Goal: Ask a question: Seek information or help from site administrators or community

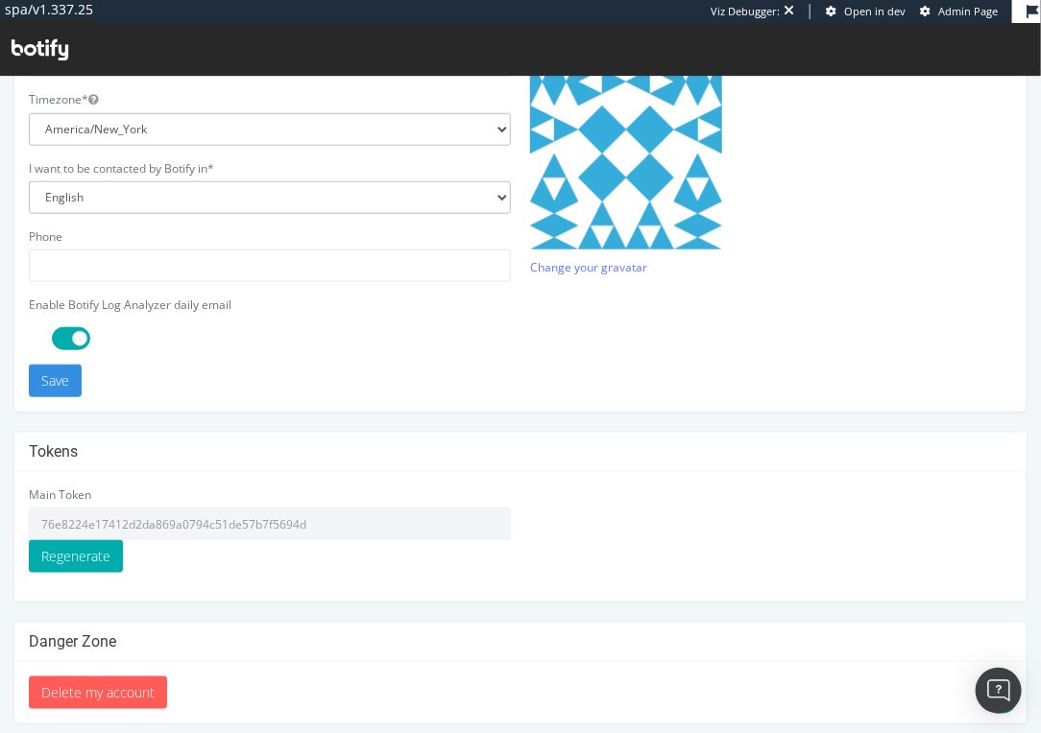
scroll to position [540, 0]
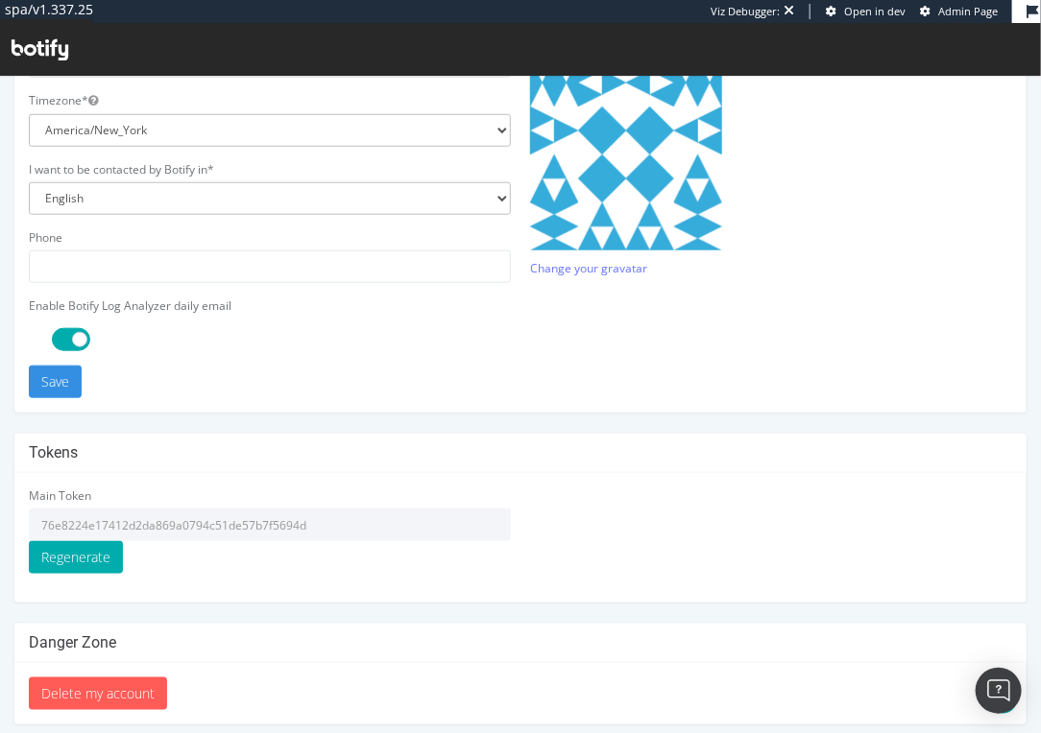
click at [195, 525] on input "76e8224e17412d2da869a0794c51de57b7f5694d" at bounding box center [270, 524] width 482 height 33
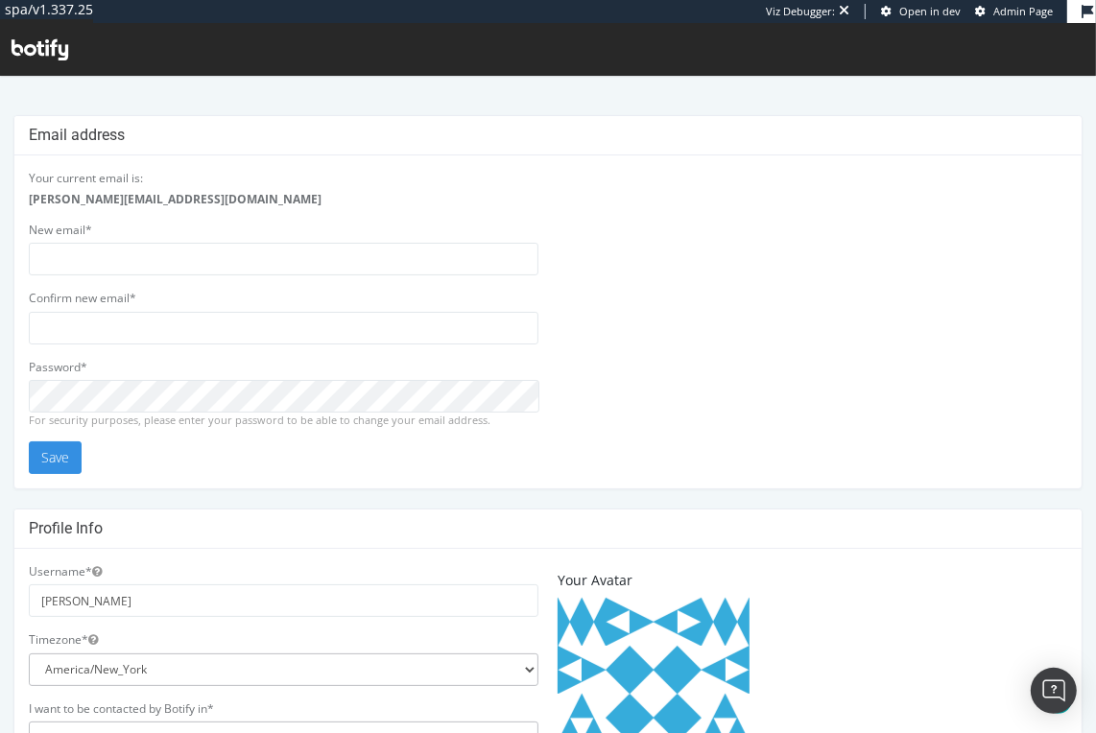
scroll to position [540, 0]
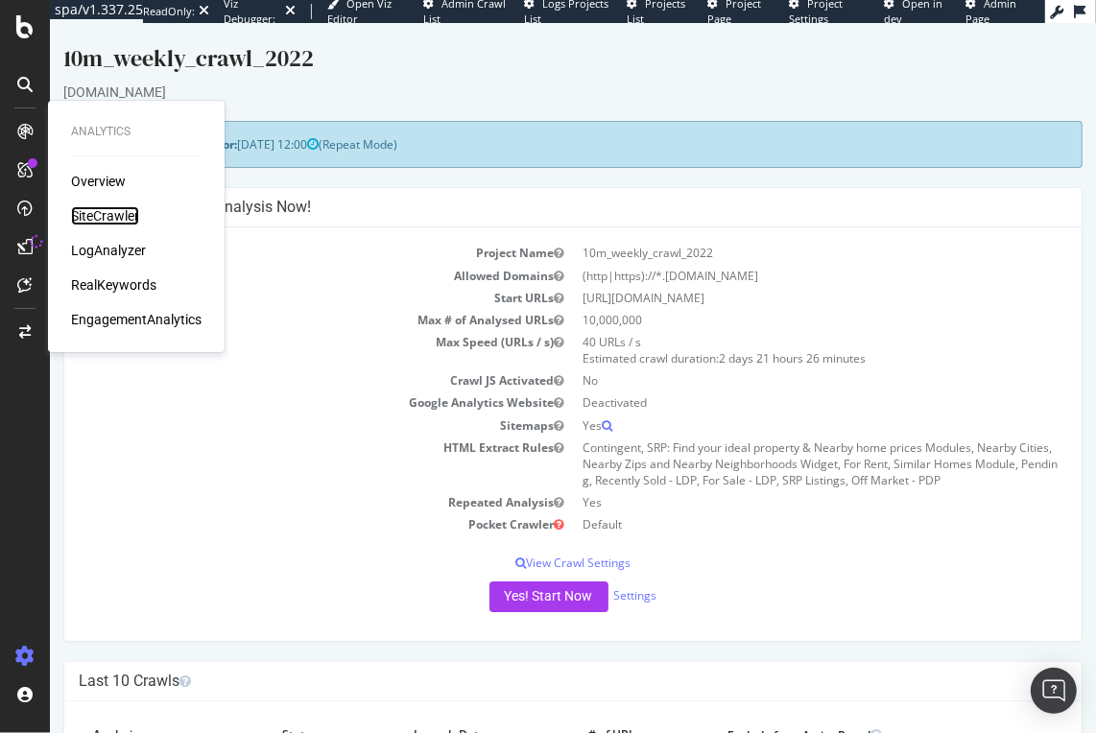
click at [115, 215] on div "SiteCrawler" at bounding box center [105, 215] width 68 height 19
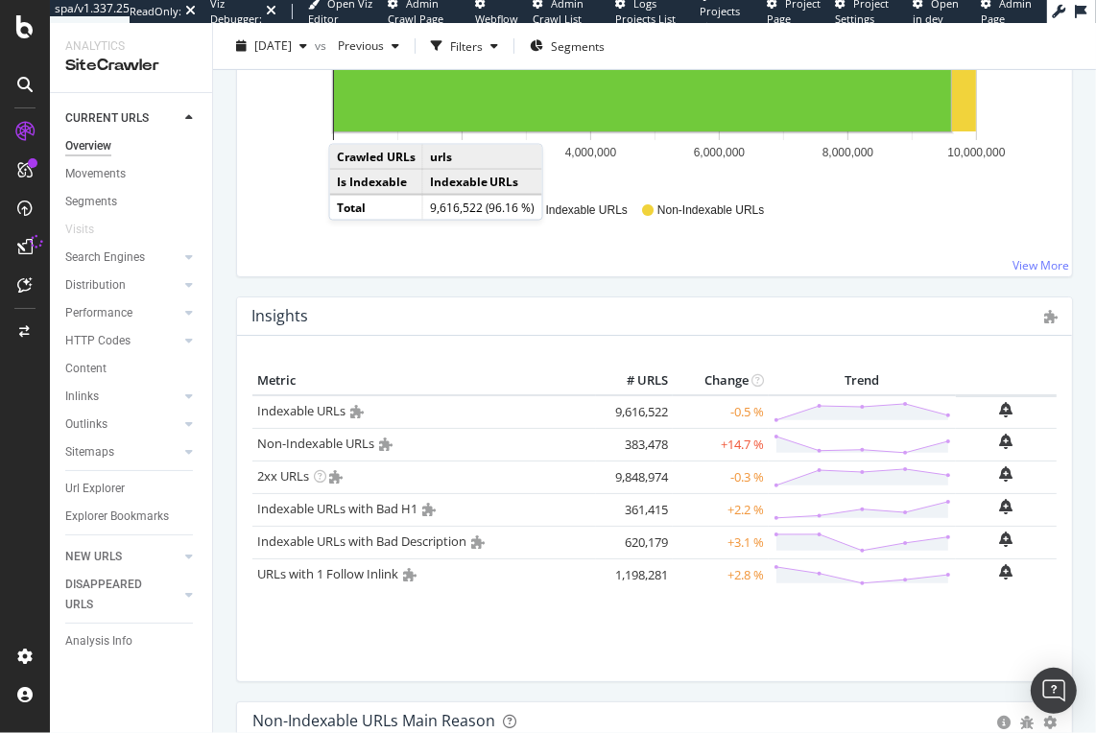
scroll to position [313, 0]
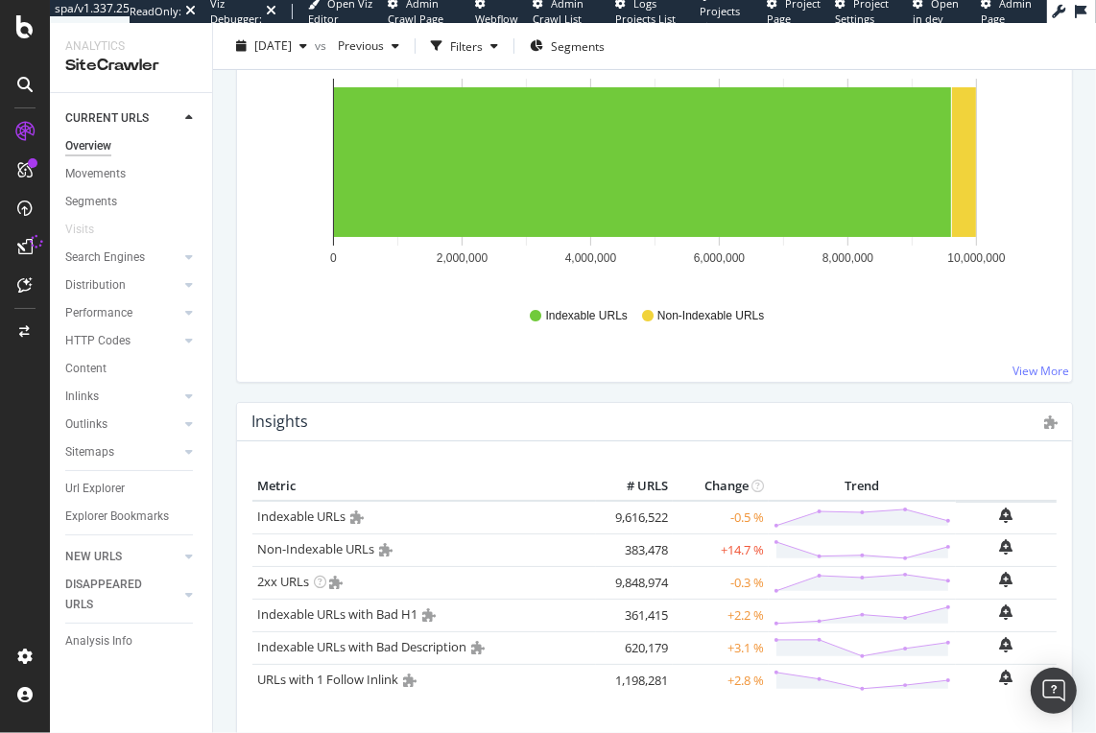
click at [340, 348] on div "Hold CMD (⌘) while clicking to filter the report. 0 2,000,000 4,000,000 6,000,0…" at bounding box center [654, 209] width 835 height 346
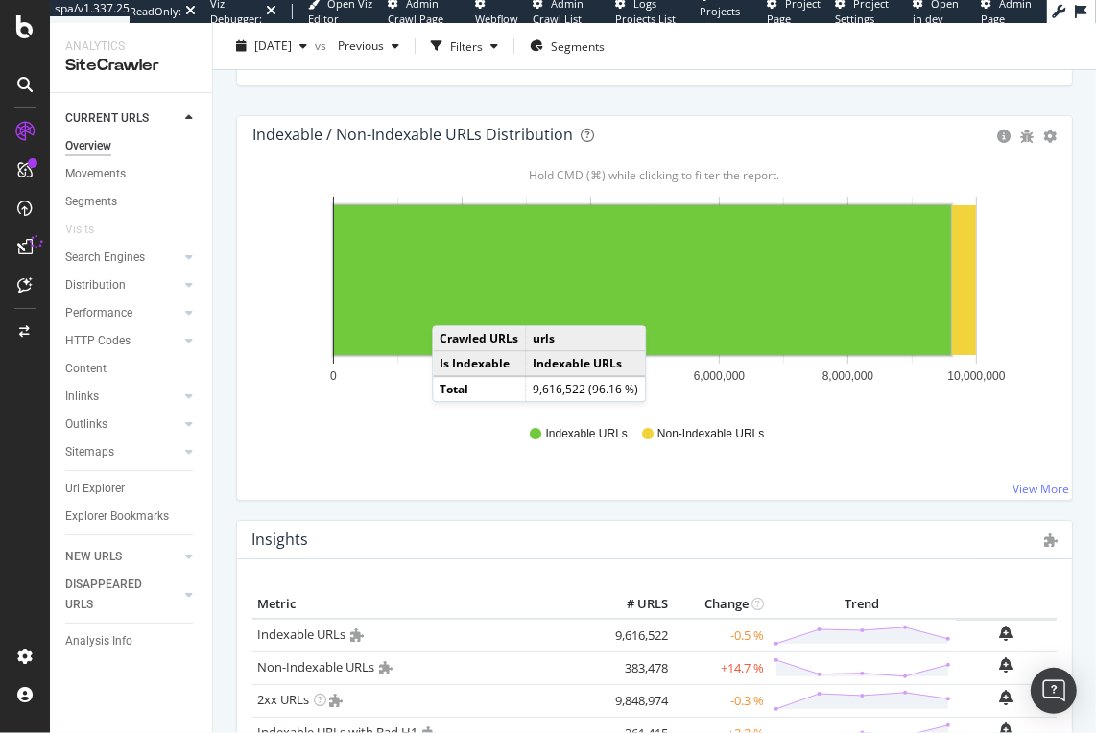
scroll to position [0, 0]
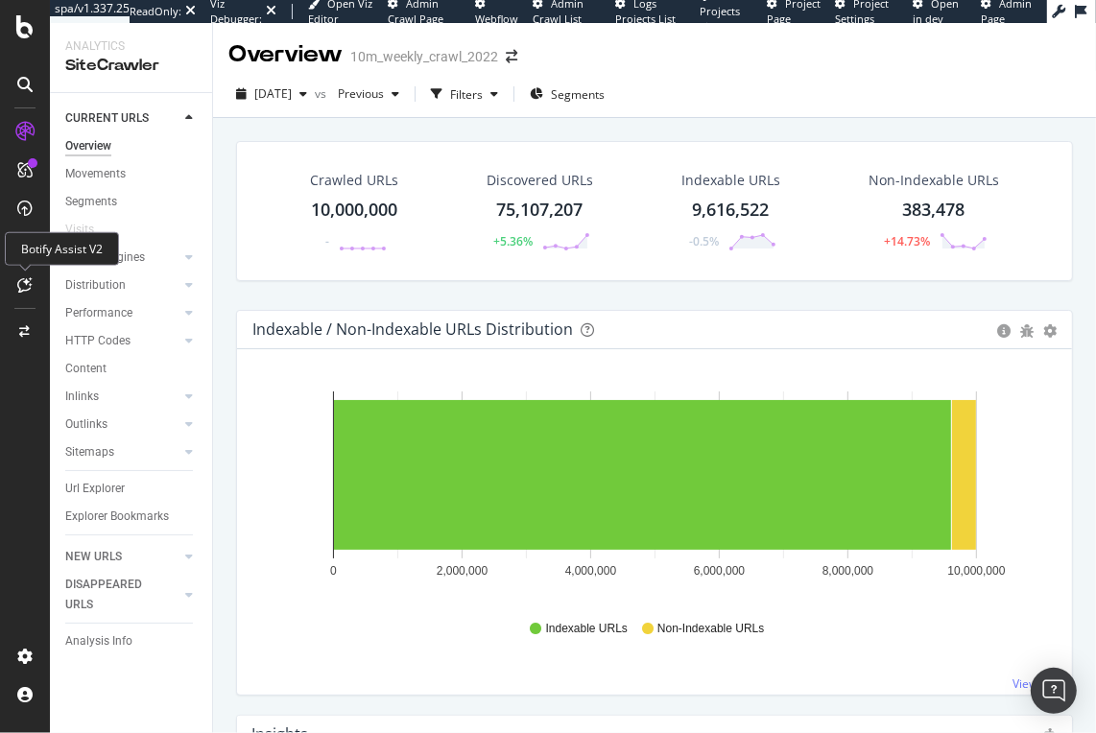
click at [26, 280] on icon at bounding box center [25, 284] width 14 height 15
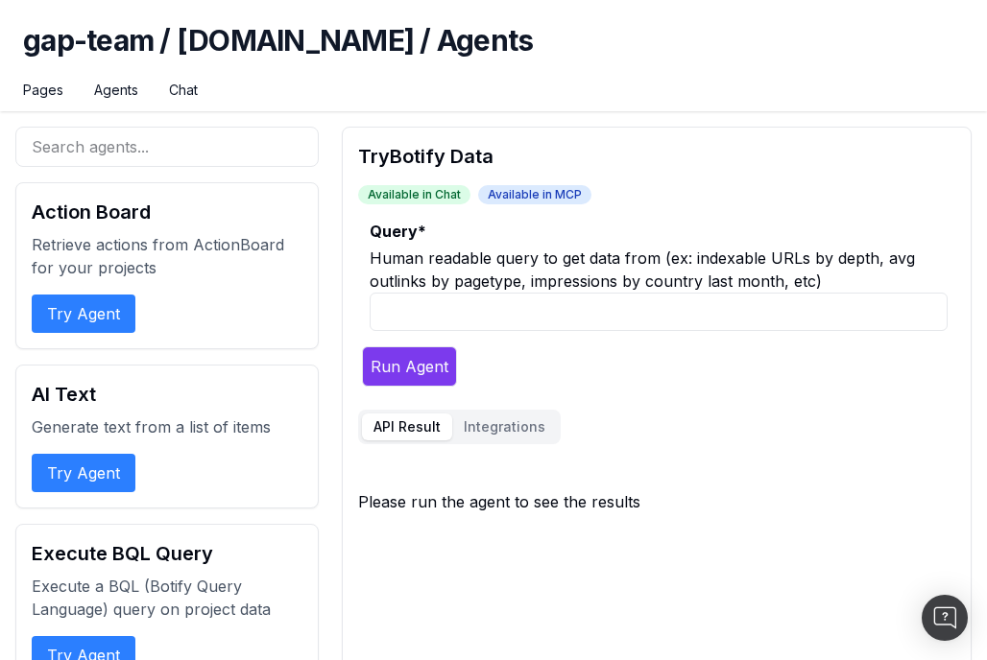
click at [454, 314] on input "Query *" at bounding box center [659, 312] width 578 height 38
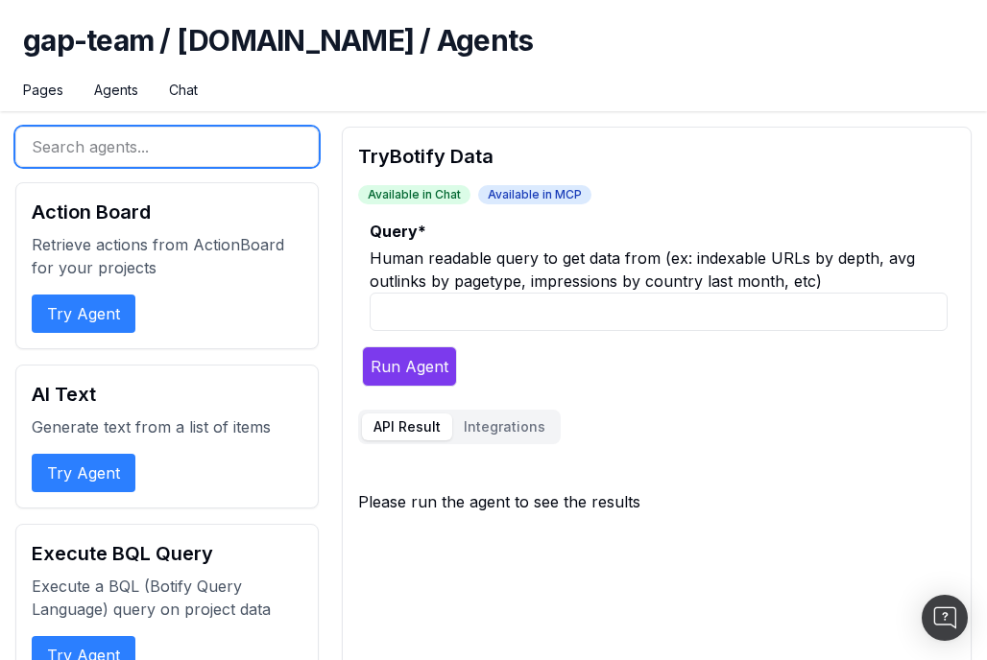
click at [168, 157] on input "text" at bounding box center [166, 147] width 303 height 40
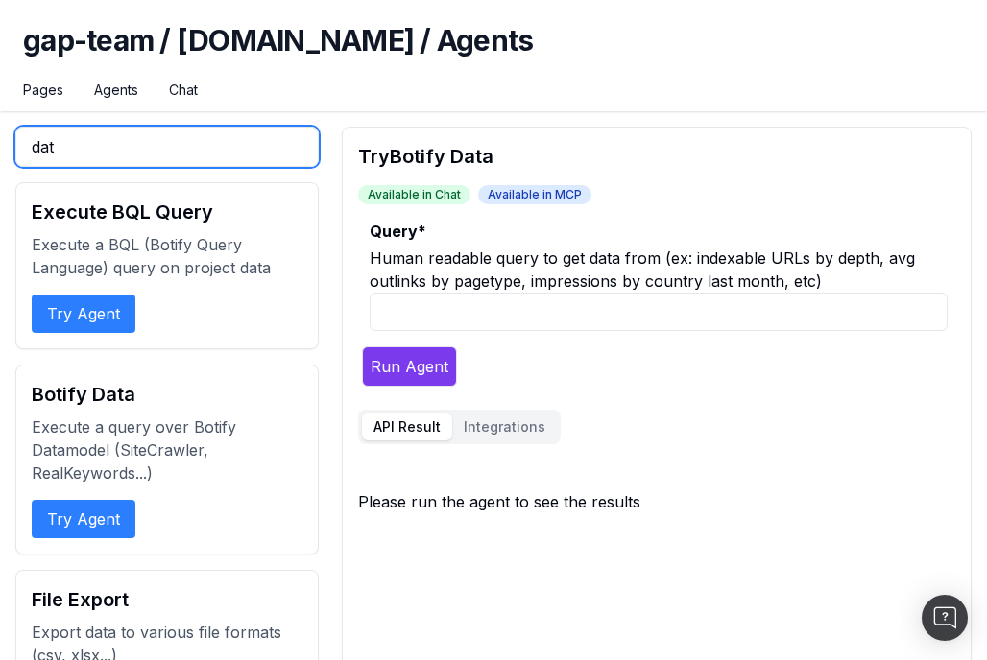
type input "dat"
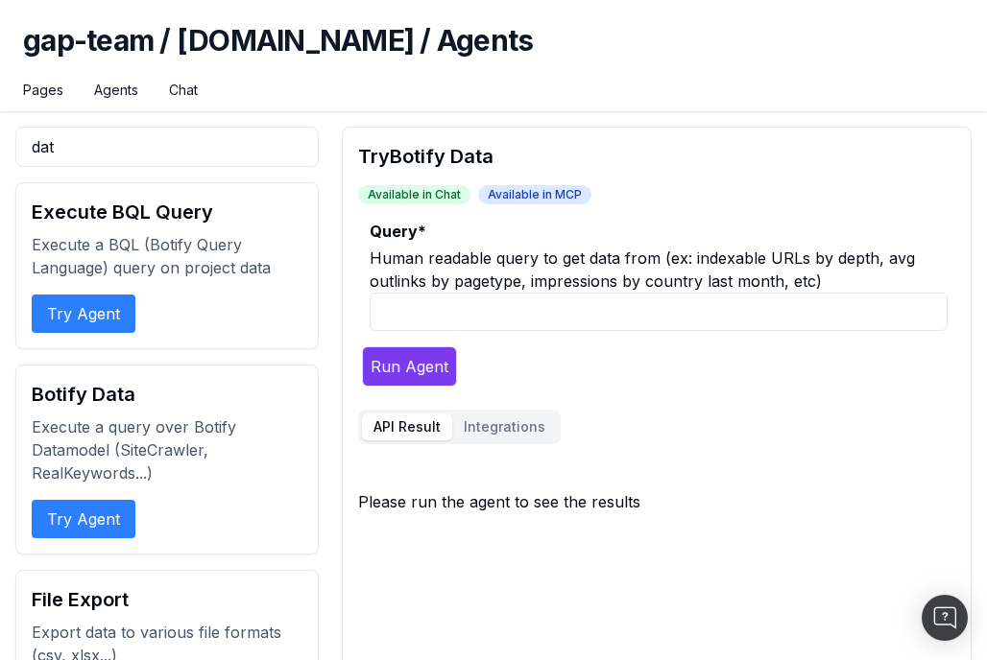
click at [99, 510] on button "Try Agent" at bounding box center [84, 519] width 104 height 38
click at [97, 513] on button "Try Agent" at bounding box center [84, 519] width 104 height 38
click at [414, 318] on input "Query *" at bounding box center [659, 312] width 578 height 38
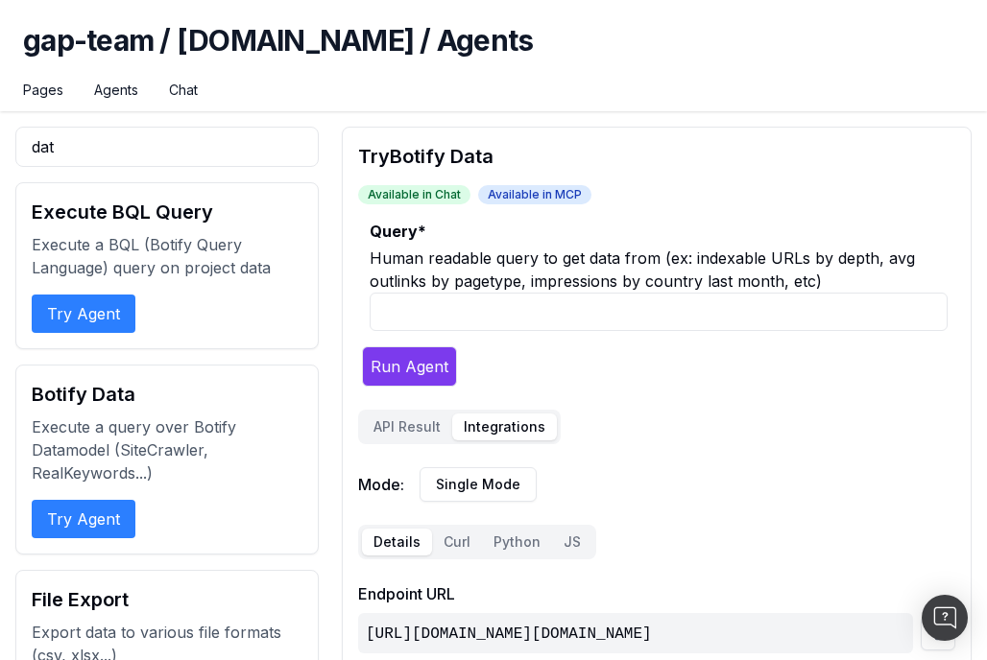
click at [507, 427] on button "Integrations" at bounding box center [504, 427] width 105 height 27
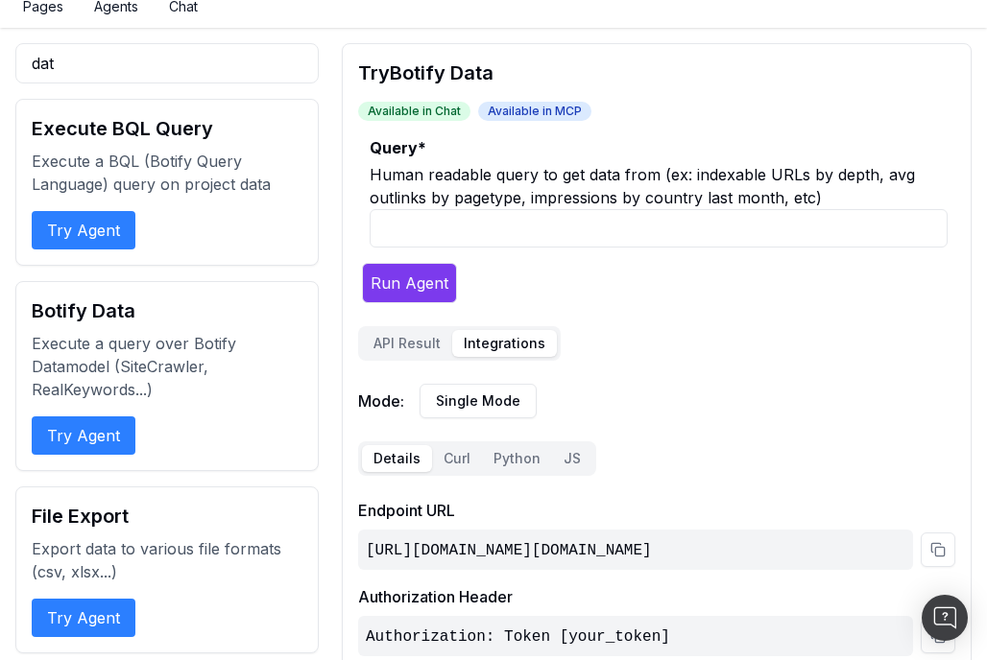
scroll to position [197, 0]
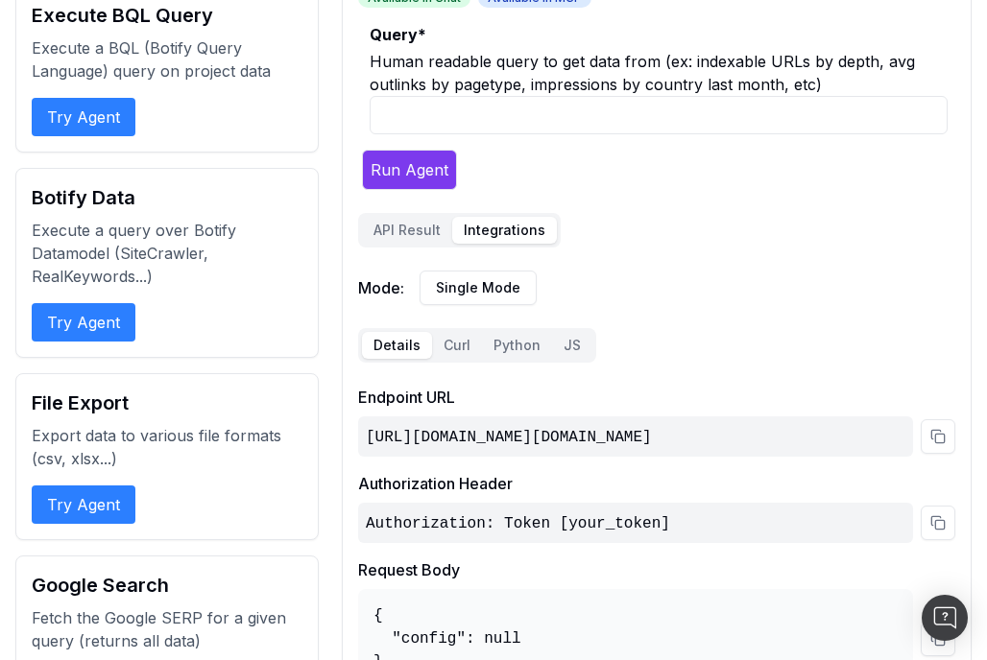
click at [404, 230] on button "API Result" at bounding box center [407, 230] width 90 height 27
click at [505, 227] on button "Integrations" at bounding box center [504, 230] width 105 height 27
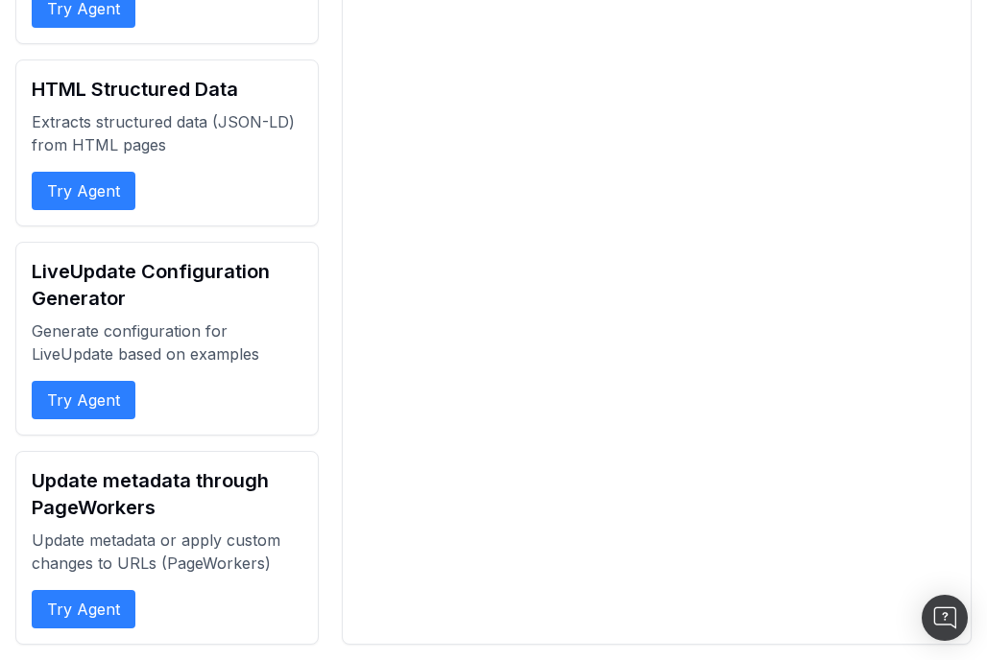
scroll to position [0, 0]
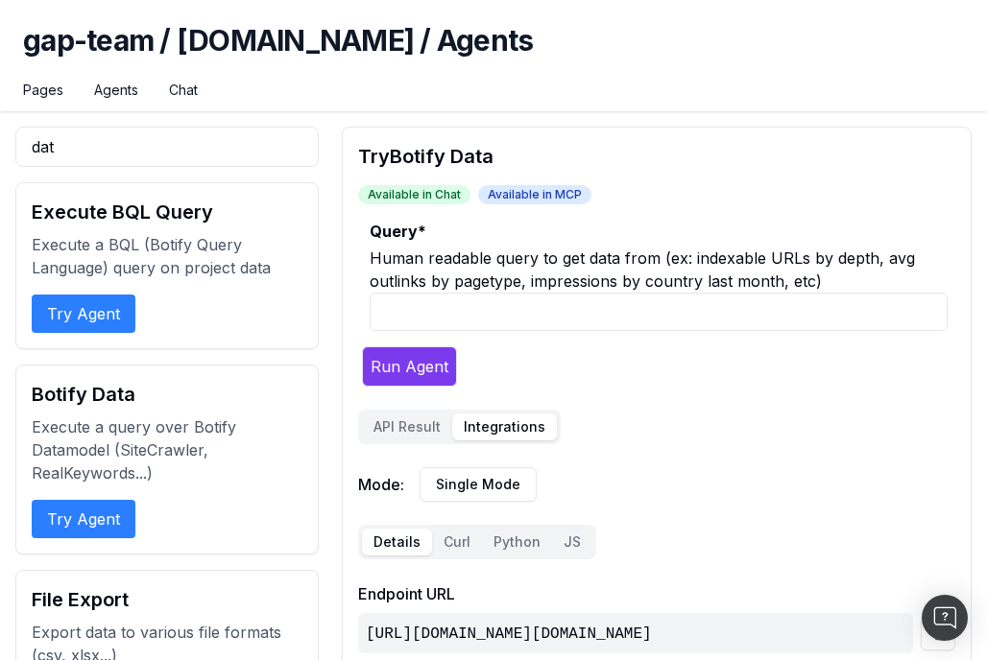
click at [39, 94] on link "Pages" at bounding box center [43, 90] width 40 height 19
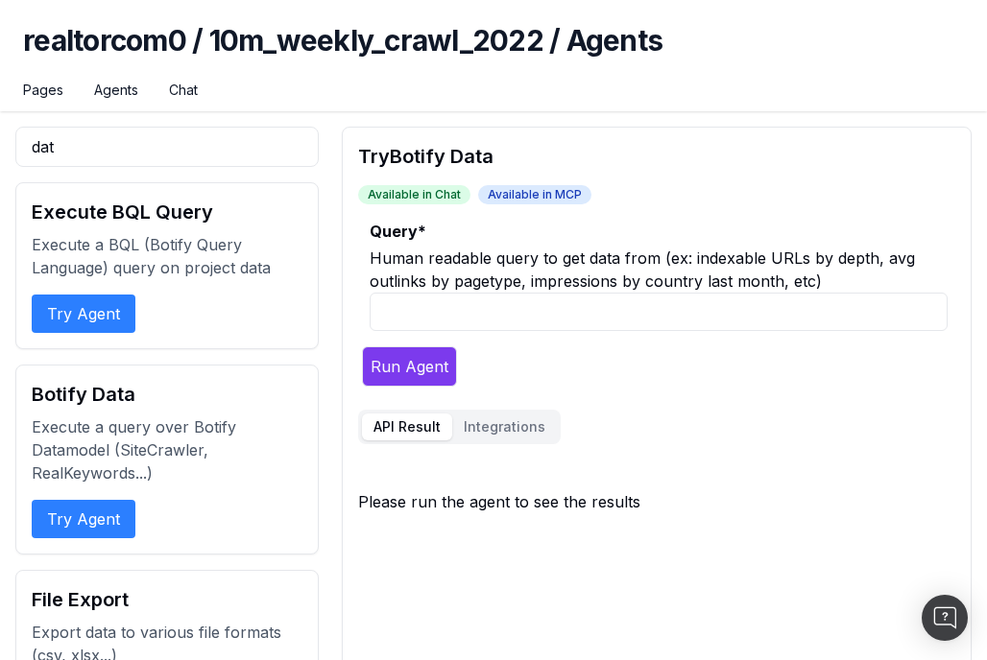
click at [504, 312] on input "Query *" at bounding box center [659, 312] width 578 height 38
paste input "List query string parameters from the last available analysis (focus on past 4 …"
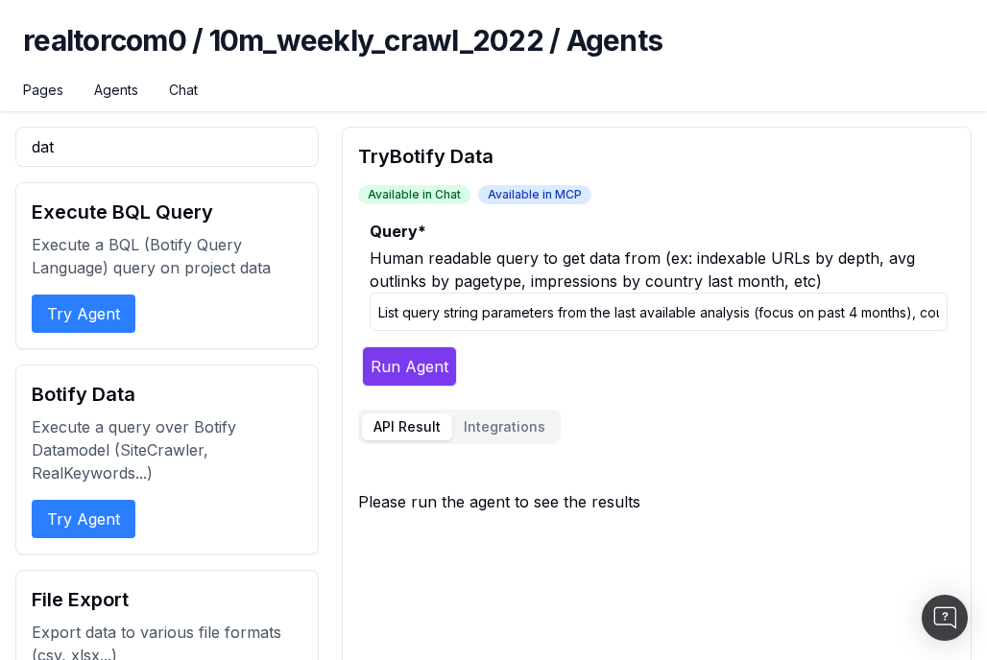
scroll to position [0, 740]
type input "List query string parameters from the last available analysis (focus on past 4 …"
click at [411, 347] on button "Run Agent" at bounding box center [409, 367] width 95 height 40
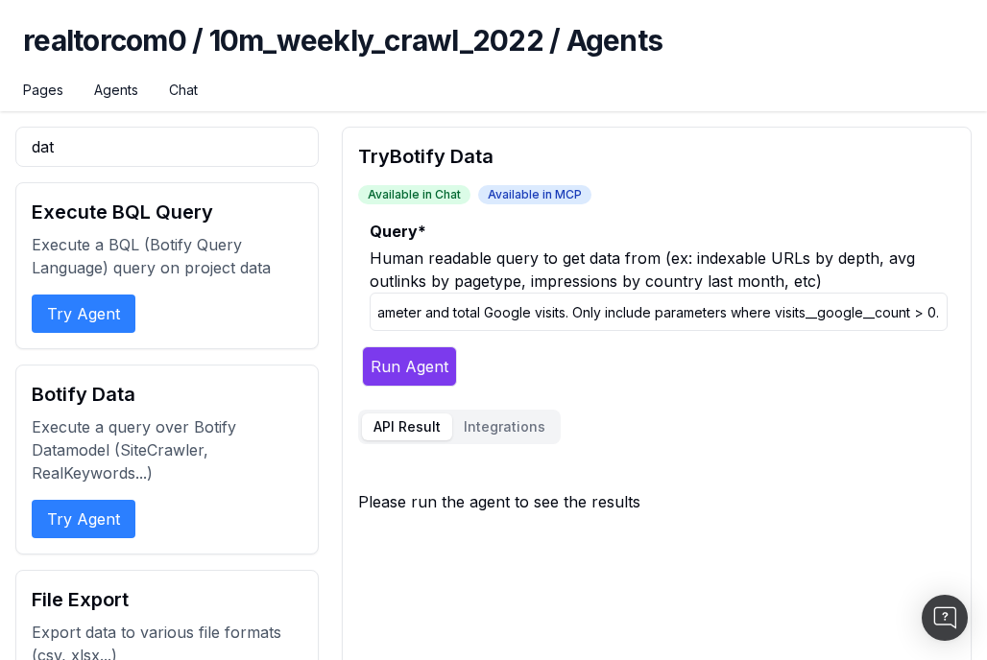
drag, startPoint x: 547, startPoint y: 307, endPoint x: 917, endPoint y: 305, distance: 369.6
click at [920, 305] on input "List query string parameters from the last available analysis (focus on past 4 …" at bounding box center [659, 312] width 578 height 38
click at [799, 307] on input "List query string parameters from the last available analysis (focus on past 4 …" at bounding box center [659, 312] width 578 height 38
click at [736, 315] on input "List query string parameters from the last available analysis (focus on past 4 …" at bounding box center [659, 312] width 578 height 38
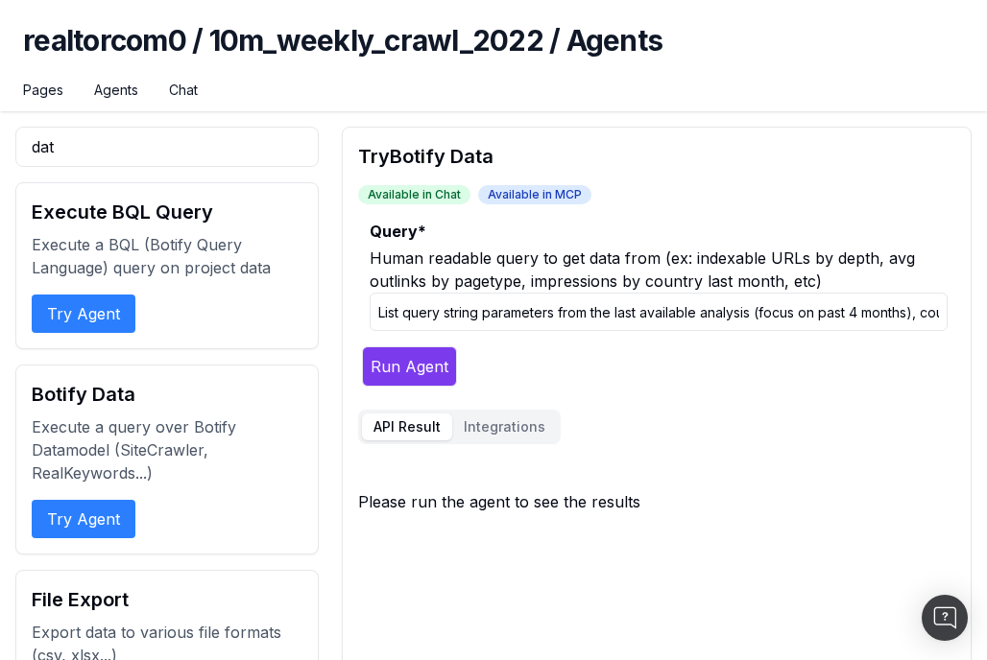
drag, startPoint x: 567, startPoint y: 311, endPoint x: 449, endPoint y: 309, distance: 118.1
click at [398, 310] on input "List query string parameters from the last available analysis (focus on past 4 …" at bounding box center [659, 312] width 578 height 38
click at [451, 309] on input "List query string parameters from the last available analysis (focus on past 4 …" at bounding box center [659, 312] width 578 height 38
click at [419, 361] on button "Run Agent" at bounding box center [409, 367] width 95 height 40
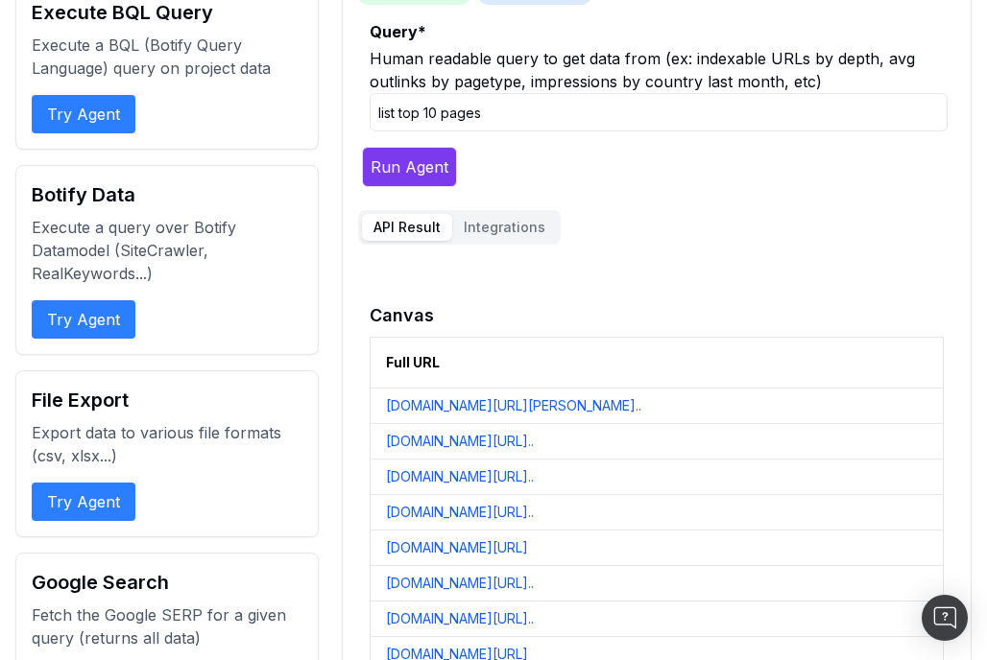
scroll to position [194, 0]
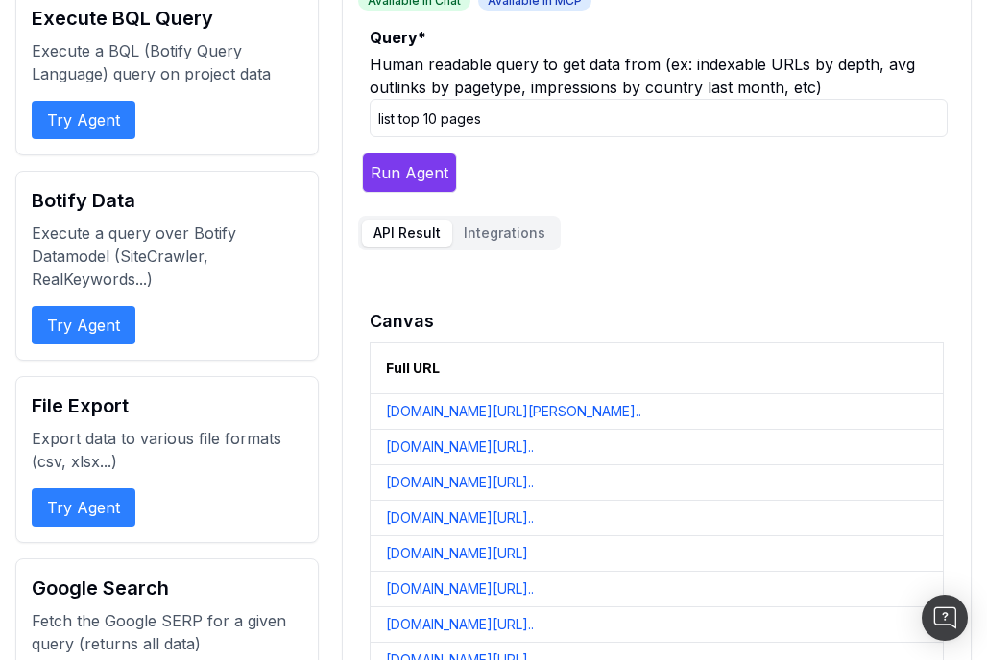
click at [524, 118] on input "list top 10 pages" at bounding box center [659, 118] width 578 height 38
paste input "List query string parameters from the last available analysis (focus on past 4 …"
click at [502, 121] on input "list top 10 pages List query string parameters from the last available analysis…" at bounding box center [659, 118] width 578 height 38
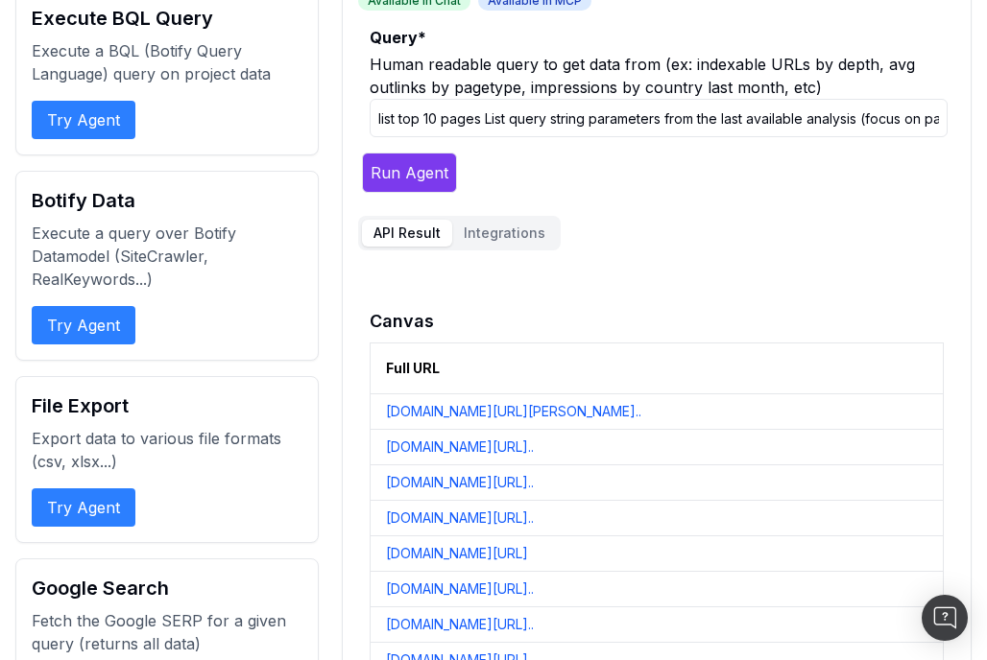
click at [504, 118] on input "list top 10 pages List query string parameters from the last available analysis…" at bounding box center [659, 118] width 578 height 38
drag, startPoint x: 489, startPoint y: 117, endPoint x: 616, endPoint y: 110, distance: 127.9
click at [616, 110] on input "list top 10 pages List query string parameters from the last available analysis…" at bounding box center [659, 118] width 578 height 38
drag, startPoint x: 662, startPoint y: 123, endPoint x: 520, endPoint y: 122, distance: 142.1
click at [520, 122] on input "list top 10 pages List query string parameters from the last available analysis…" at bounding box center [659, 118] width 578 height 38
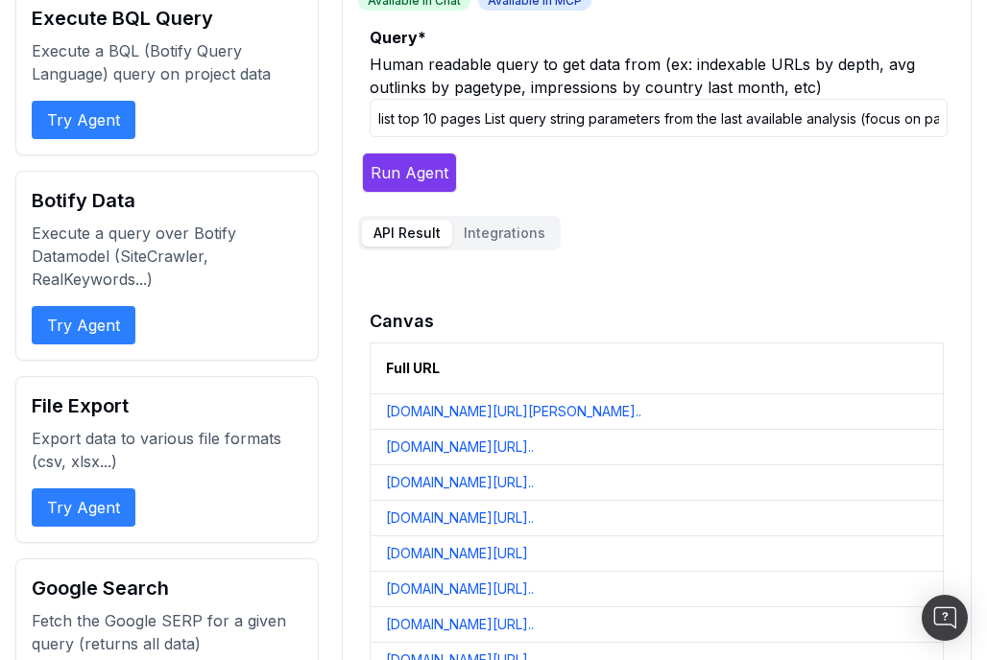
click at [492, 121] on input "list top 10 pages List query string parameters from the last available analysis…" at bounding box center [659, 118] width 578 height 38
drag, startPoint x: 682, startPoint y: 114, endPoint x: 861, endPoint y: 111, distance: 179.5
click at [861, 111] on input "list top 10 pages, in a column, display query string parameters from the last a…" at bounding box center [659, 118] width 578 height 38
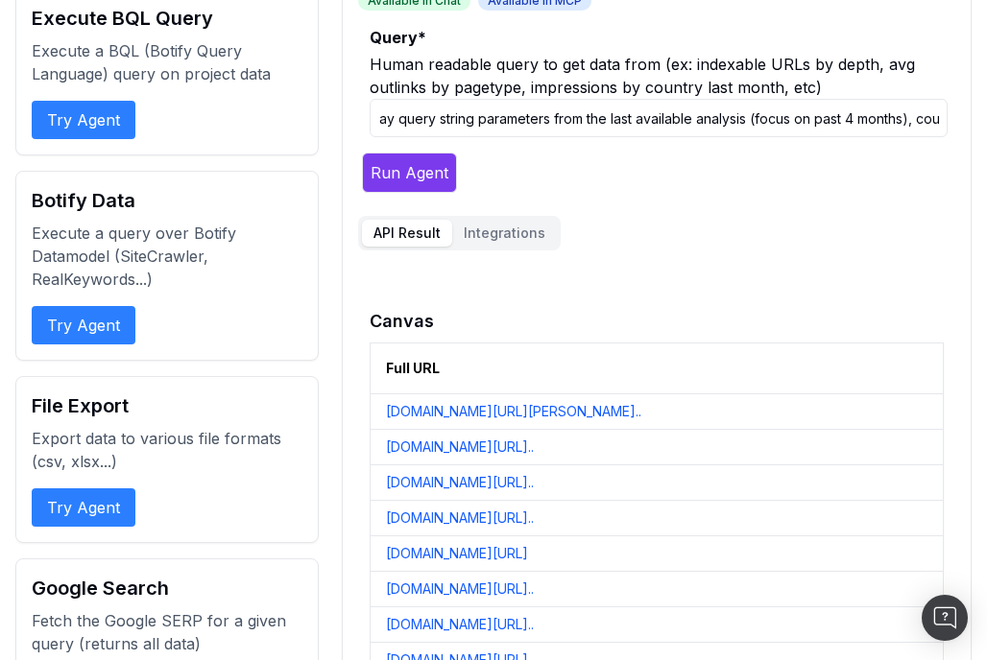
scroll to position [0, 420]
drag, startPoint x: 775, startPoint y: 121, endPoint x: 740, endPoint y: 113, distance: 35.4
click at [740, 113] on input "list top 10 pages, in a column, display query string parameters from the last a…" at bounding box center [659, 118] width 578 height 38
click at [736, 113] on input "list top 10 pages, in a column, display query string parameters from the last a…" at bounding box center [659, 118] width 578 height 38
drag, startPoint x: 712, startPoint y: 115, endPoint x: 556, endPoint y: 117, distance: 156.5
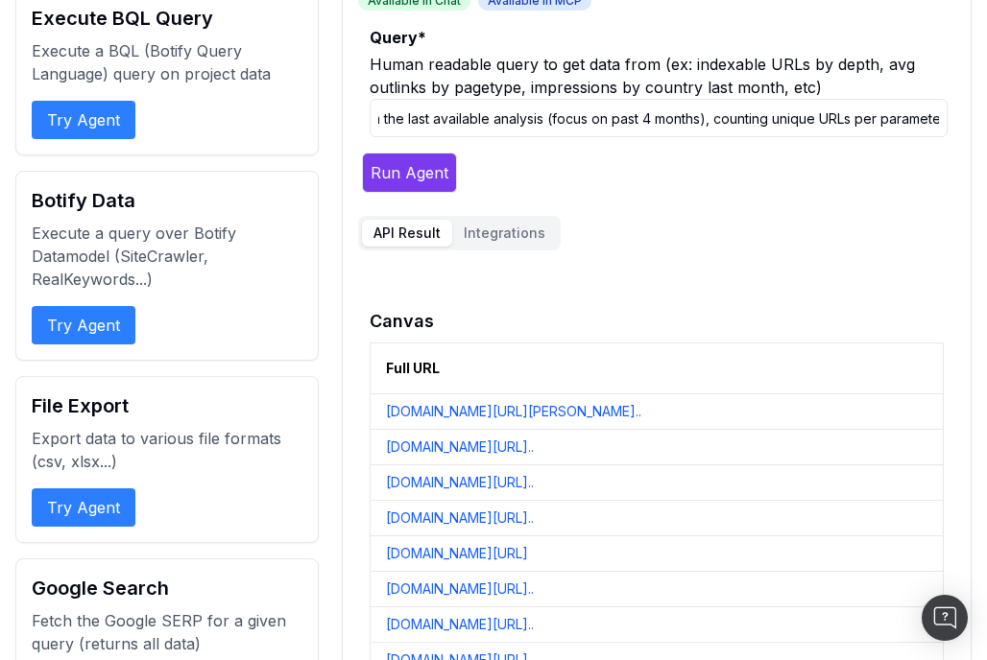
click at [556, 117] on input "list top 10 pages, in a column, display query string parameters from the last a…" at bounding box center [659, 118] width 578 height 38
drag, startPoint x: 557, startPoint y: 119, endPoint x: 948, endPoint y: 112, distance: 390.8
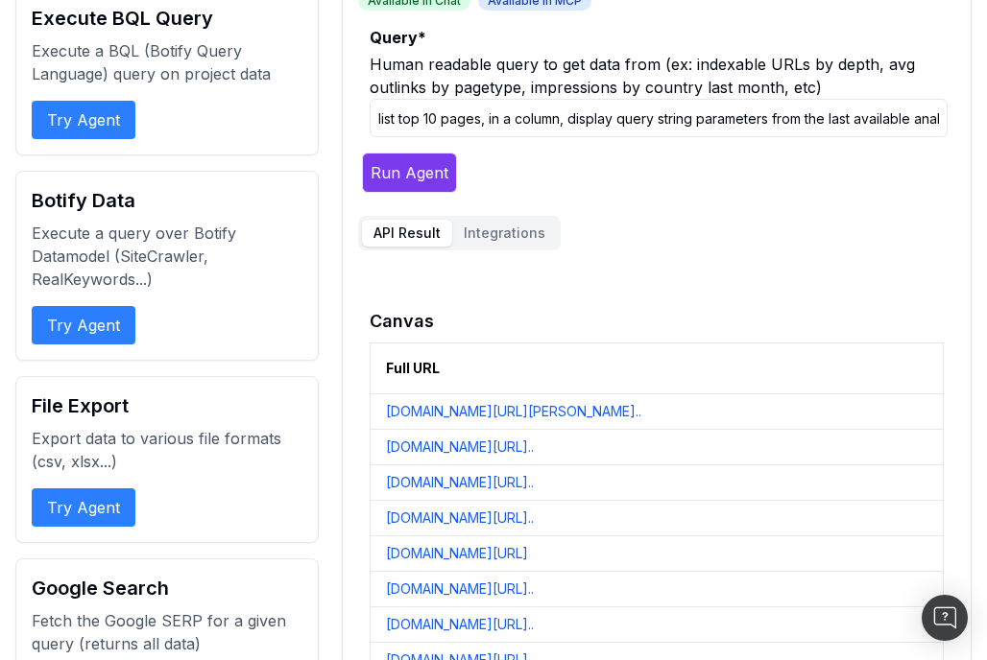
click at [403, 176] on button "Run Agent" at bounding box center [409, 173] width 95 height 40
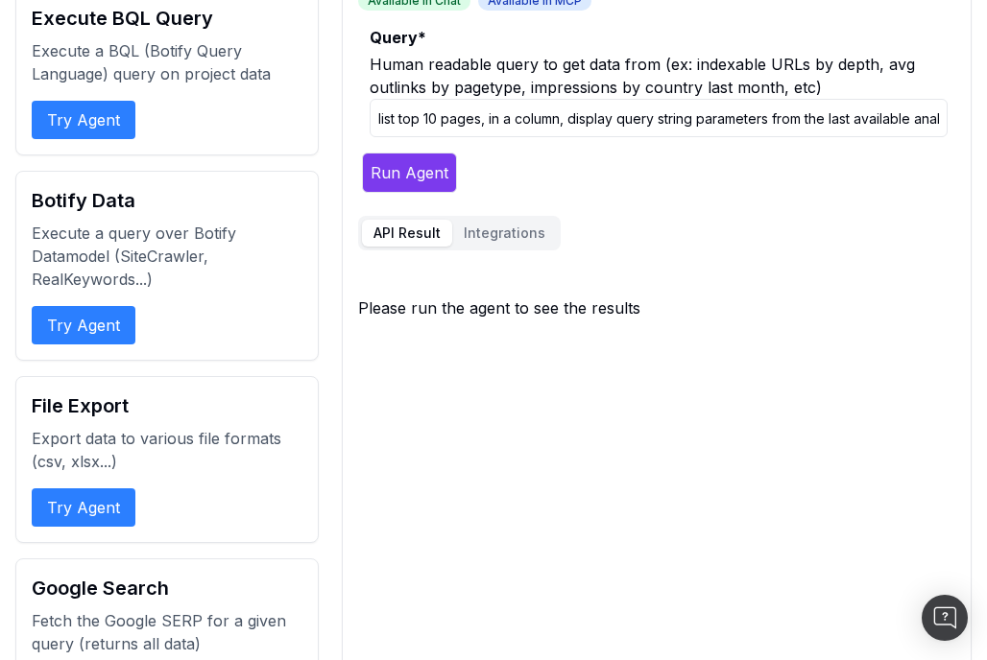
click at [492, 233] on button "Integrations" at bounding box center [504, 233] width 105 height 27
click at [401, 238] on button "API Result" at bounding box center [407, 233] width 90 height 27
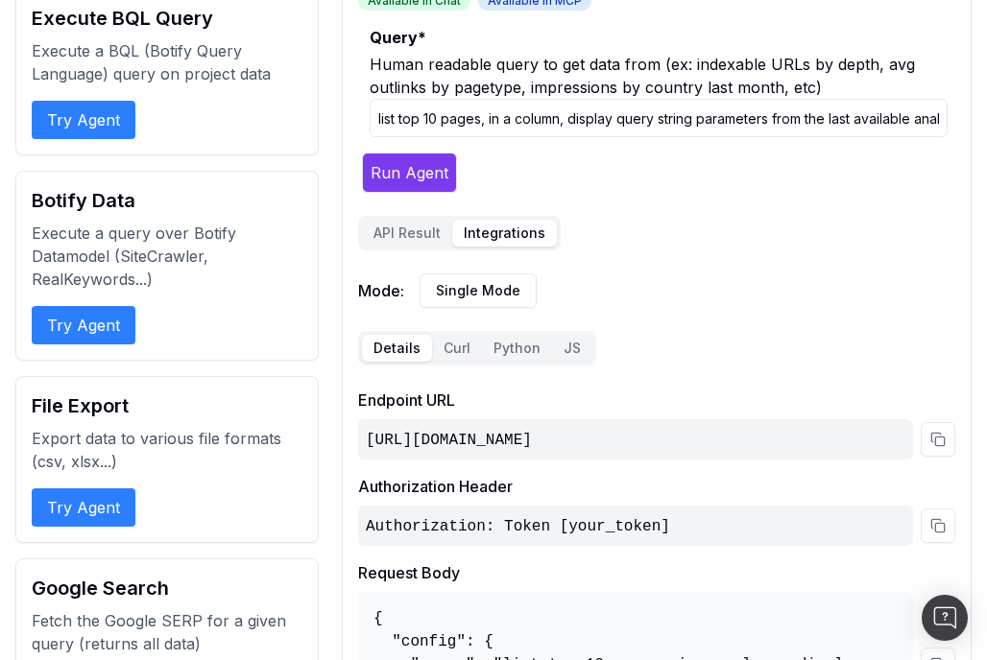
click at [506, 225] on button "Integrations" at bounding box center [504, 233] width 105 height 27
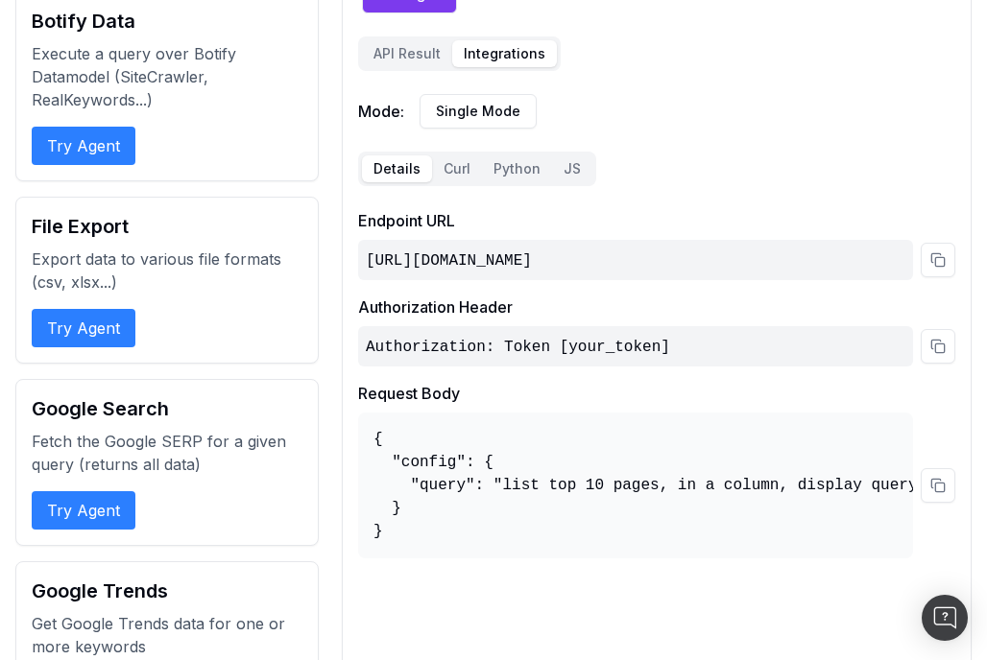
scroll to position [368, 0]
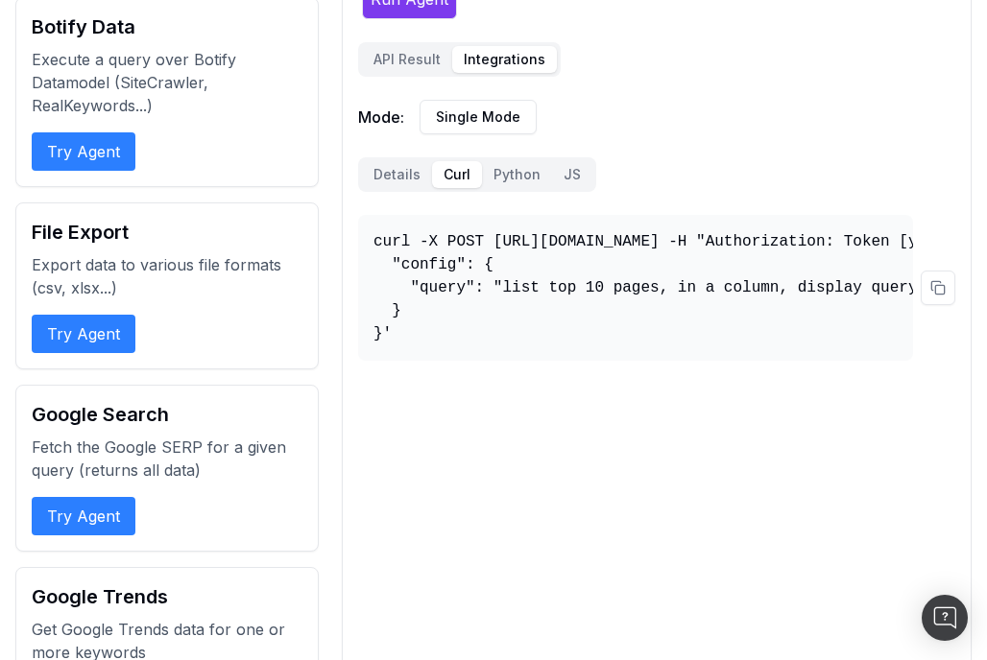
click at [453, 174] on button "Curl" at bounding box center [457, 174] width 50 height 27
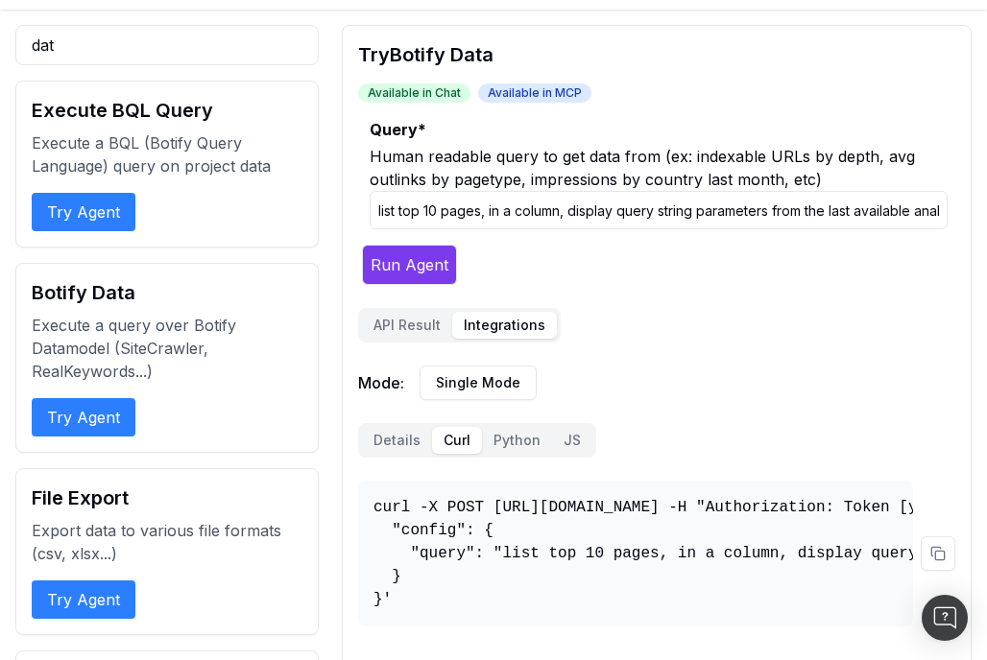
scroll to position [35, 0]
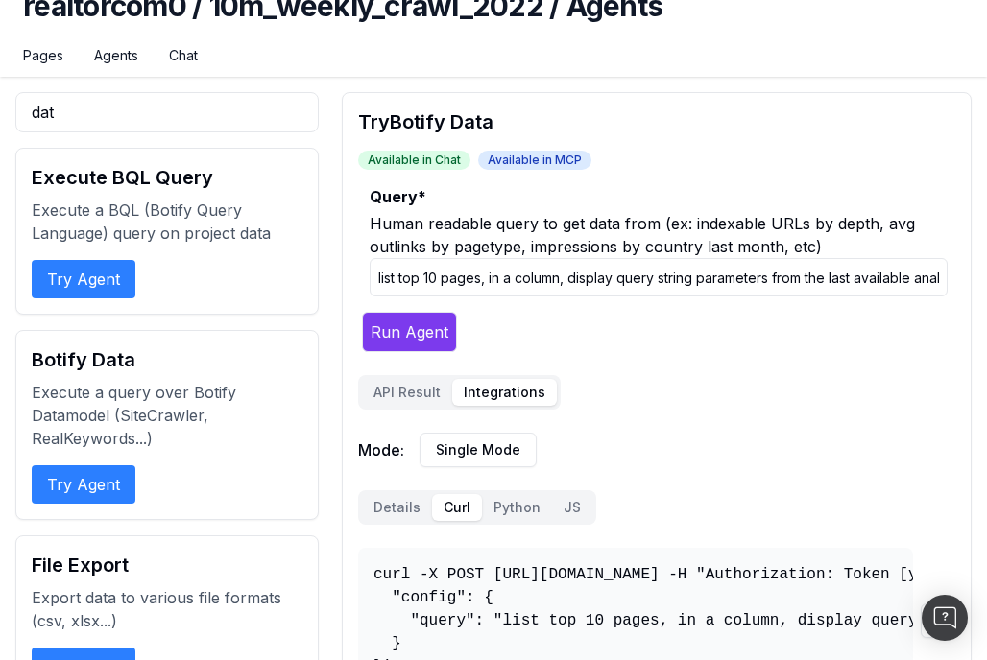
drag, startPoint x: 462, startPoint y: 278, endPoint x: 303, endPoint y: 276, distance: 158.4
click at [461, 265] on input "list top 10 pages, in a column, display query string parameters from the last a…" at bounding box center [659, 277] width 578 height 38
drag, startPoint x: 490, startPoint y: 277, endPoint x: 571, endPoint y: 277, distance: 81.6
click at [571, 277] on input "list top 10 pages, in a column, display query string parameters from the last a…" at bounding box center [659, 277] width 578 height 38
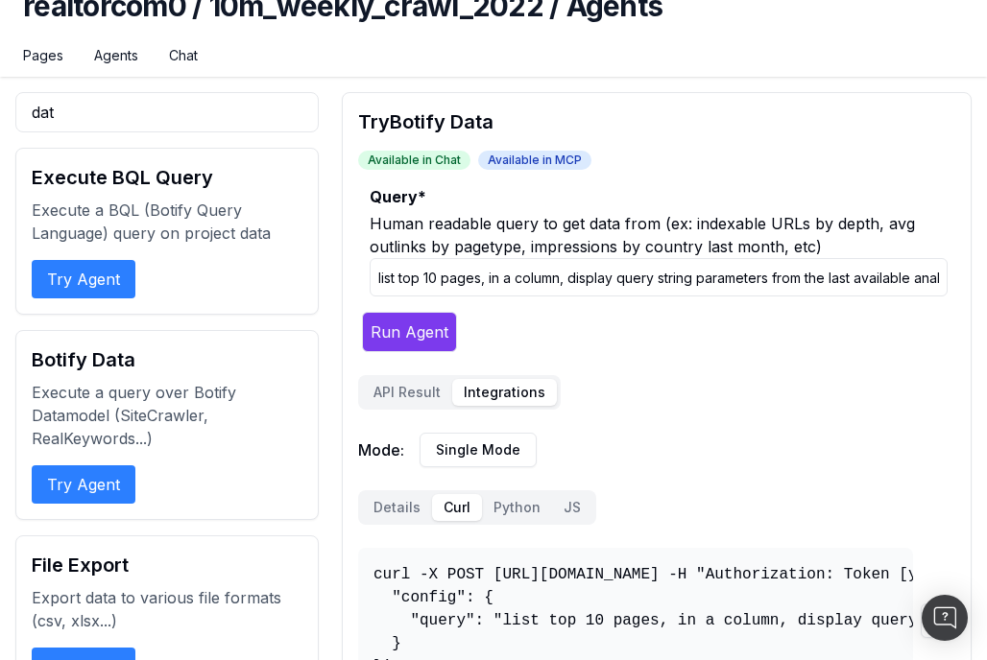
click at [578, 277] on input "list top 10 pages, in a column, display query string parameters from the last a…" at bounding box center [659, 277] width 578 height 38
drag, startPoint x: 773, startPoint y: 277, endPoint x: 816, endPoint y: 325, distance: 64.6
click at [828, 325] on form "Query * Human readable query to get data from (ex: indexable URLs by depth, avg…" at bounding box center [652, 268] width 589 height 167
drag, startPoint x: 776, startPoint y: 279, endPoint x: 985, endPoint y: 335, distance: 216.6
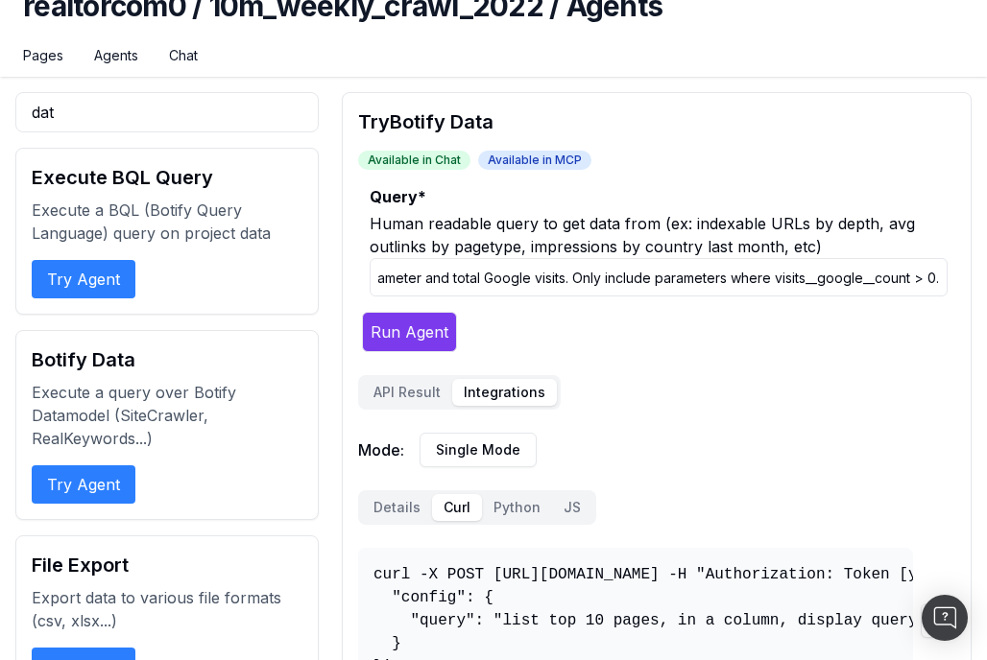
click at [387, 331] on button "Run Agent" at bounding box center [409, 332] width 95 height 40
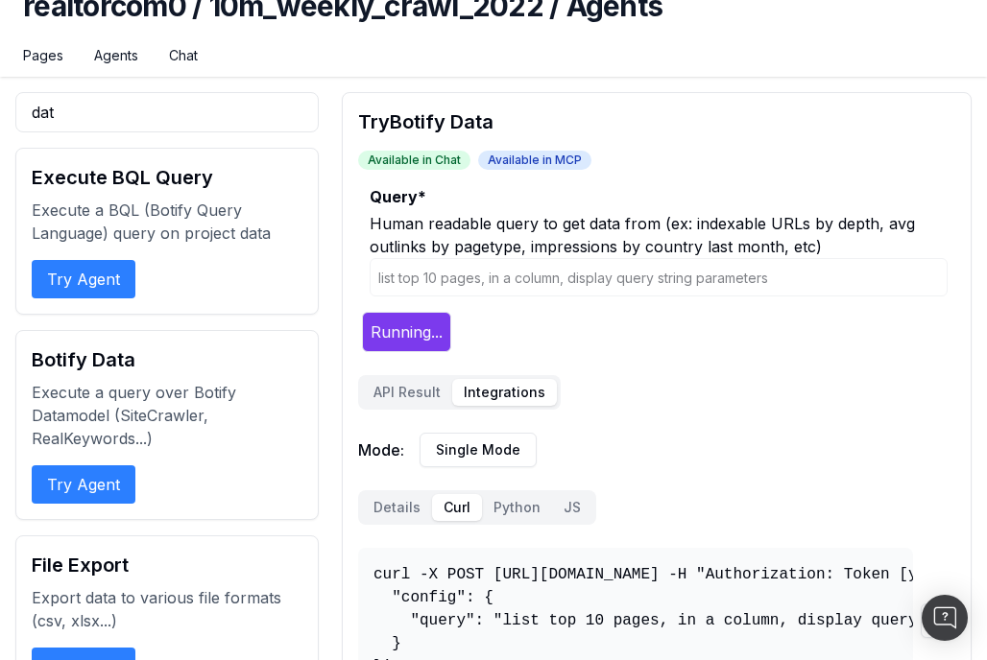
scroll to position [73, 0]
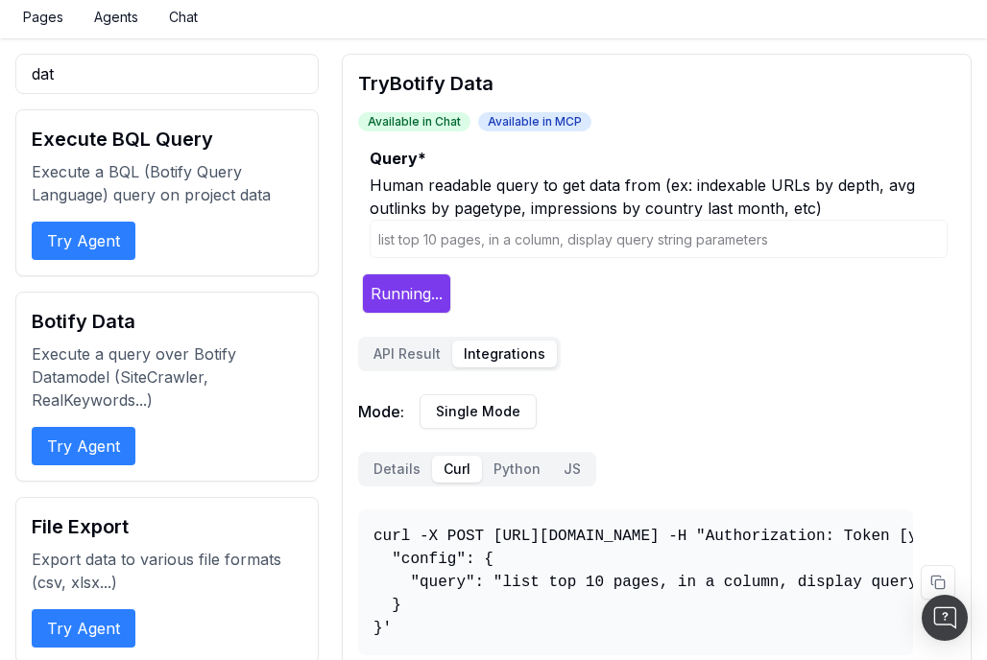
click at [413, 368] on div "API Result Integrations" at bounding box center [459, 354] width 203 height 35
click at [413, 352] on button "API Result" at bounding box center [407, 354] width 90 height 27
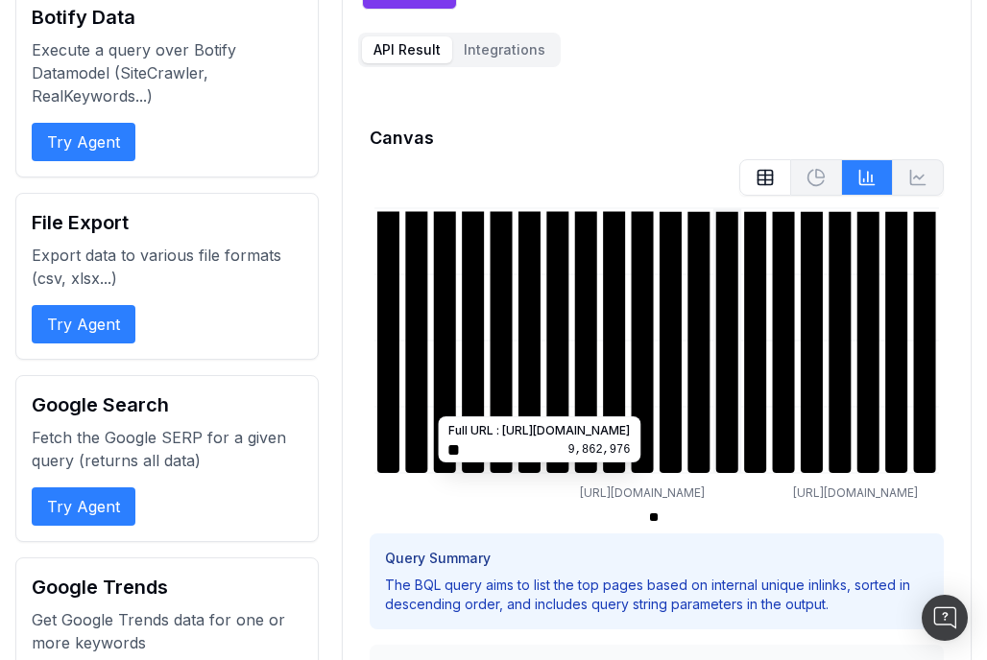
scroll to position [373, 0]
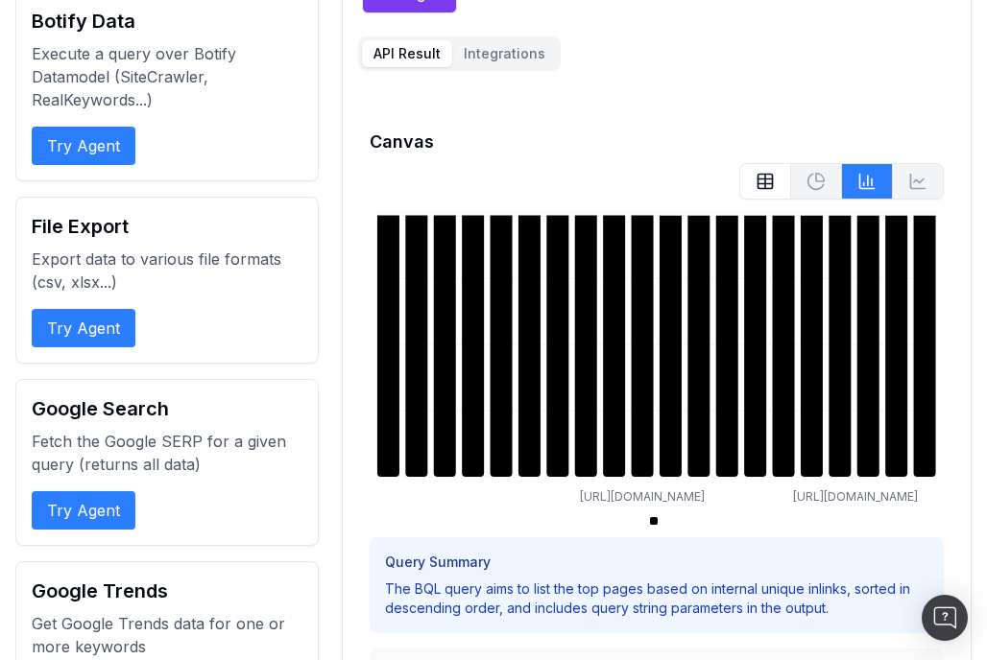
click at [782, 180] on button at bounding box center [765, 181] width 52 height 36
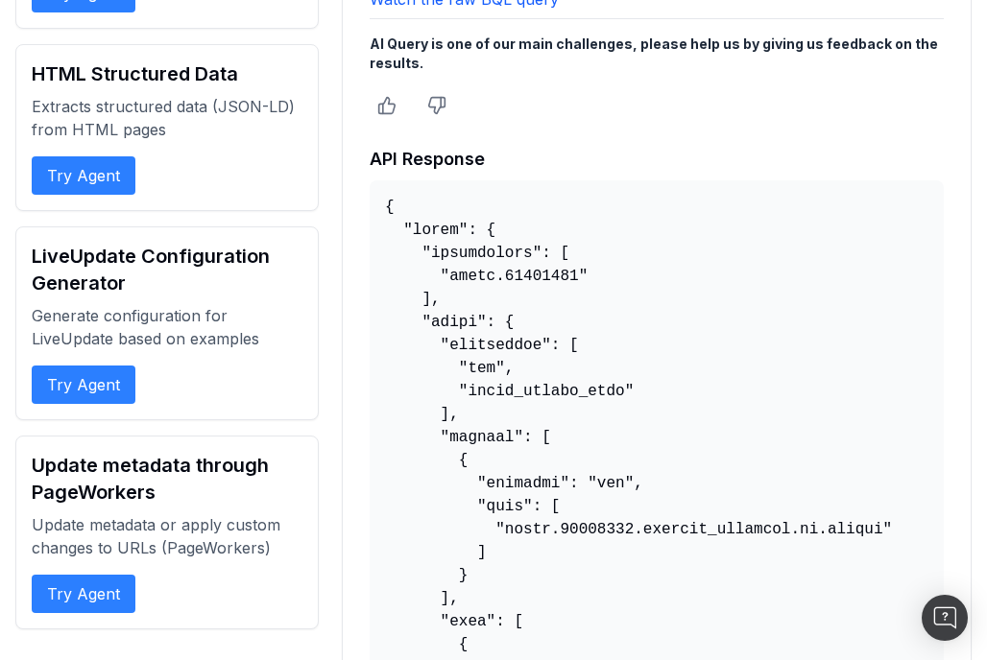
scroll to position [1595, 0]
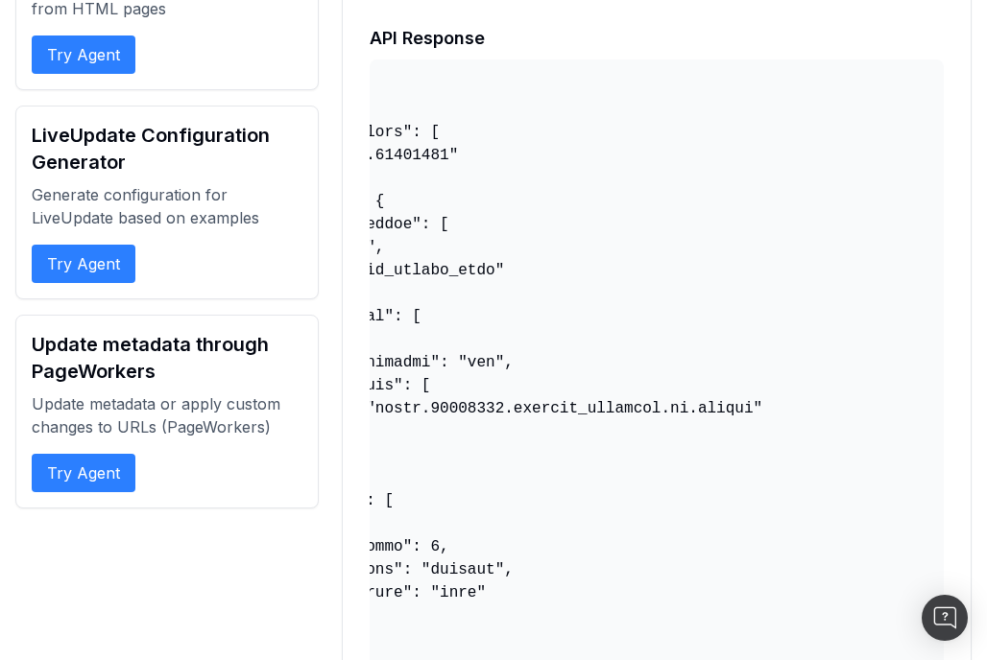
scroll to position [2096, 0]
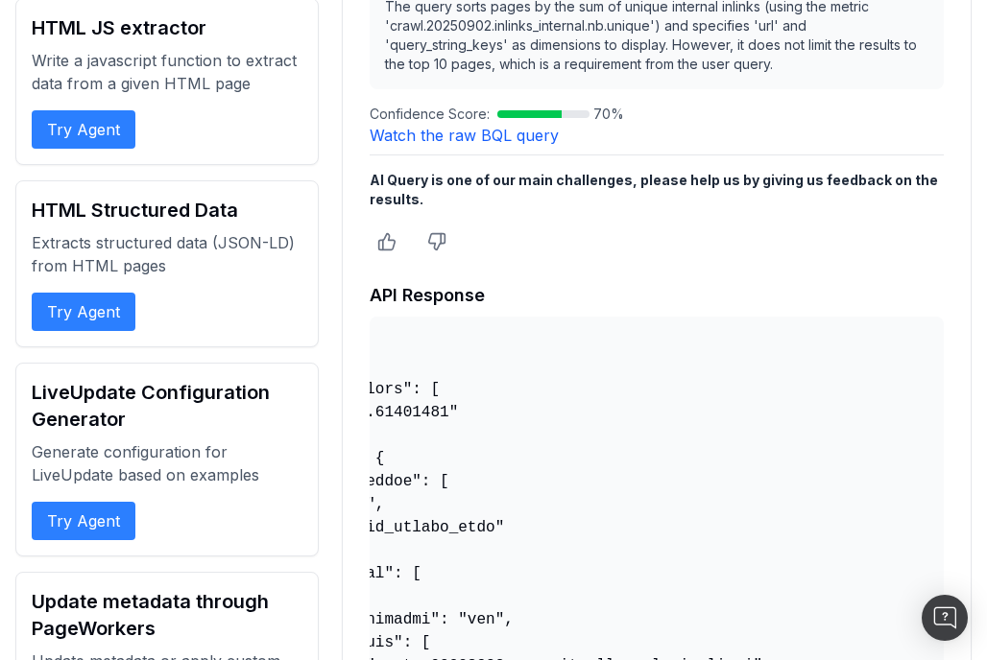
scroll to position [1258, 0]
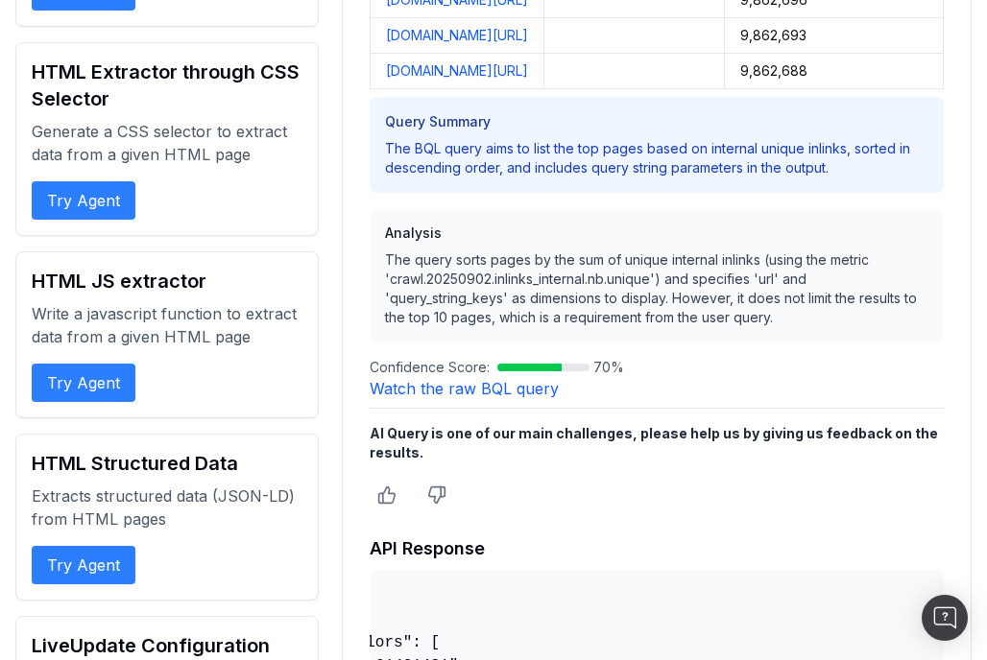
click at [667, 409] on hr at bounding box center [657, 408] width 574 height 1
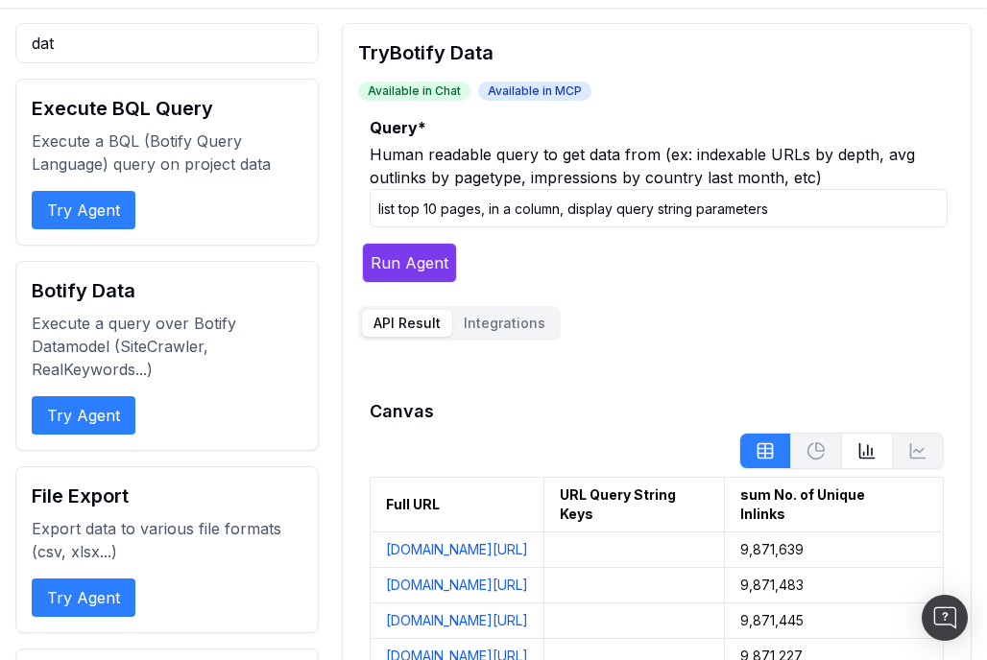
scroll to position [134, 0]
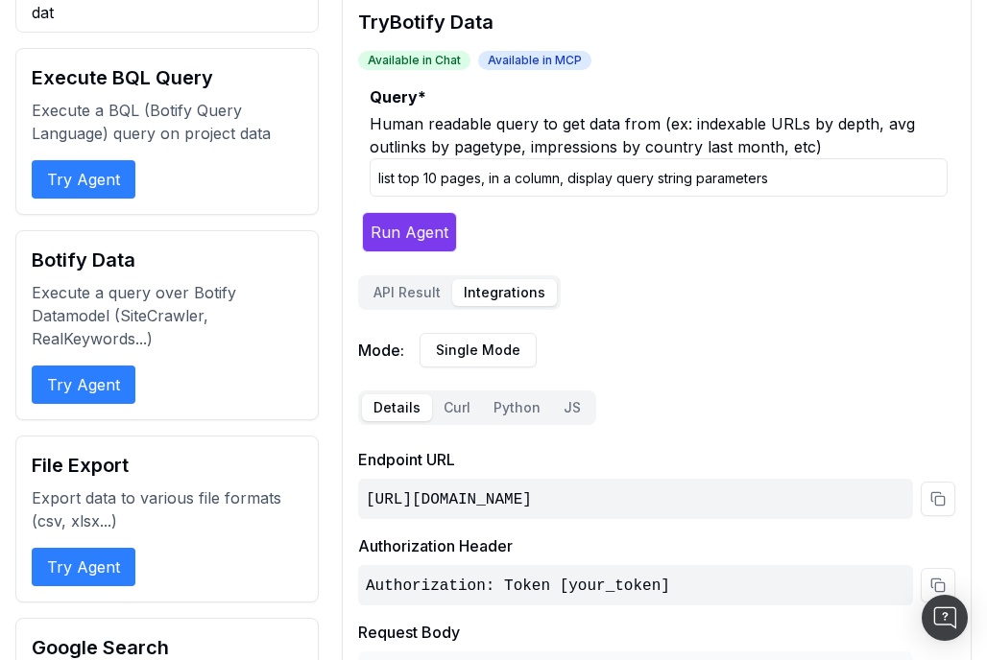
click at [497, 289] on button "Integrations" at bounding box center [504, 292] width 105 height 27
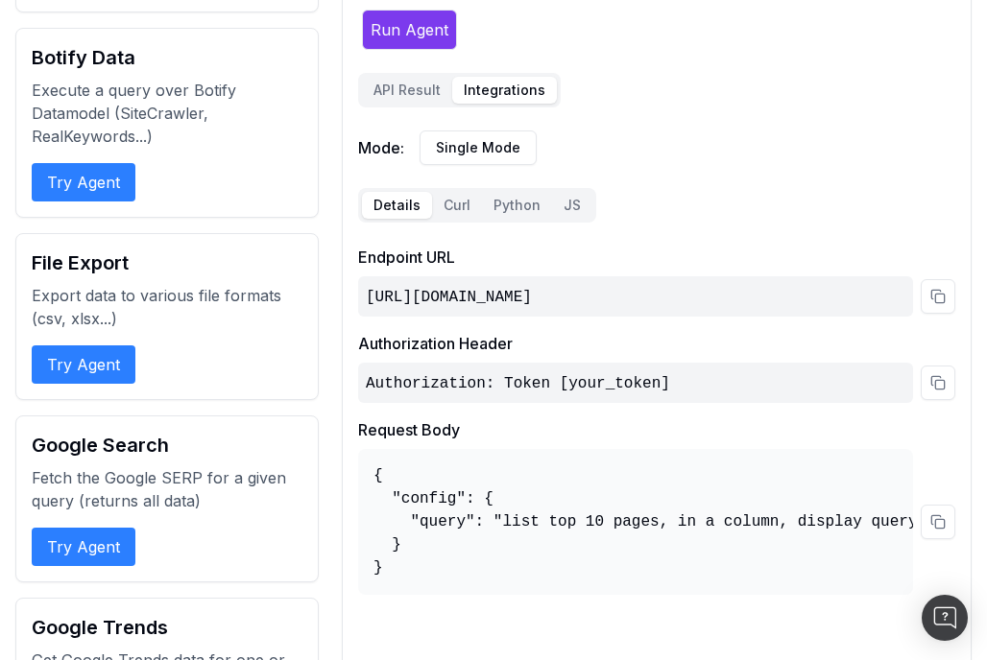
scroll to position [335, 0]
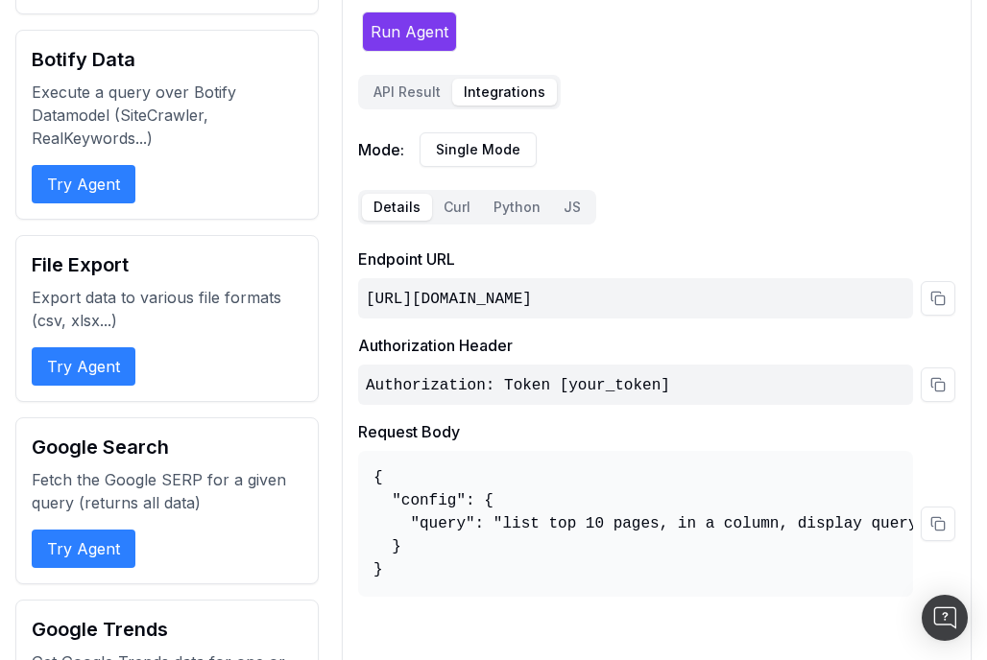
click at [565, 201] on button "JS" at bounding box center [572, 207] width 40 height 27
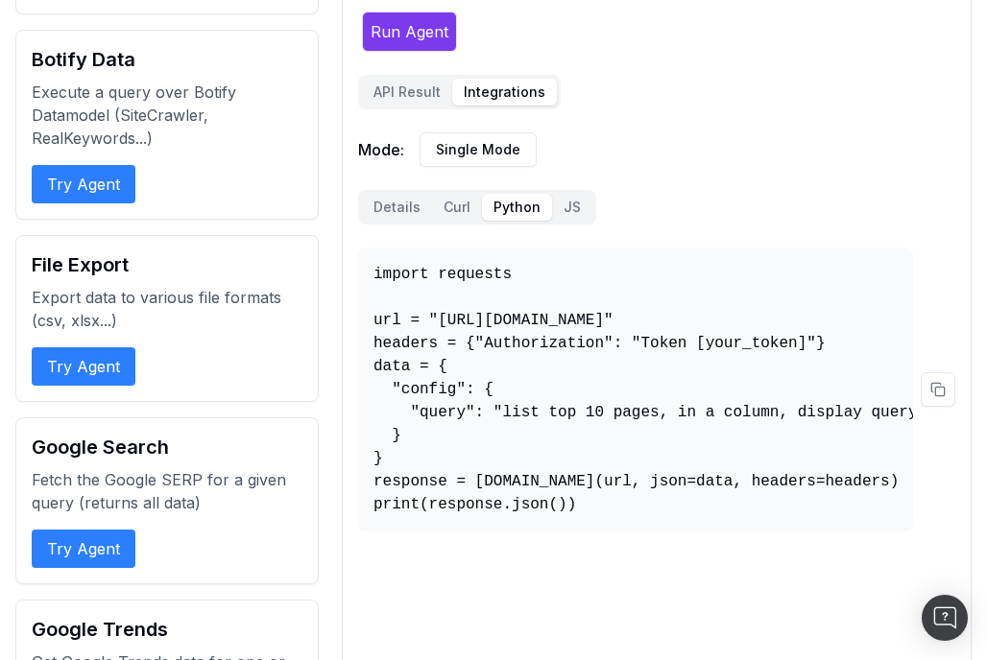
click at [500, 208] on button "Python" at bounding box center [517, 207] width 70 height 27
click at [450, 212] on button "Curl" at bounding box center [457, 207] width 50 height 27
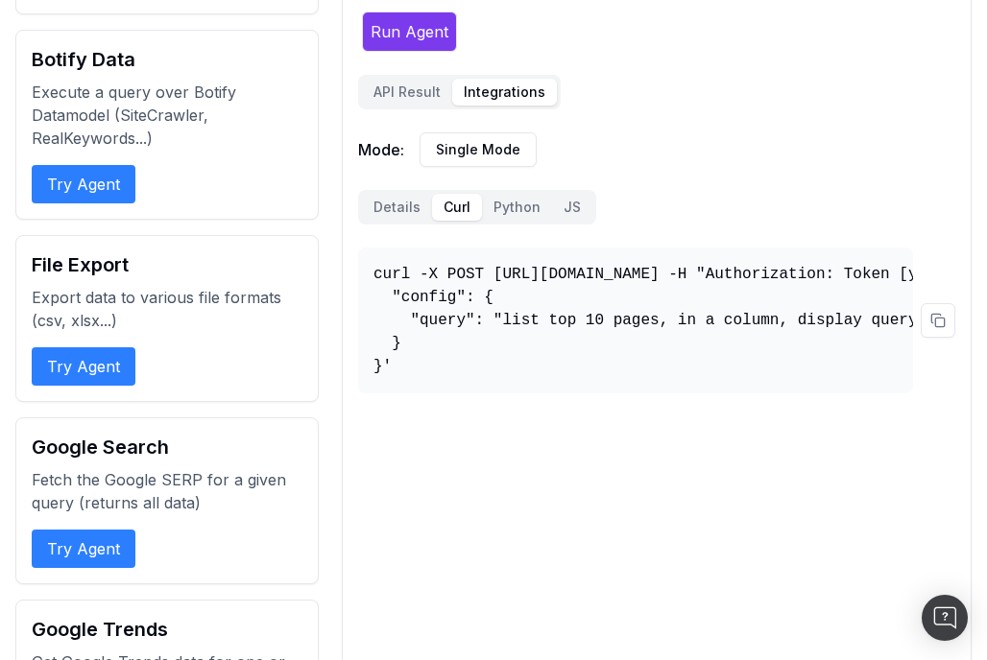
click at [514, 206] on button "Python" at bounding box center [517, 207] width 70 height 27
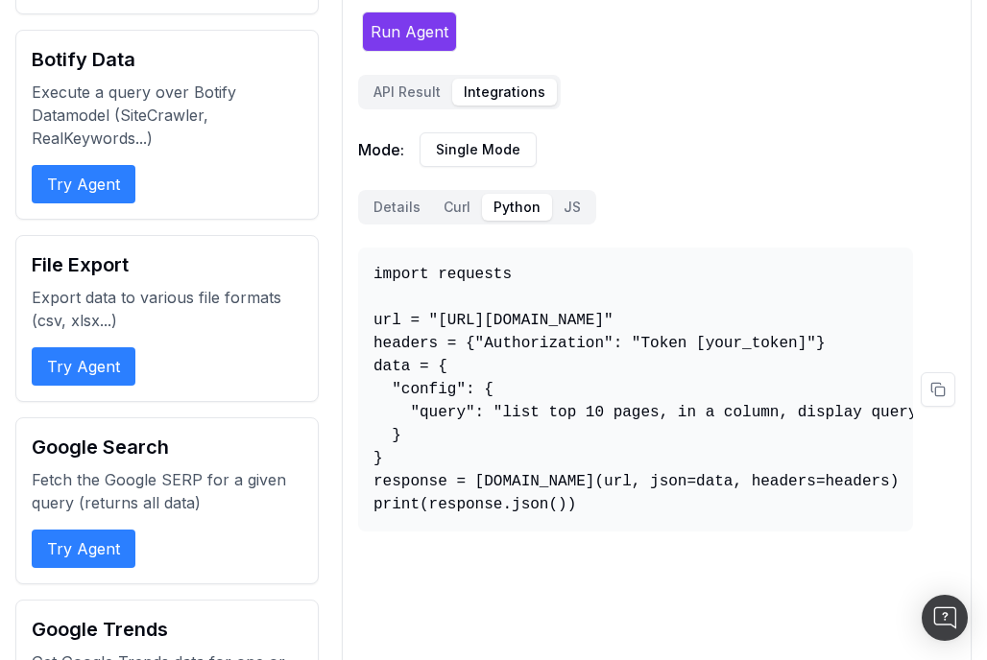
click at [424, 214] on button "Details" at bounding box center [397, 207] width 70 height 27
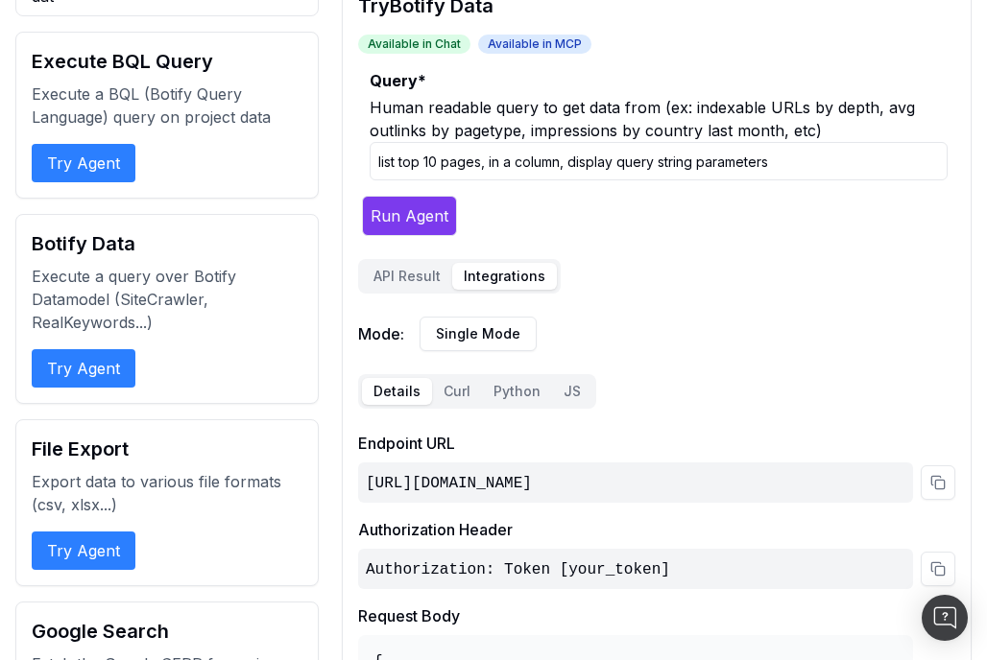
scroll to position [107, 0]
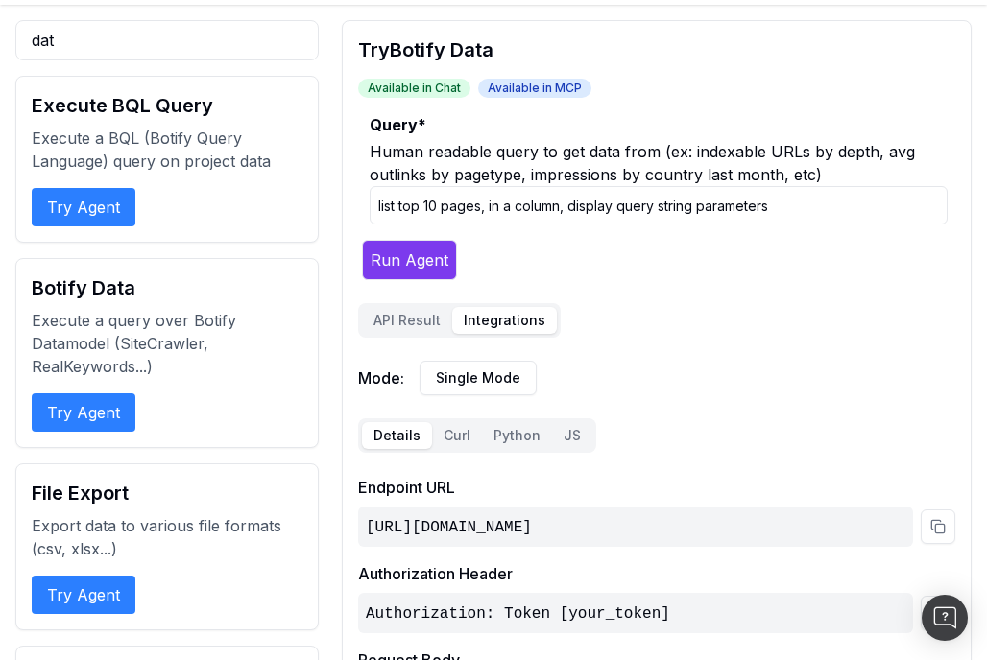
click at [798, 205] on input "list top 10 pages, in a column, display query string parameters" at bounding box center [659, 205] width 578 height 38
click at [604, 206] on input "list top 10 pages, in a column, display query string parameters" at bounding box center [659, 205] width 578 height 38
paste input "List query-string parameter keys from URLs with Google visits in the last 4 mon…"
click at [420, 260] on button "Run Agent" at bounding box center [409, 260] width 95 height 40
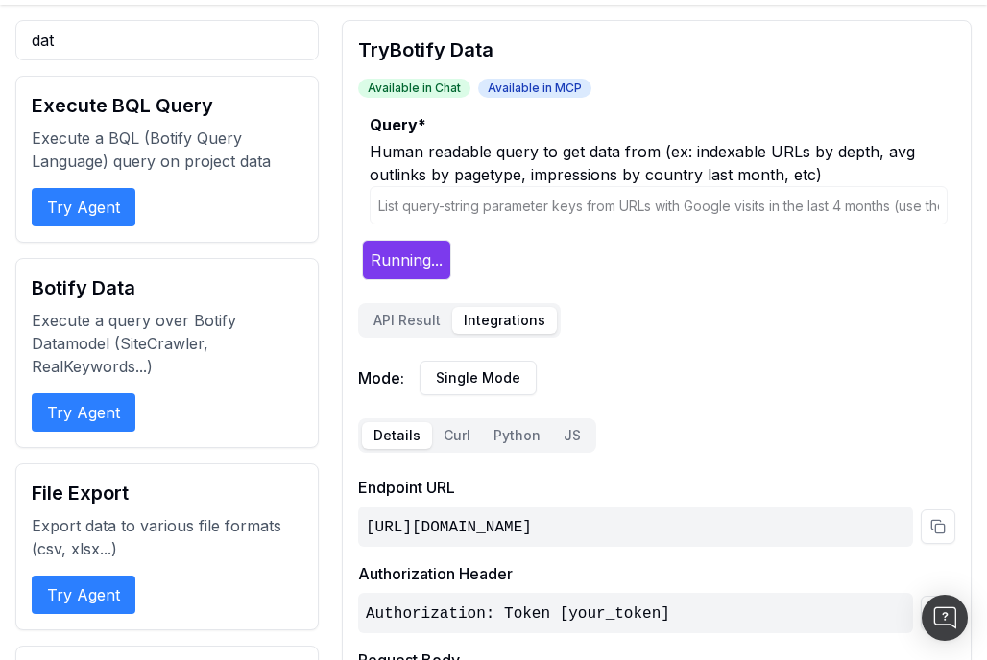
click at [405, 326] on button "API Result" at bounding box center [407, 320] width 90 height 27
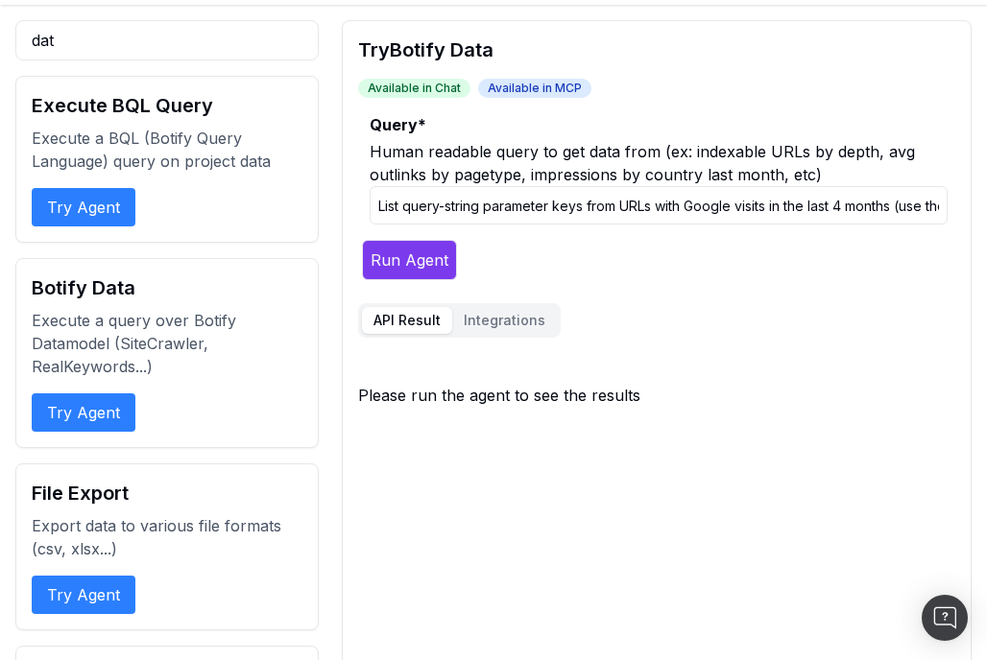
click at [403, 210] on input "List query-string parameter keys from URLs with Google visits in the last 4 mon…" at bounding box center [659, 205] width 578 height 38
click at [431, 209] on input "List url, with query-string parameter keys from URLs with Google visits in the …" at bounding box center [659, 205] width 578 height 38
drag, startPoint x: 589, startPoint y: 205, endPoint x: 886, endPoint y: 200, distance: 296.7
click at [886, 200] on input "List url, with query-string parameter keys from URLs with Google visits in the …" at bounding box center [659, 205] width 578 height 38
click at [705, 208] on input "List url, with query-string parameter keys from URLs with Google visits in the …" at bounding box center [659, 205] width 578 height 38
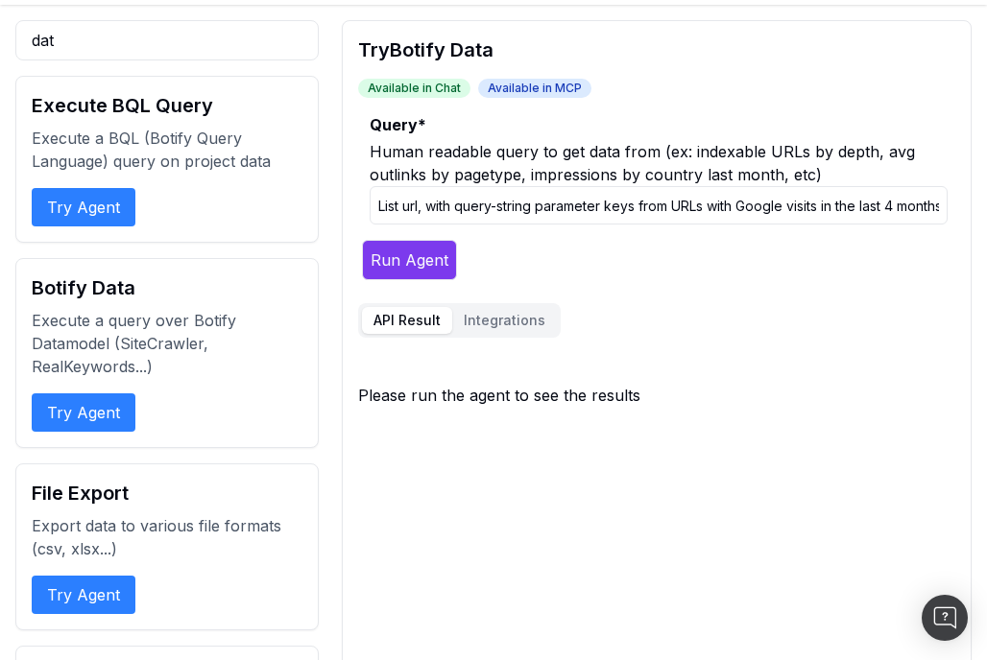
drag, startPoint x: 679, startPoint y: 207, endPoint x: 421, endPoint y: 205, distance: 257.3
click at [421, 205] on input "List url, with query-string parameter keys from URLs with Google visits in the …" at bounding box center [659, 205] width 578 height 38
drag, startPoint x: 642, startPoint y: 205, endPoint x: 401, endPoint y: 209, distance: 241.0
click at [401, 209] on input "List url, with query-string parameter keys from URLs with Google visits in the …" at bounding box center [659, 205] width 578 height 38
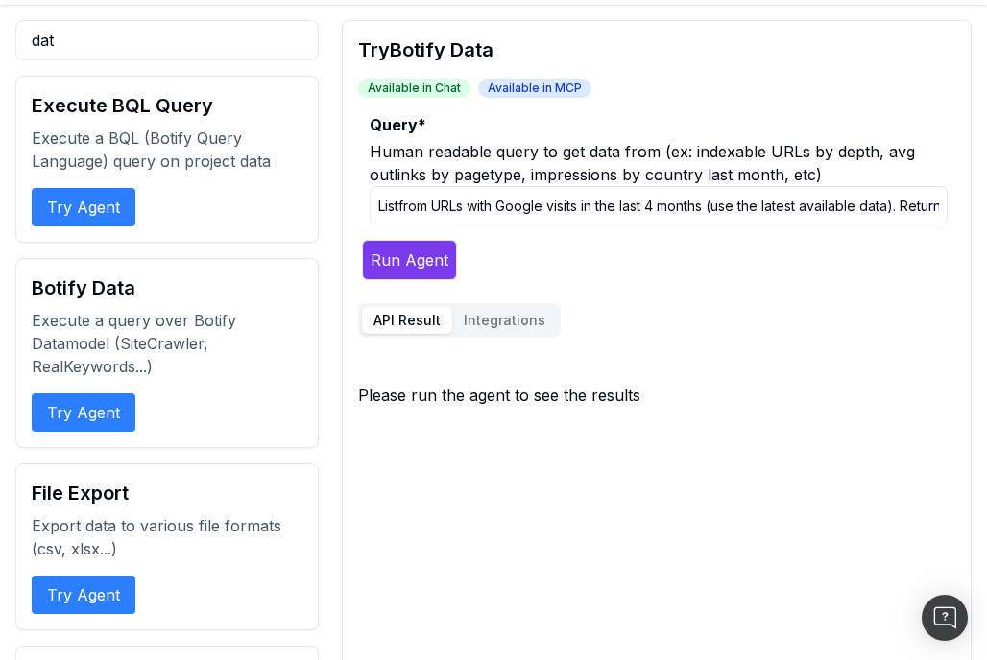
click at [420, 209] on input "Listfrom URLs with Google visits in the last 4 months (use the latest available…" at bounding box center [659, 205] width 578 height 38
drag, startPoint x: 681, startPoint y: 204, endPoint x: 558, endPoint y: 211, distance: 123.1
click at [558, 211] on input "List URLs with Google visits in the last 4 months (use the latest available dat…" at bounding box center [659, 205] width 578 height 38
drag, startPoint x: 769, startPoint y: 204, endPoint x: 847, endPoint y: 198, distance: 78.0
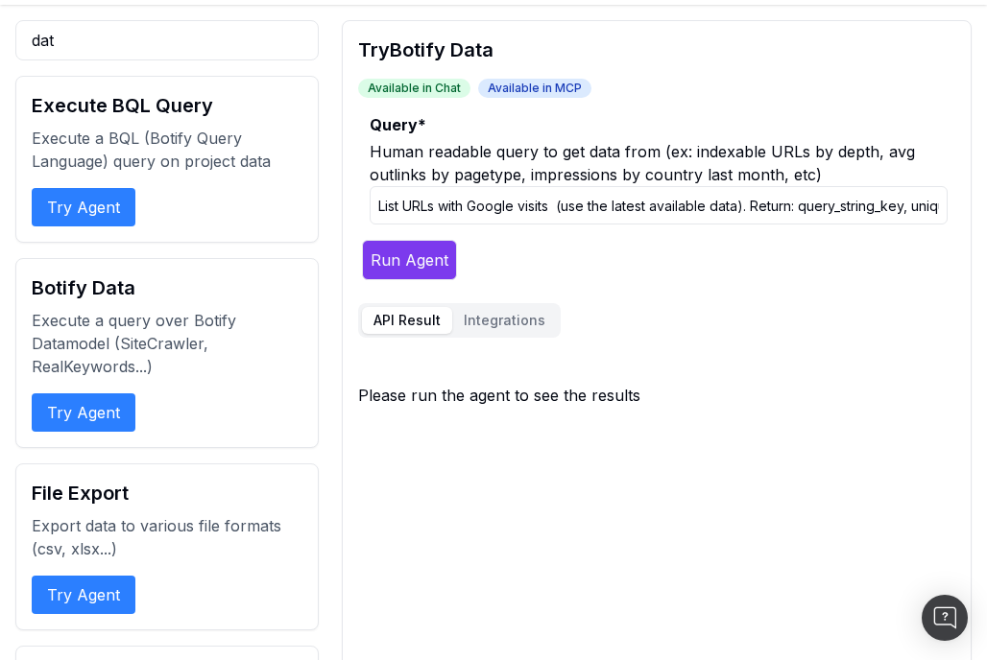
click at [852, 196] on input "List URLs with Google visits (use the latest available data). Return: query_str…" at bounding box center [659, 205] width 578 height 38
click at [835, 202] on input "List URLs with Google visits (use the latest available data). Return: query_str…" at bounding box center [659, 205] width 578 height 38
click at [743, 204] on input "List URLs with Google visits (use the latest available data). Return: query_str…" at bounding box center [659, 205] width 578 height 38
click at [558, 209] on input "List URLs with Google visits (use the latest available data). Return: query_str…" at bounding box center [659, 205] width 578 height 38
click at [737, 208] on input "List URLs with Google visits (use the latest available data). Return: query_str…" at bounding box center [659, 205] width 578 height 38
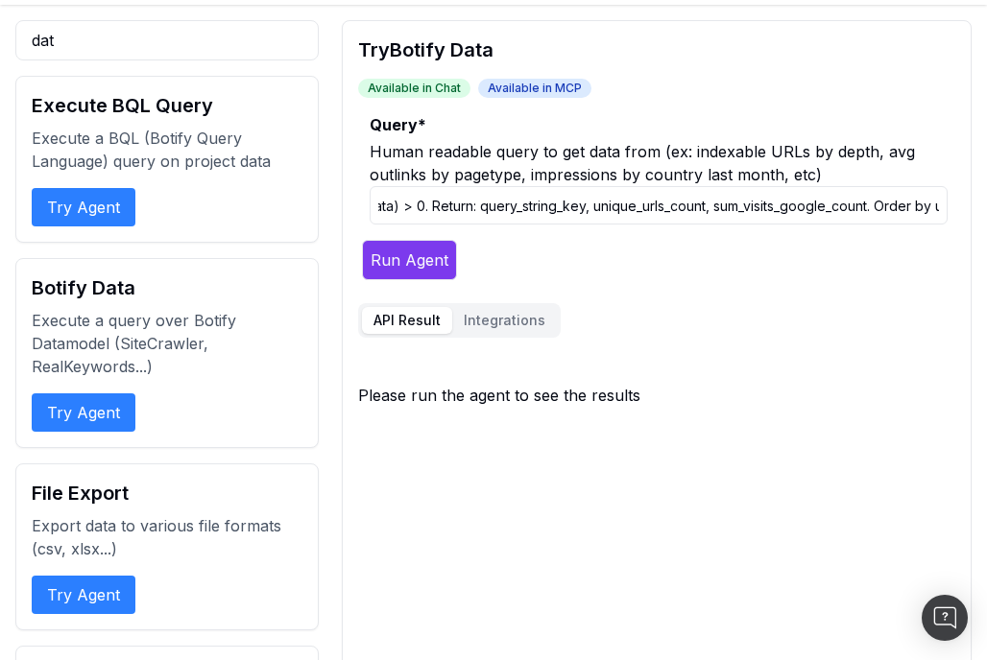
scroll to position [0, 499]
drag, startPoint x: 823, startPoint y: 202, endPoint x: 986, endPoint y: 201, distance: 163.2
click at [759, 205] on input "List URLs with Google visits (use the latest available data) > 0. Return: query…" at bounding box center [659, 205] width 578 height 38
click at [937, 209] on input "List URLs with Google visits (use the latest available data) > 0. Return: query…" at bounding box center [659, 205] width 578 height 38
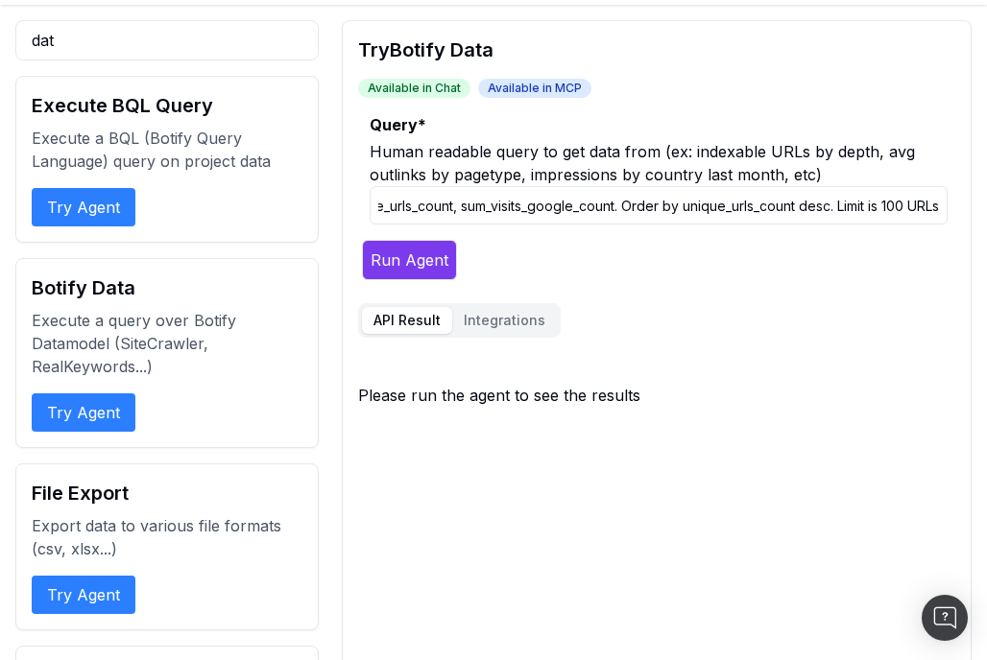
scroll to position [0, 611]
click at [881, 212] on input "List URLs with Google visits (use the latest available data) > 0. Return: query…" at bounding box center [659, 205] width 578 height 38
drag, startPoint x: 880, startPoint y: 205, endPoint x: 986, endPoint y: 207, distance: 105.6
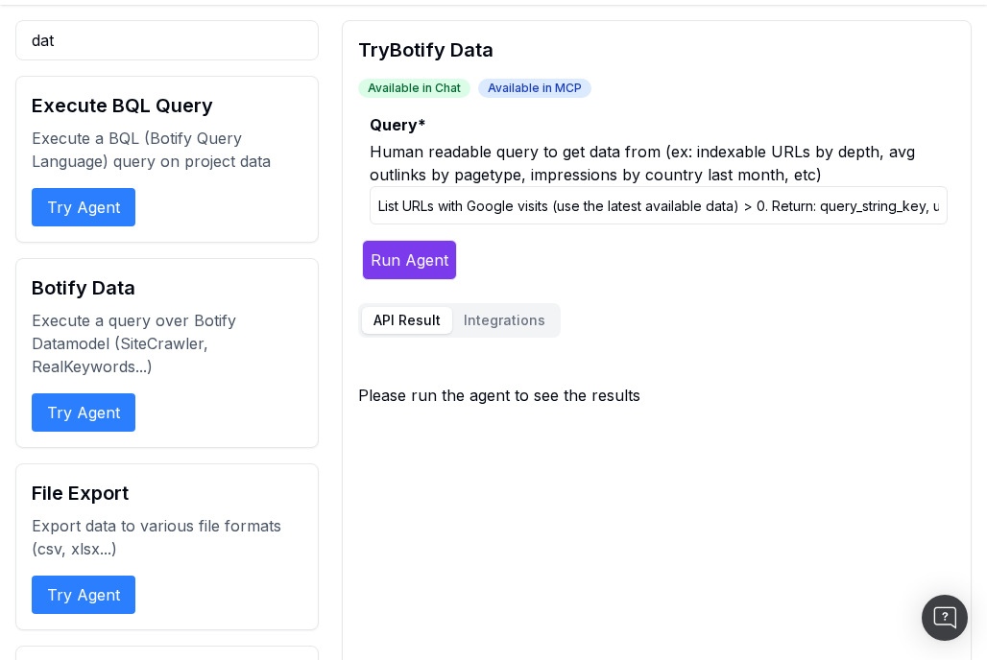
click at [396, 257] on button "Run Agent" at bounding box center [409, 260] width 95 height 40
click at [813, 212] on input "List URLs with Google visits (use the latest available data) > 0. Return: query…" at bounding box center [659, 205] width 578 height 38
drag, startPoint x: 772, startPoint y: 207, endPoint x: 986, endPoint y: 245, distance: 217.3
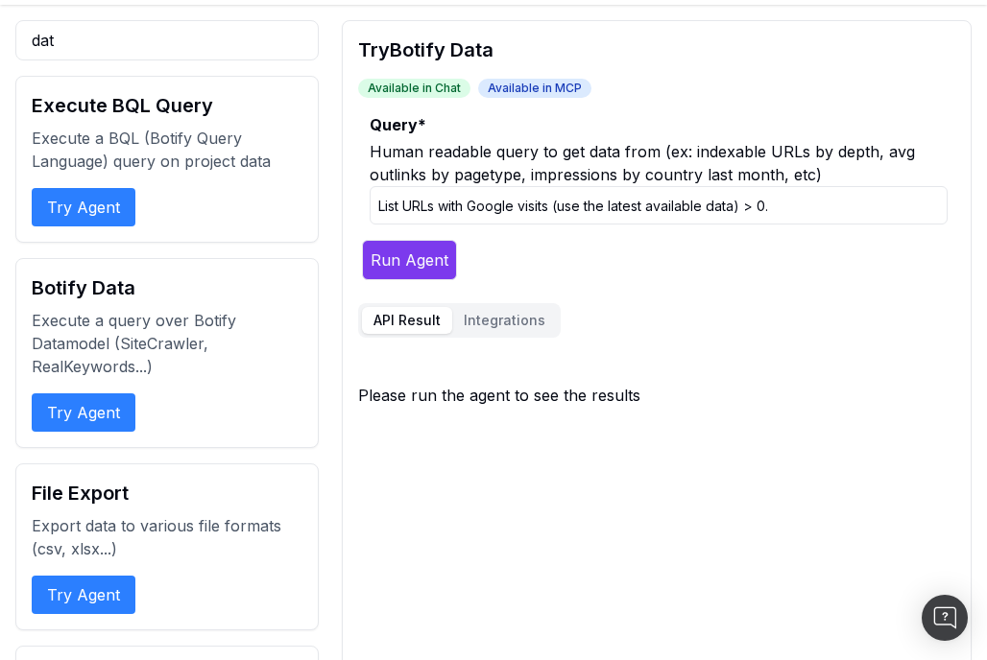
scroll to position [0, 0]
click at [431, 272] on button "Run Agent" at bounding box center [409, 260] width 95 height 40
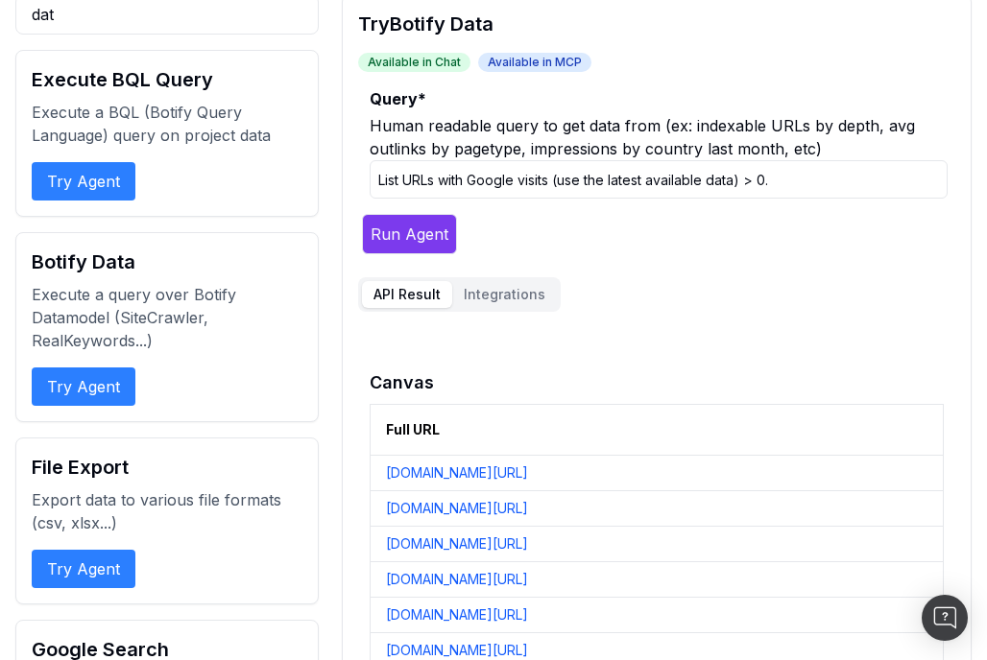
scroll to position [68, 0]
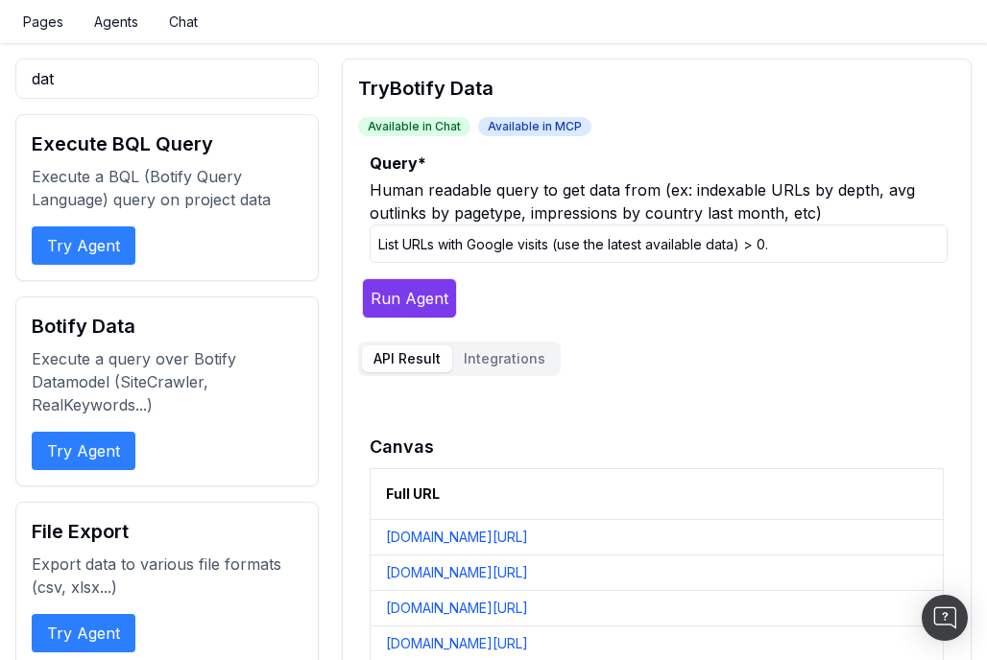
click at [818, 243] on input "List URLs with Google visits (use the latest available data) > 0." at bounding box center [659, 244] width 578 height 38
drag, startPoint x: 885, startPoint y: 246, endPoint x: 776, endPoint y: 246, distance: 109.4
click at [776, 246] on input "List URLs with Google visits (use the latest available data) > 0. in next column" at bounding box center [659, 244] width 578 height 38
paste input "Return: query_string_key, unique_urls_count, sum_visits_google_count. Order by …"
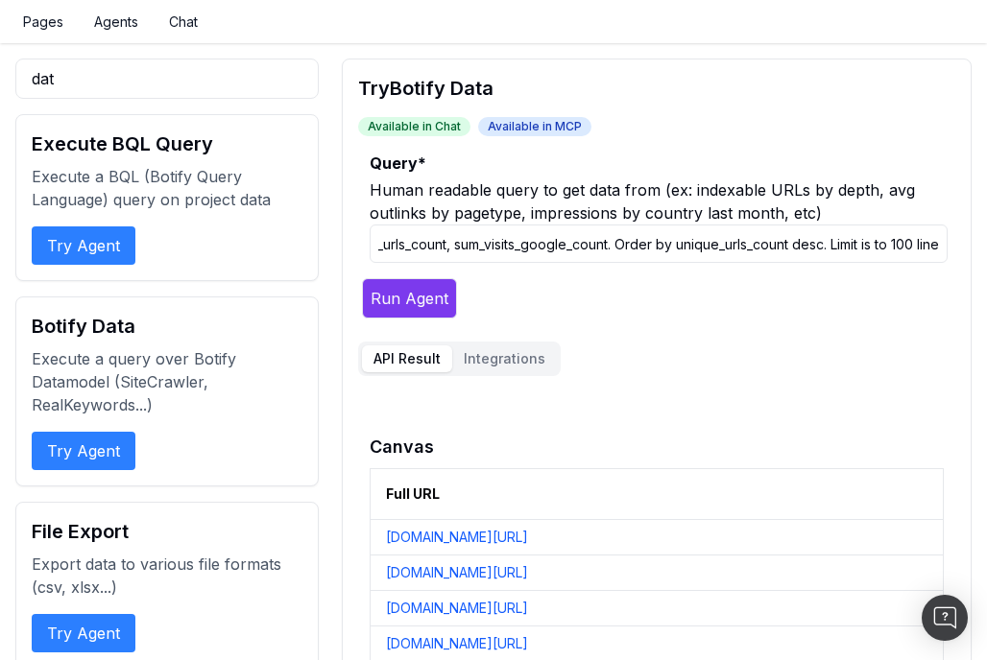
drag, startPoint x: 824, startPoint y: 249, endPoint x: 611, endPoint y: 250, distance: 213.1
click at [611, 250] on input "List URLs with Google visits (use the latest available data) > 0. Return: query…" at bounding box center [659, 244] width 578 height 38
click at [769, 234] on input "List URLs with Google visits (use the latest available data) > 0. Return: query…" at bounding box center [659, 244] width 578 height 38
drag, startPoint x: 606, startPoint y: 244, endPoint x: 670, endPoint y: 247, distance: 64.4
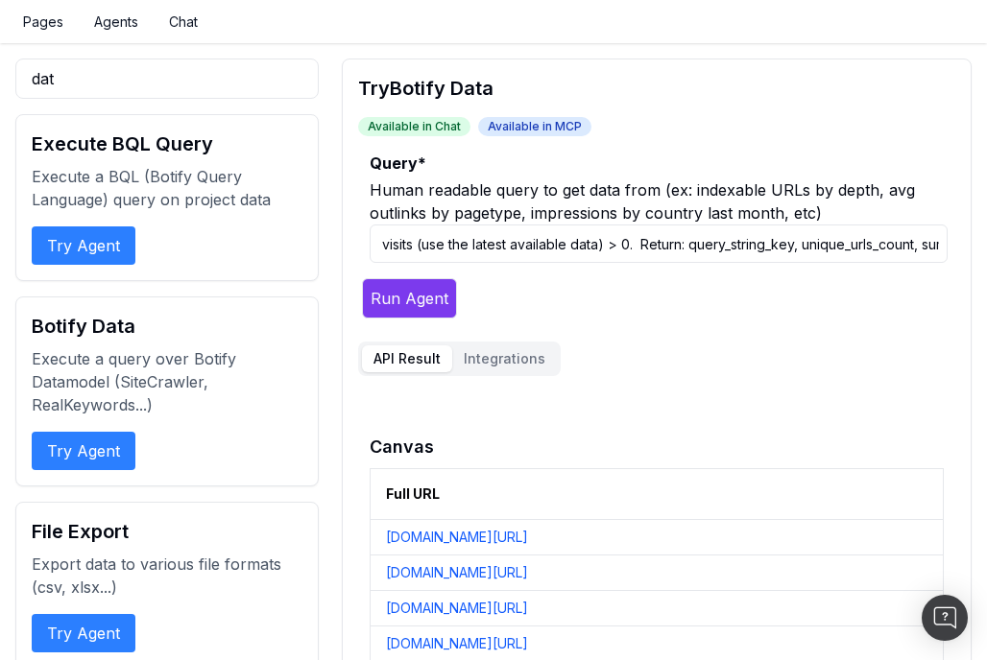
click at [670, 243] on input "List URLs with Google visits (use the latest available data) > 0. Return: query…" at bounding box center [659, 244] width 578 height 38
click at [670, 247] on input "List URLs with Google visits (use the latest available data) > 0. Return: query…" at bounding box center [659, 244] width 578 height 38
drag, startPoint x: 806, startPoint y: 250, endPoint x: 696, endPoint y: 247, distance: 110.4
click at [696, 247] on input "List URLs with Google visits (use the latest available data) > 0. Return: query…" at bounding box center [659, 244] width 578 height 38
click at [824, 248] on input "List URLs with Google visits (use the latest available data) > 0. Return: uniqu…" at bounding box center [659, 244] width 578 height 38
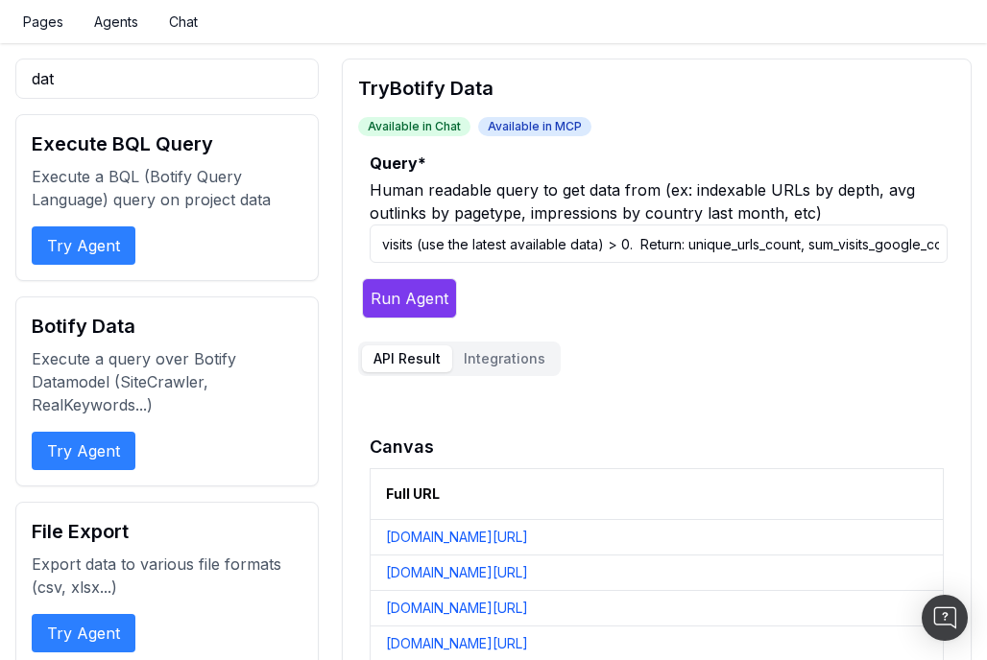
click at [824, 248] on input "List URLs with Google visits (use the latest available data) > 0. Return: uniqu…" at bounding box center [659, 244] width 578 height 38
drag, startPoint x: 868, startPoint y: 248, endPoint x: 925, endPoint y: 248, distance: 57.6
click at [925, 248] on input "List URLs with Google visits (use the latest available data) > 0. Return: uniqu…" at bounding box center [659, 244] width 578 height 38
click at [916, 246] on input "List URLs with Google visits (use the latest available data) > 0. Return: uniqu…" at bounding box center [659, 244] width 578 height 38
drag, startPoint x: 918, startPoint y: 246, endPoint x: 944, endPoint y: 246, distance: 25.9
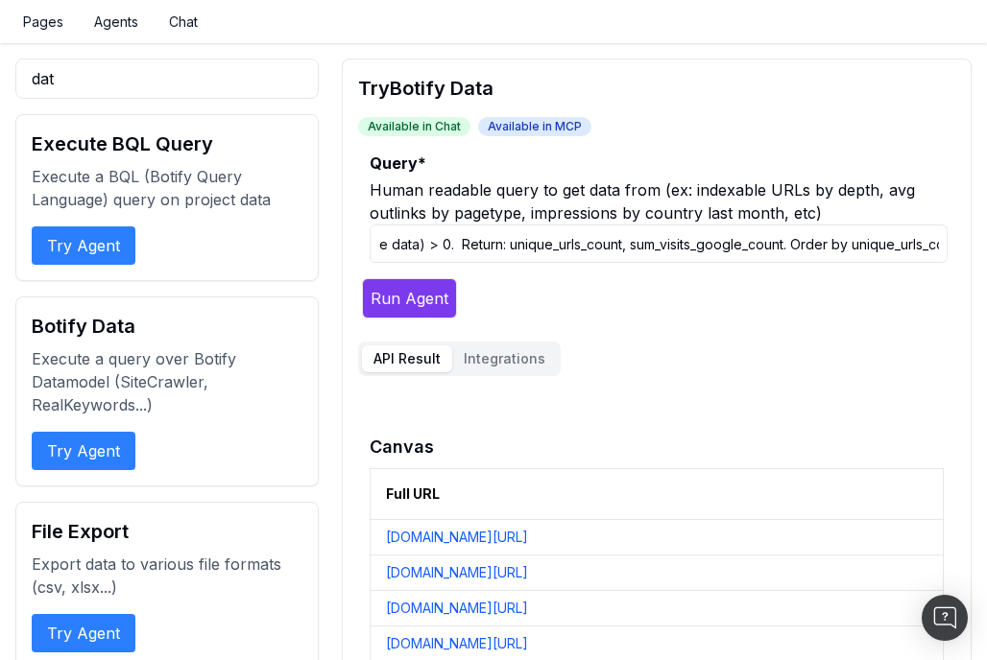
click at [945, 246] on input "List URLs with Google visits (use the latest available data) > 0. Return: uniqu…" at bounding box center [659, 244] width 578 height 38
click at [796, 246] on input "List URLs with Google visits (use the latest available data) > 0. Return: uniqu…" at bounding box center [659, 244] width 578 height 38
click at [787, 245] on input "List URLs with Google visits (use the latest available data) > 0. Return: uniqu…" at bounding box center [659, 244] width 578 height 38
click at [362, 278] on button "Run Agent" at bounding box center [409, 298] width 95 height 40
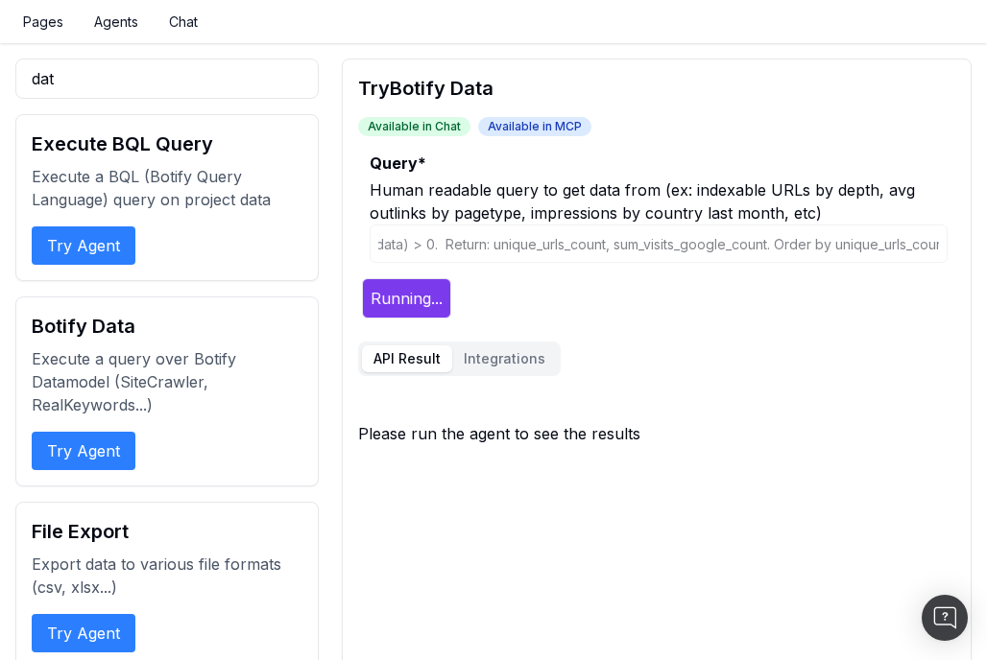
scroll to position [0, 0]
click at [645, 163] on label "Query *" at bounding box center [659, 163] width 578 height 23
click at [645, 225] on input "List URLs with Google visits (use the latest available data) > 0. Return: uniqu…" at bounding box center [659, 244] width 578 height 38
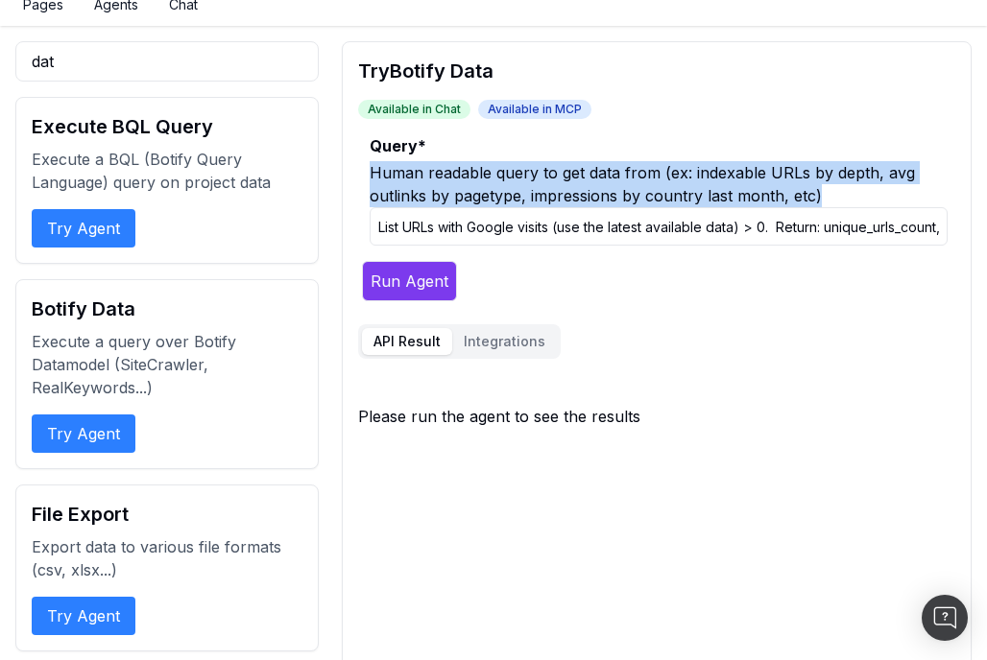
drag, startPoint x: 824, startPoint y: 193, endPoint x: 364, endPoint y: 176, distance: 460.2
click at [364, 176] on fieldset "Query * Human readable query to get data from (ex: indexable URLs by depth, avg…" at bounding box center [652, 193] width 589 height 119
copy div "Human readable query to get data from (ex: indexable URLs by depth, avg outlink…"
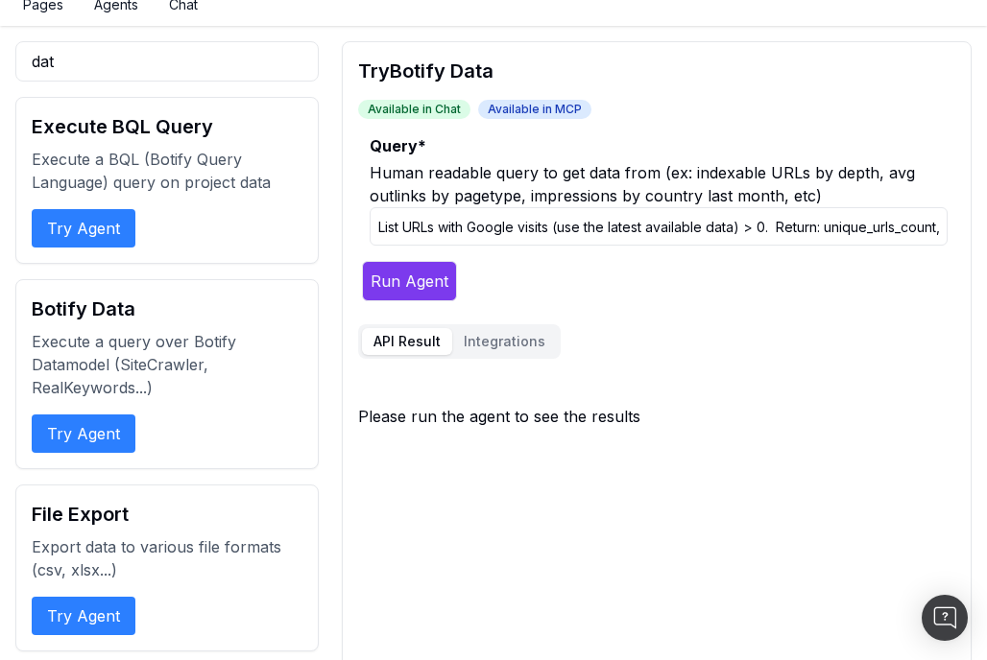
click at [527, 257] on form "Query * Human readable query to get data from (ex: indexable URLs by depth, avg…" at bounding box center [652, 217] width 589 height 167
click at [540, 229] on input "List URLs with Google visits (use the latest available data) > 0. Return: uniqu…" at bounding box center [659, 226] width 578 height 38
paste input "Top query-string parameter keys by Google visits in the last 4 months. Return p…"
click at [408, 276] on button "Run Agent" at bounding box center [409, 281] width 95 height 40
drag, startPoint x: 823, startPoint y: 228, endPoint x: 739, endPoint y: 227, distance: 83.5
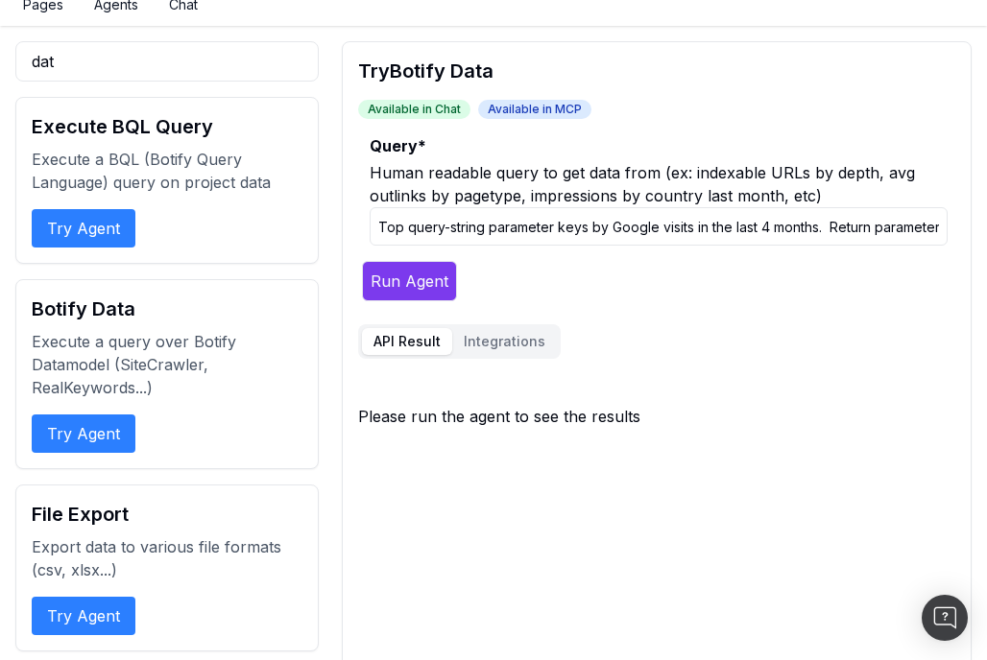
click at [739, 227] on input "Top query-string parameter keys by Google visits in the last 4 months. Return p…" at bounding box center [659, 226] width 578 height 38
click at [779, 226] on input "Top query-string parameter keys by Google visits in the last 4 months. Return p…" at bounding box center [659, 226] width 578 height 38
drag, startPoint x: 819, startPoint y: 228, endPoint x: 700, endPoint y: 228, distance: 119.0
click at [700, 228] on input "Top query-string parameter keys by Google visits in the last 4 months. Return p…" at bounding box center [659, 226] width 578 height 38
click at [748, 229] on input "Top query-string parameter keys by Google visits. Return parameter name, number…" at bounding box center [659, 226] width 578 height 38
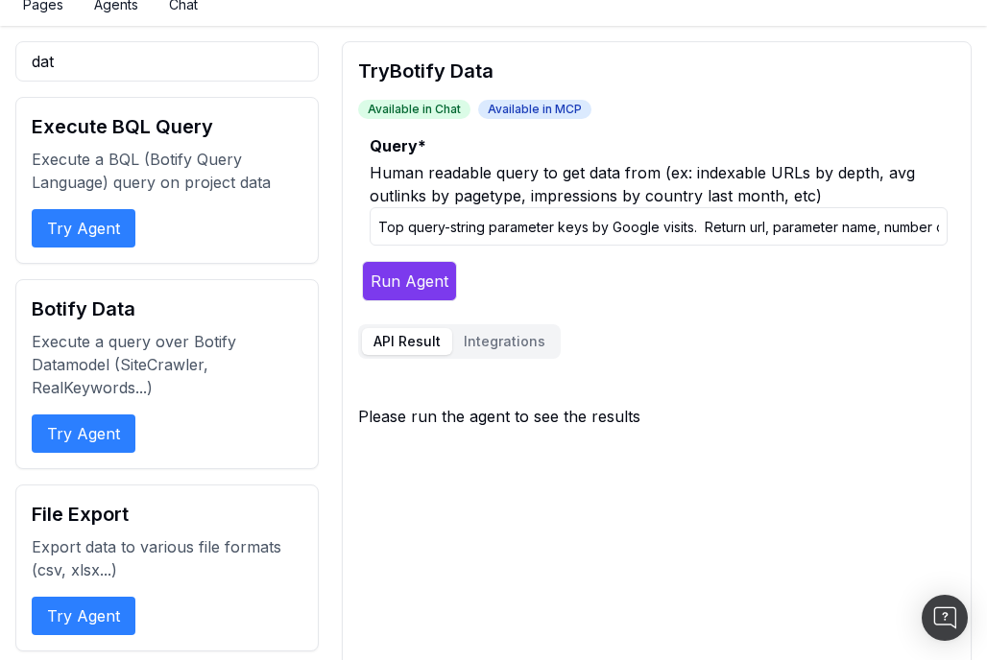
click at [410, 225] on input "Top query-string parameter keys by Google visits. Return url, parameter name, n…" at bounding box center [659, 226] width 578 height 38
click at [727, 228] on input "Top URL with query-string parameter keys by Google visits. Return url, paramete…" at bounding box center [659, 226] width 578 height 38
click at [652, 230] on input "Top URL with query-string parameter keys by Google visits. Return url, paramete…" at bounding box center [659, 226] width 578 height 38
drag, startPoint x: 822, startPoint y: 228, endPoint x: 843, endPoint y: 228, distance: 21.1
click at [843, 228] on input "Top URL with query-string parameter keys sorted by Google visits. Return url, p…" at bounding box center [659, 226] width 578 height 38
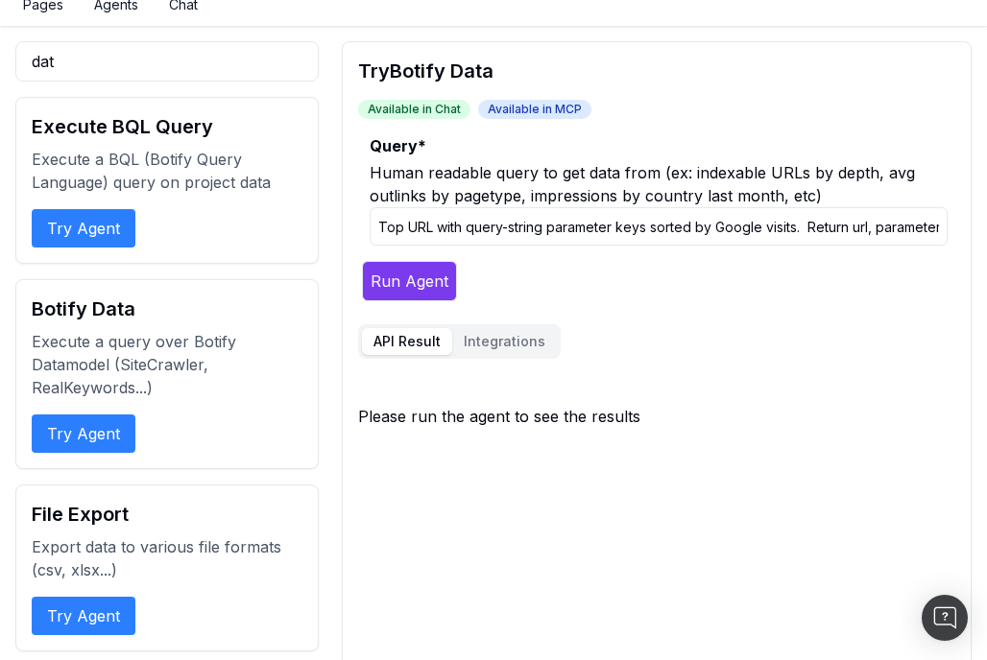
click at [799, 226] on input "Top URL with query-string parameter keys sorted by Google visits. Return url, p…" at bounding box center [659, 226] width 578 height 38
click at [804, 226] on input "Top URL with query-string parameter keys sorted by Google visits. Return url, p…" at bounding box center [659, 226] width 578 height 38
drag, startPoint x: 846, startPoint y: 228, endPoint x: 950, endPoint y: 228, distance: 104.6
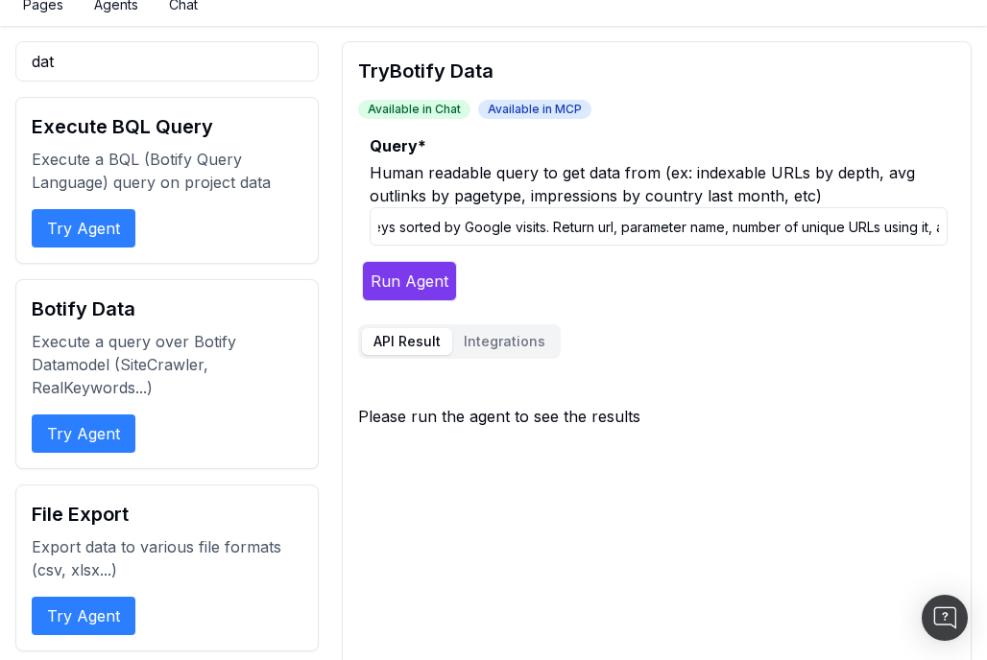
click at [808, 226] on input "Top URL with query-string parameter keys sorted by Google visits. Return url, p…" at bounding box center [659, 226] width 578 height 38
drag, startPoint x: 728, startPoint y: 228, endPoint x: 690, endPoint y: 228, distance: 37.4
click at [690, 228] on input "Top URL with query-string parameter keys sorted by Google visits. Return url, p…" at bounding box center [659, 226] width 578 height 38
click at [654, 229] on input "Top URL with query-string parameter keys sorted by Google visits. Return url, p…" at bounding box center [659, 226] width 578 height 38
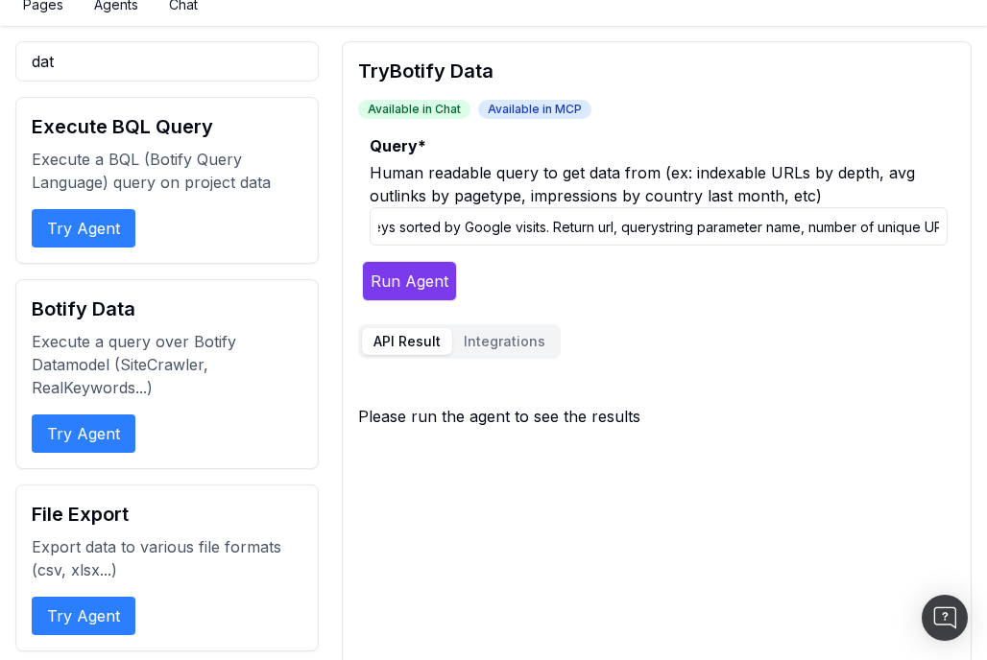
click at [792, 228] on input "Top URL with query-string parameter keys sorted by Google visits. Return url, q…" at bounding box center [659, 226] width 578 height 38
click at [660, 232] on input "Top URL with query-string parameter keys sorted by Google visits. Return url, q…" at bounding box center [659, 226] width 578 height 38
click at [795, 227] on input "Top URL with query-string parameter keys sorted by Google visits. Return url, q…" at bounding box center [659, 226] width 578 height 38
drag, startPoint x: 874, startPoint y: 228, endPoint x: 929, endPoint y: 228, distance: 55.7
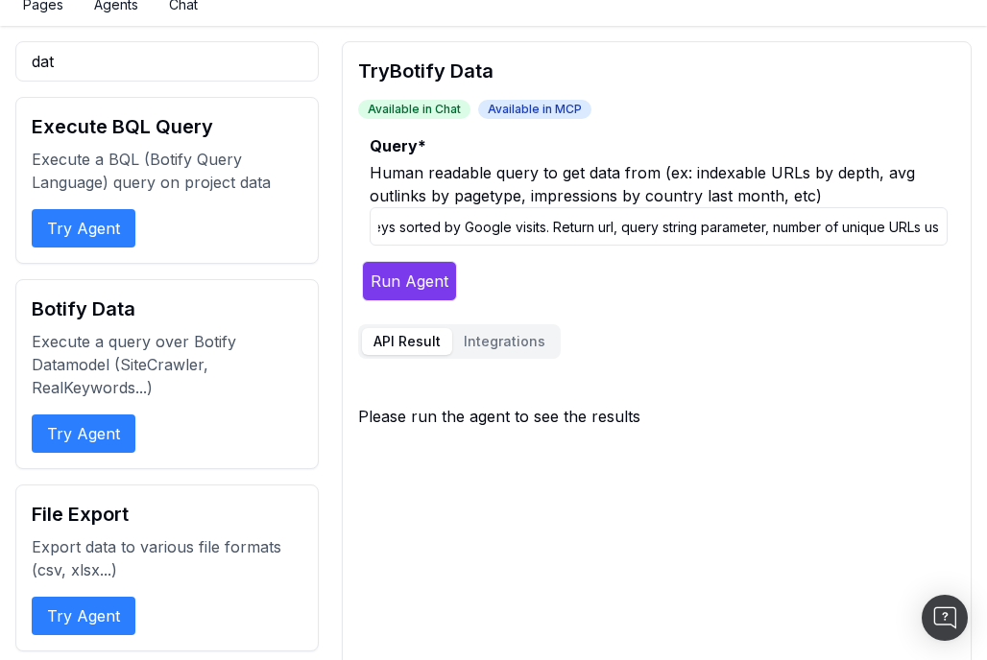
click at [929, 228] on input "Top URL with query-string parameter keys sorted by Google visits. Return url, q…" at bounding box center [659, 226] width 578 height 38
click at [923, 228] on input "Top URL with query-string parameter keys sorted by Google visits. Return url, q…" at bounding box center [659, 226] width 578 height 38
drag, startPoint x: 915, startPoint y: 225, endPoint x: 949, endPoint y: 225, distance: 34.6
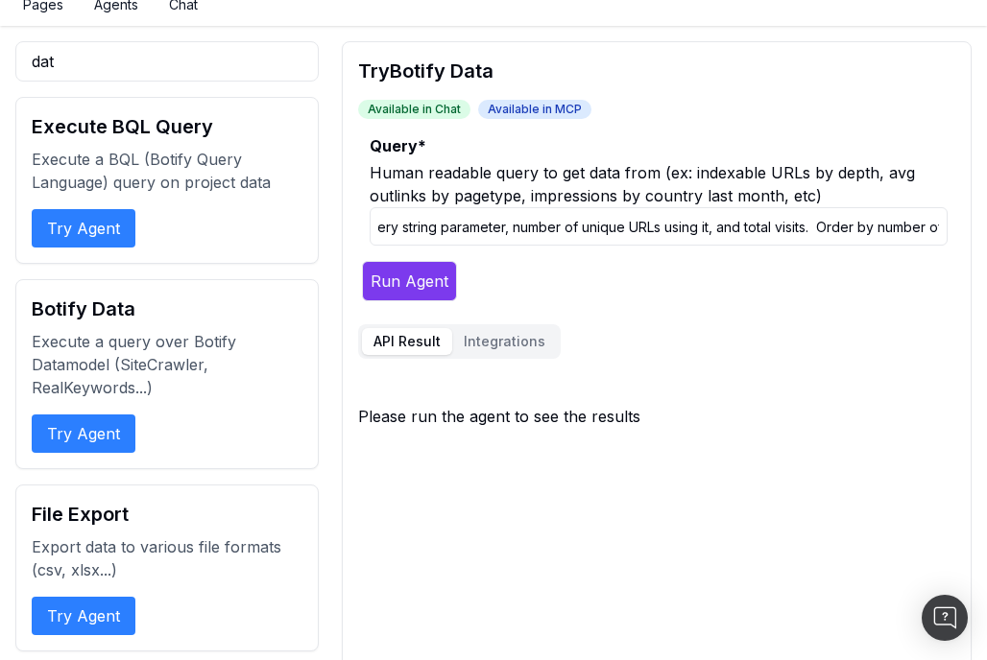
click at [791, 224] on input "Top URL with query-string parameter keys sorted by Google visits. Return url, q…" at bounding box center [659, 226] width 578 height 38
click at [717, 227] on input "Top URL with query-string parameter keys sorted by Google visits. Return url, q…" at bounding box center [659, 226] width 578 height 38
drag, startPoint x: 719, startPoint y: 227, endPoint x: 515, endPoint y: 230, distance: 204.5
click at [515, 230] on input "Top URL with query-string parameter keys sorted by Google visits. Return url, q…" at bounding box center [659, 226] width 578 height 38
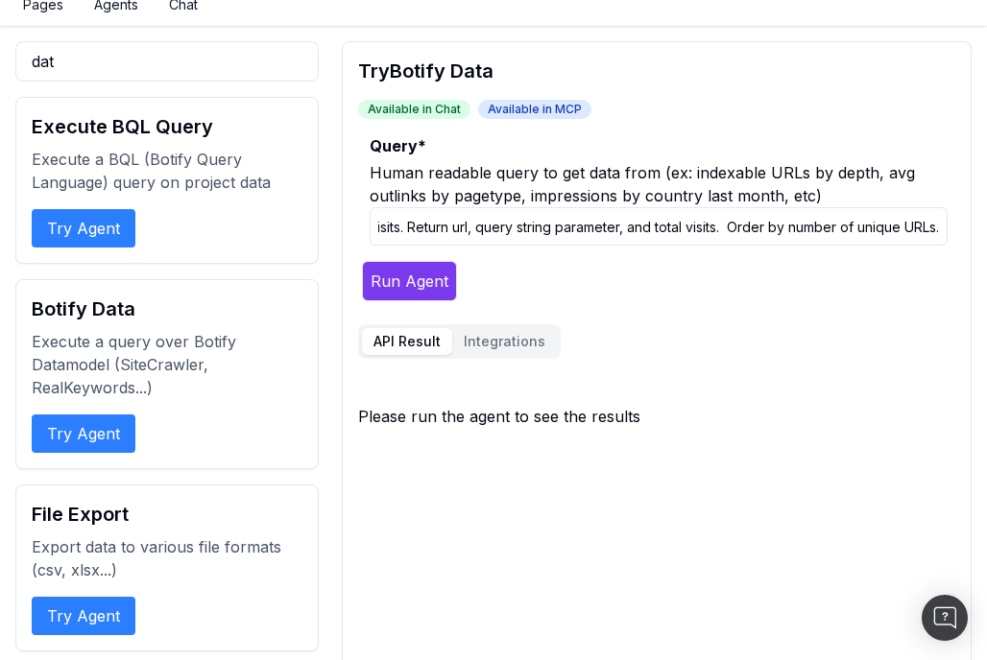
click at [732, 224] on input "Top URL with query-string parameter keys sorted by Google visits. Return url, q…" at bounding box center [659, 226] width 578 height 38
click at [728, 228] on input "Top URL with query-string parameter keys sorted by Google visits. Return url, q…" at bounding box center [659, 226] width 578 height 38
drag, startPoint x: 756, startPoint y: 225, endPoint x: 798, endPoint y: 225, distance: 41.3
click at [798, 225] on input "Top URL with query-string parameter keys sorted by Google visits. Return url, q…" at bounding box center [659, 226] width 578 height 38
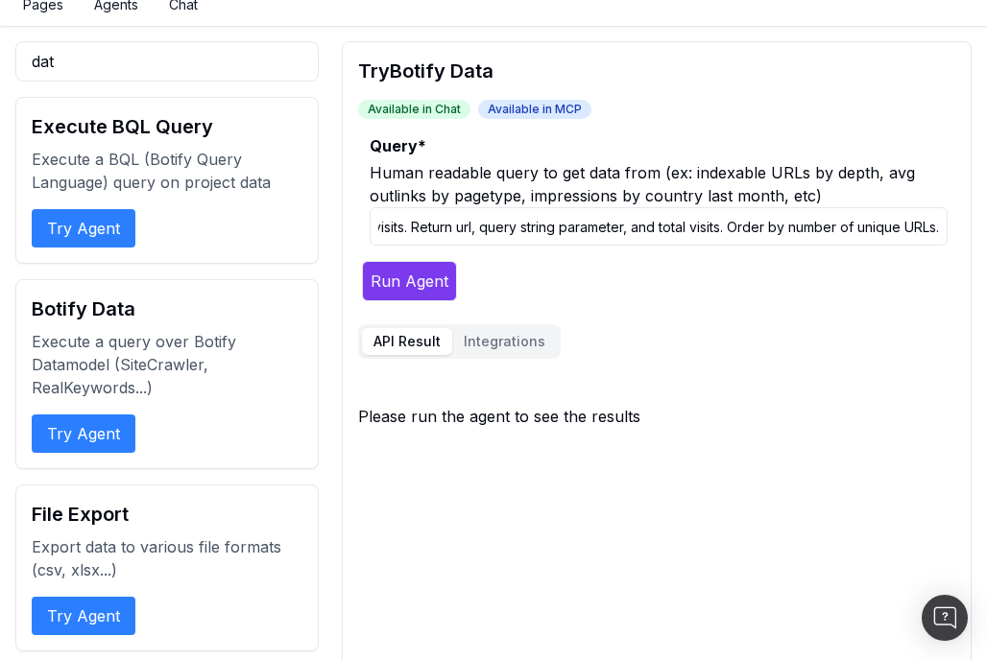
click at [734, 228] on input "Top URL with query-string parameter keys sorted by Google visits. Return url, q…" at bounding box center [659, 226] width 578 height 38
drag, startPoint x: 729, startPoint y: 228, endPoint x: 959, endPoint y: 223, distance: 230.4
click at [411, 279] on button "Run Agent" at bounding box center [409, 281] width 95 height 40
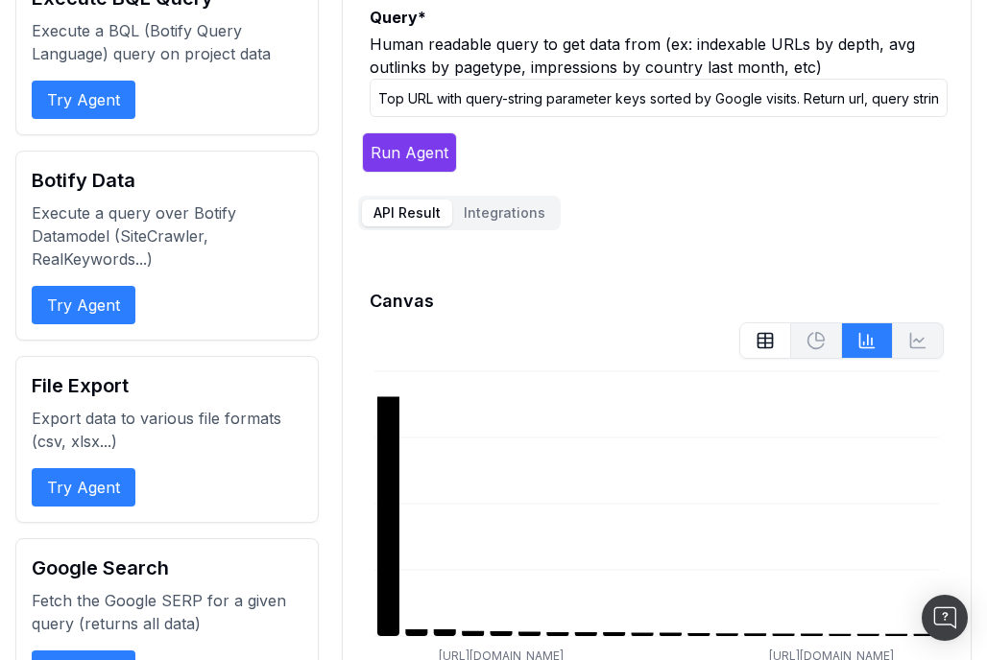
scroll to position [241, 0]
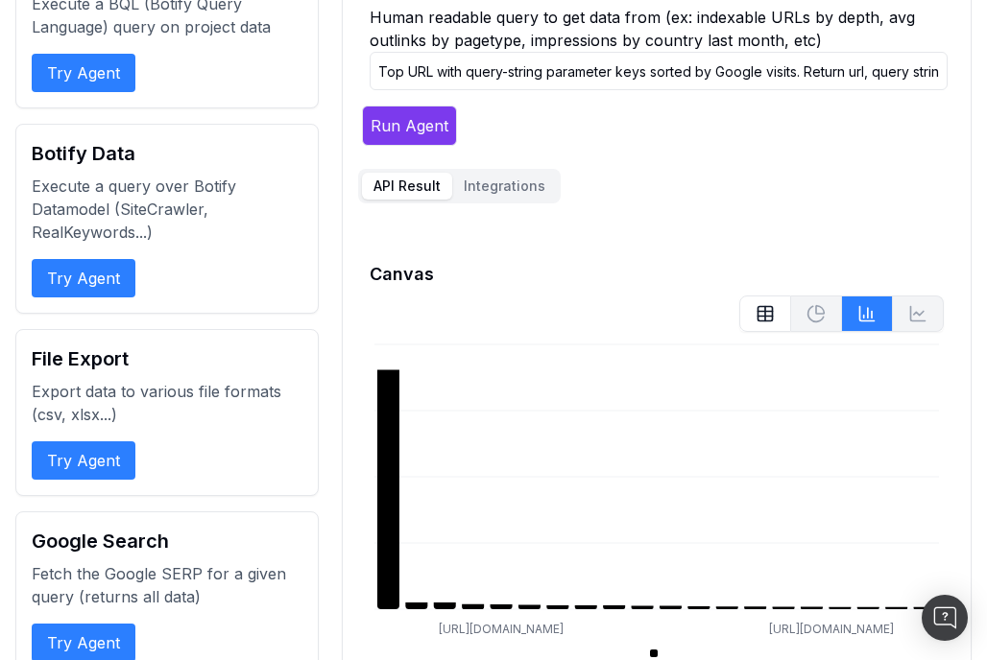
click at [751, 309] on button at bounding box center [765, 314] width 52 height 36
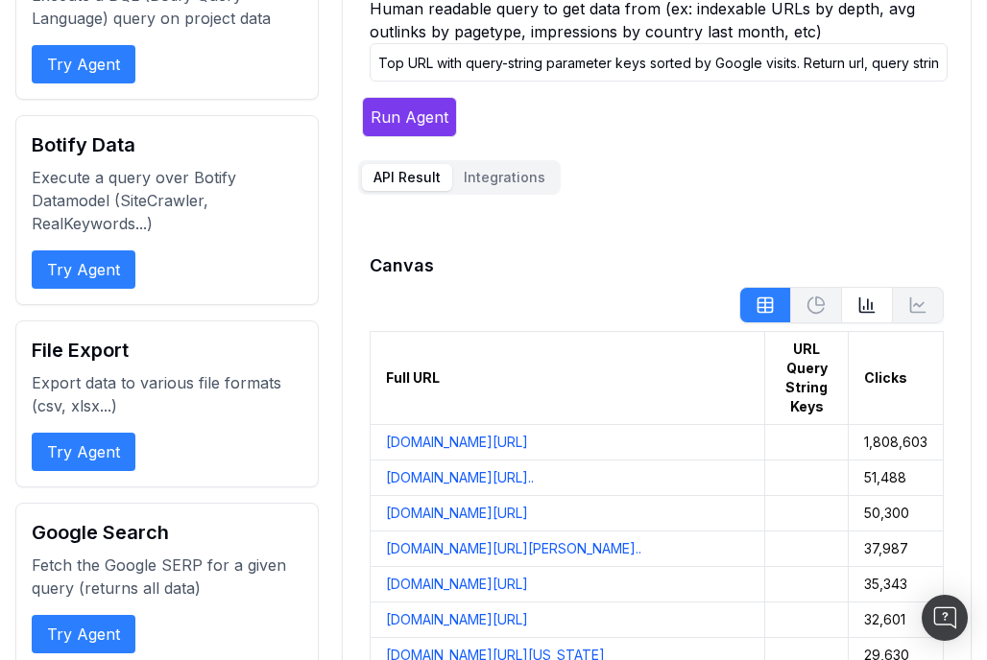
scroll to position [0, 0]
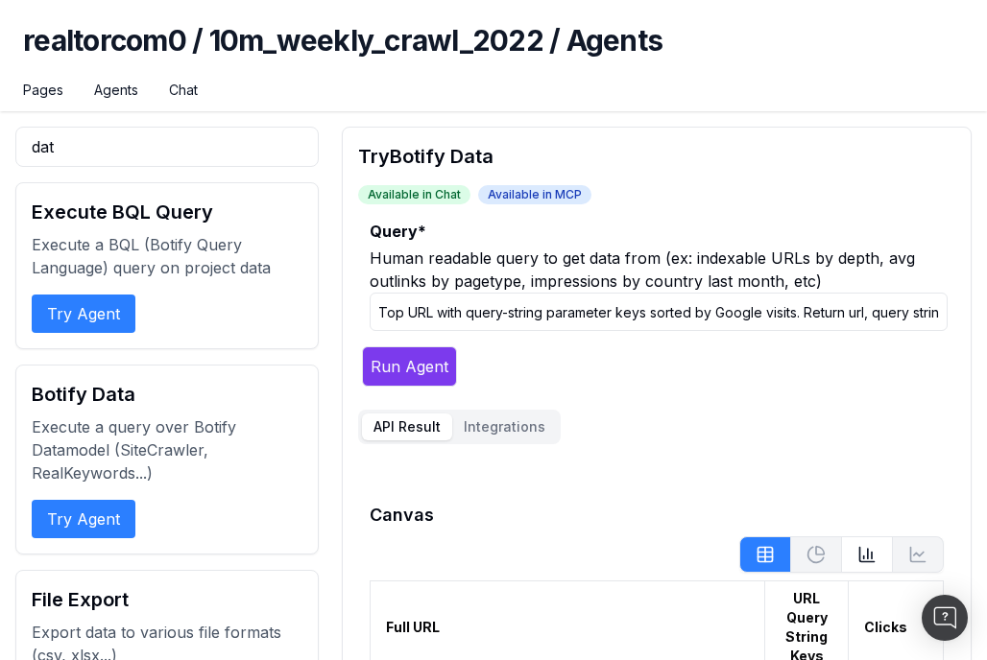
click at [443, 308] on input "Top URL with query-string parameter keys sorted by Google visits. Return url, q…" at bounding box center [659, 312] width 578 height 38
click at [429, 309] on input "Top URL with query-string parameter keys sorted by Google visits. Return url, q…" at bounding box center [659, 312] width 578 height 38
click at [558, 315] on input "Top URLs with most visits with query-string parameter keys sorted by Google vis…" at bounding box center [659, 312] width 578 height 38
click at [723, 310] on input "Top URLs with most visits with query-string parameter keys sorted by Google vis…" at bounding box center [659, 312] width 578 height 38
click at [754, 316] on input "Top URLs with most visits with query-string parameters. keys sorted by Google v…" at bounding box center [659, 312] width 578 height 38
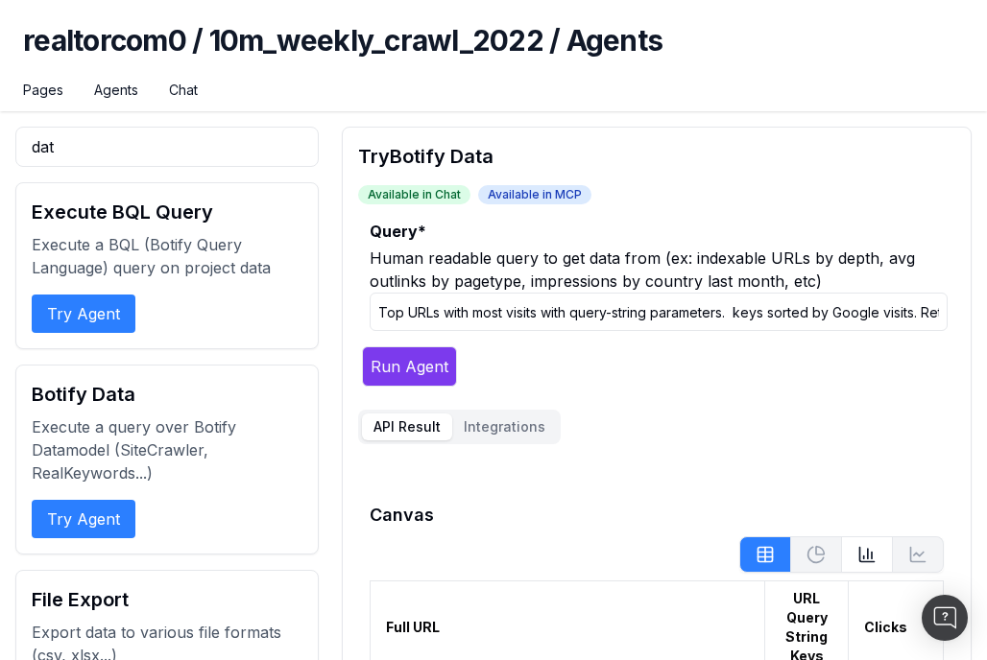
click at [754, 316] on input "Top URLs with most visits with query-string parameters. keys sorted by Google v…" at bounding box center [659, 312] width 578 height 38
click at [929, 314] on input "Top URLs with most visits with query-string parameters in URL. sorted by Google…" at bounding box center [659, 312] width 578 height 38
drag, startPoint x: 858, startPoint y: 315, endPoint x: 982, endPoint y: 323, distance: 124.1
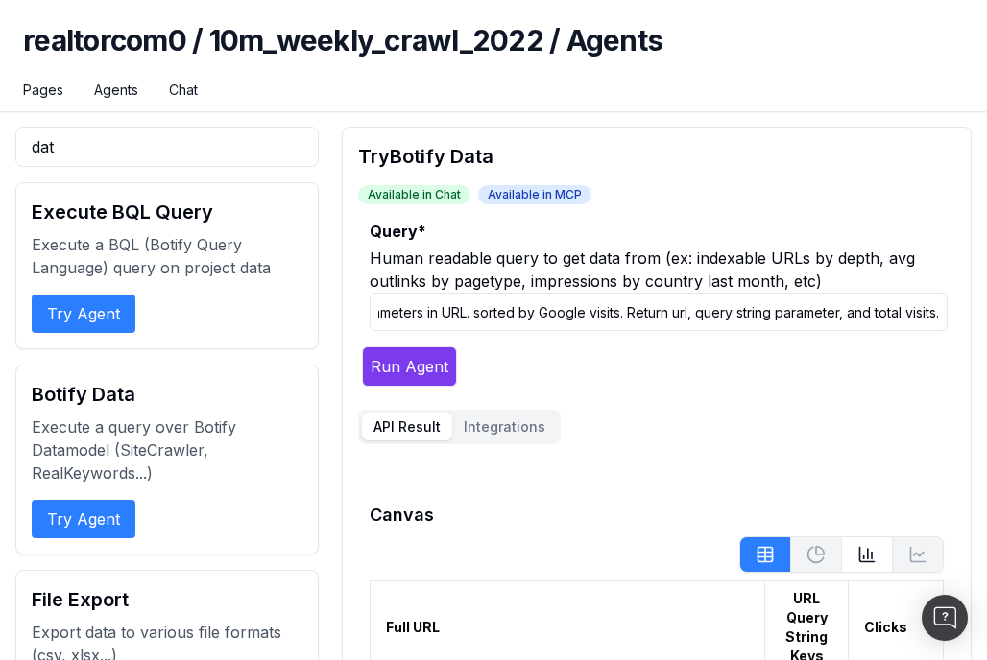
click at [702, 318] on input "Top URLs with most visits with query-string parameters in URL. sorted by Google…" at bounding box center [659, 312] width 578 height 38
click at [528, 313] on input "Top URLs with most visits with query-string parameters in URL. sorted by Google…" at bounding box center [659, 312] width 578 height 38
click at [664, 310] on input "Top URLs with most visits with query-string parameters in URL. sorted by visits…" at bounding box center [659, 312] width 578 height 38
click at [714, 321] on input "Top URLs with most visits with query-string parameters in URL. sorted by visits…" at bounding box center [659, 312] width 578 height 38
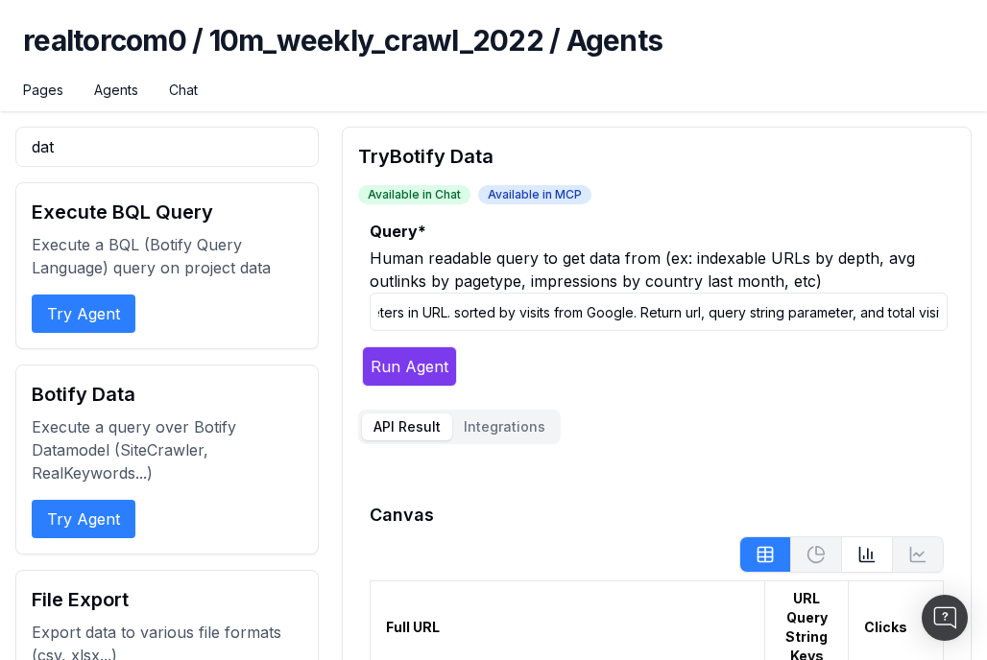
type input "Top URLs with most visits with query-string parameters in URL. sorted by visits…"
click at [423, 368] on button "Run Agent" at bounding box center [409, 367] width 95 height 40
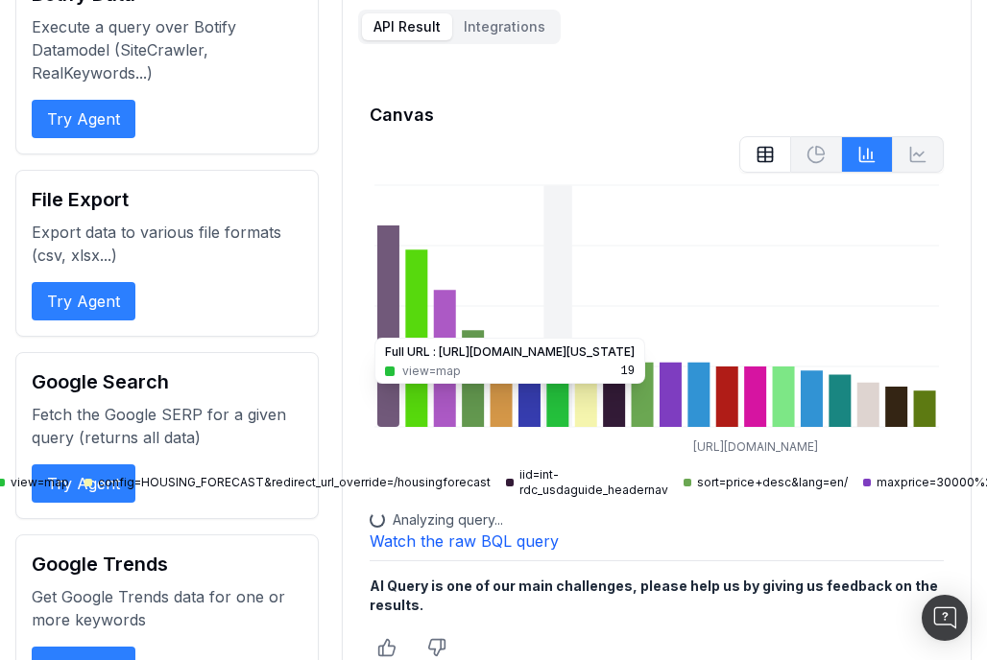
scroll to position [363, 0]
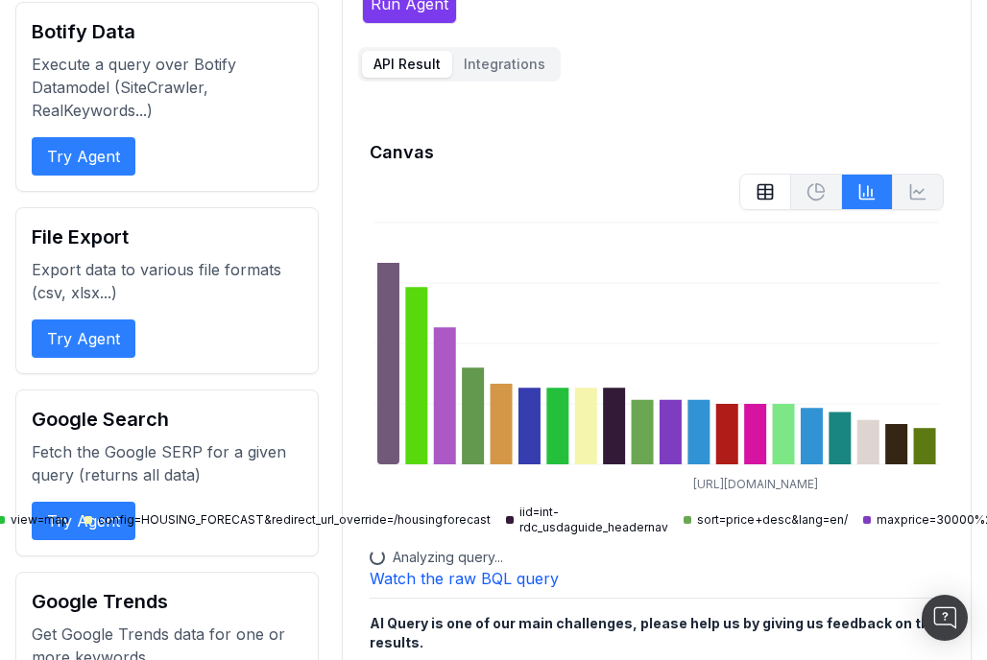
click at [758, 190] on icon at bounding box center [765, 190] width 14 height 0
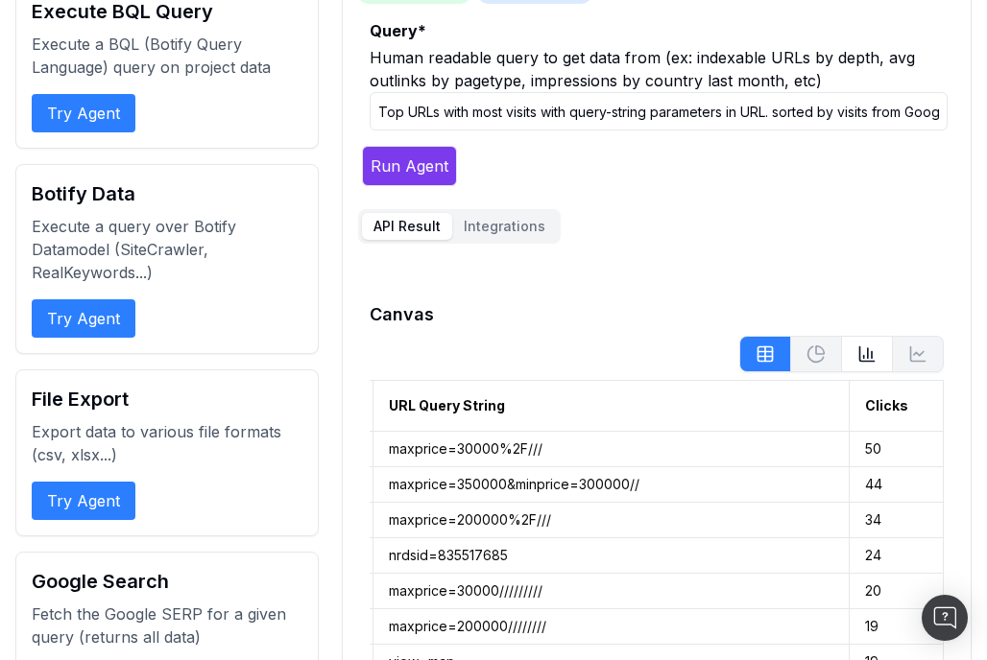
scroll to position [311, 0]
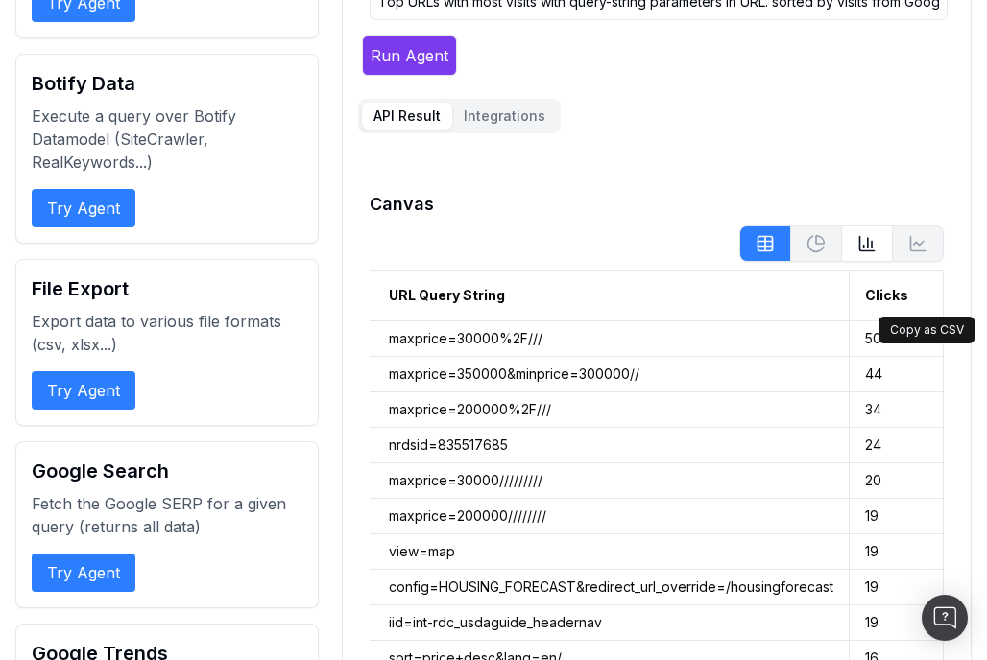
click at [931, 298] on button at bounding box center [925, 295] width 35 height 35
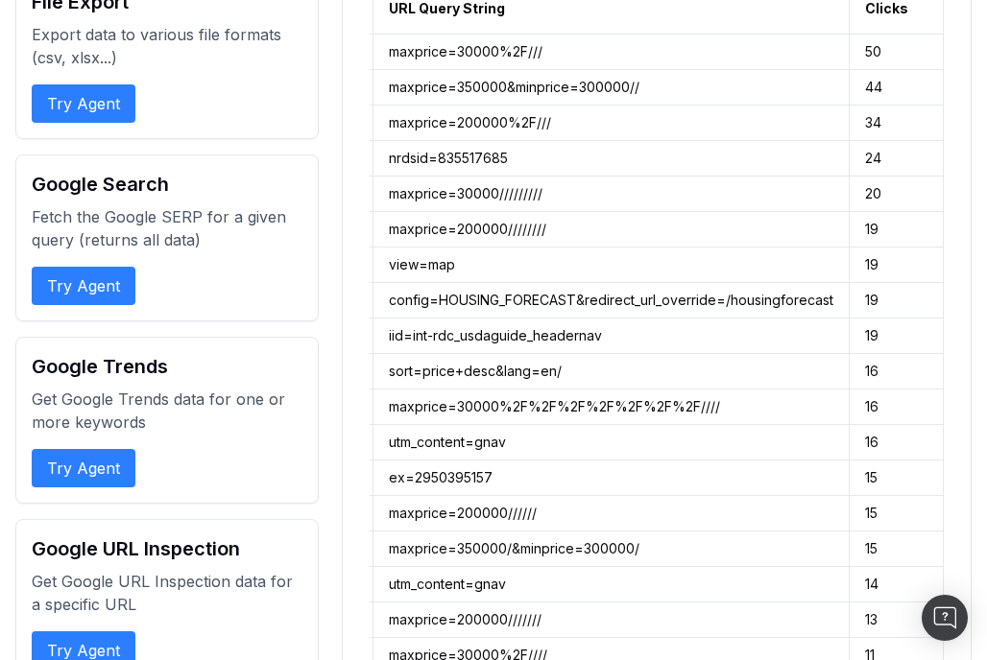
scroll to position [0, 0]
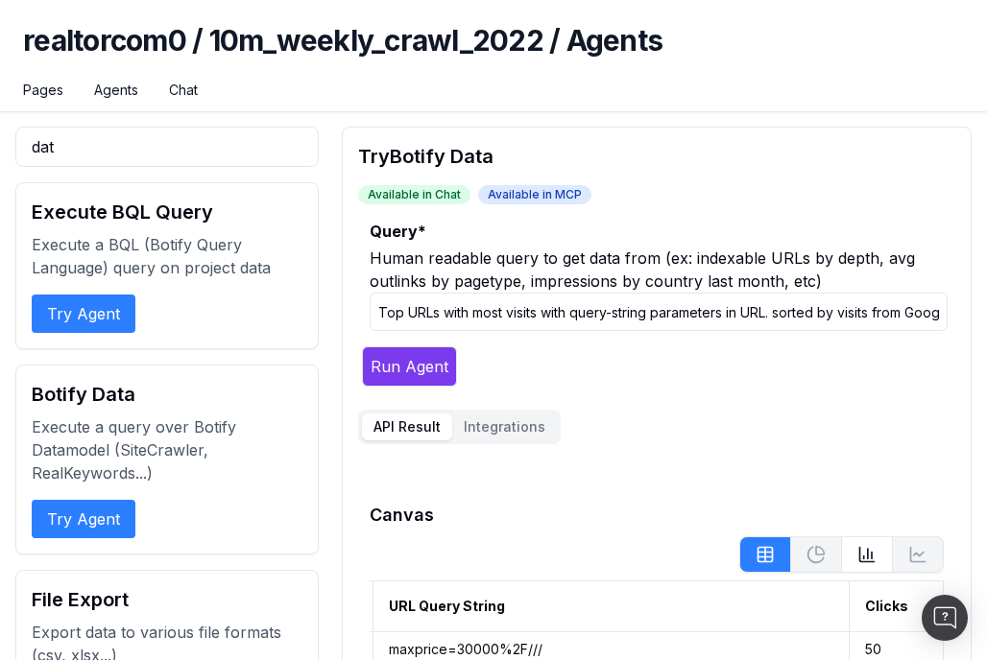
click at [544, 309] on input "Top URLs with most visits with query-string parameters in URL. sorted by visits…" at bounding box center [659, 312] width 578 height 38
paste input "Export page-level Botify LogAnalyzer data. Include only URLs that contain a que…"
click at [406, 369] on button "Run Agent" at bounding box center [409, 367] width 95 height 40
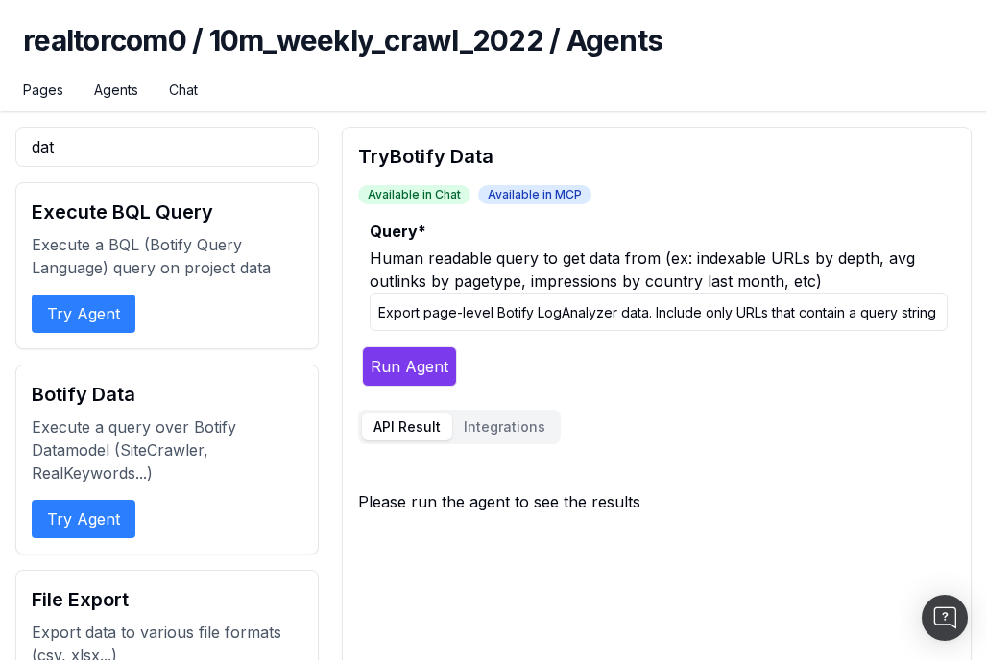
click at [544, 310] on input "Export page-level Botify LogAnalyzer data. Include only URLs that contain a que…" at bounding box center [659, 312] width 578 height 38
paste input "with query strings; exclude static assets (css, js, jpg, png, gif, svg, pdf, ic…"
click at [421, 365] on button "Run Agent" at bounding box center [409, 367] width 95 height 40
drag, startPoint x: 885, startPoint y: 313, endPoint x: 935, endPoint y: 348, distance: 60.7
click at [935, 348] on form "Query * Human readable query to get data from (ex: indexable URLs by depth, avg…" at bounding box center [652, 303] width 589 height 167
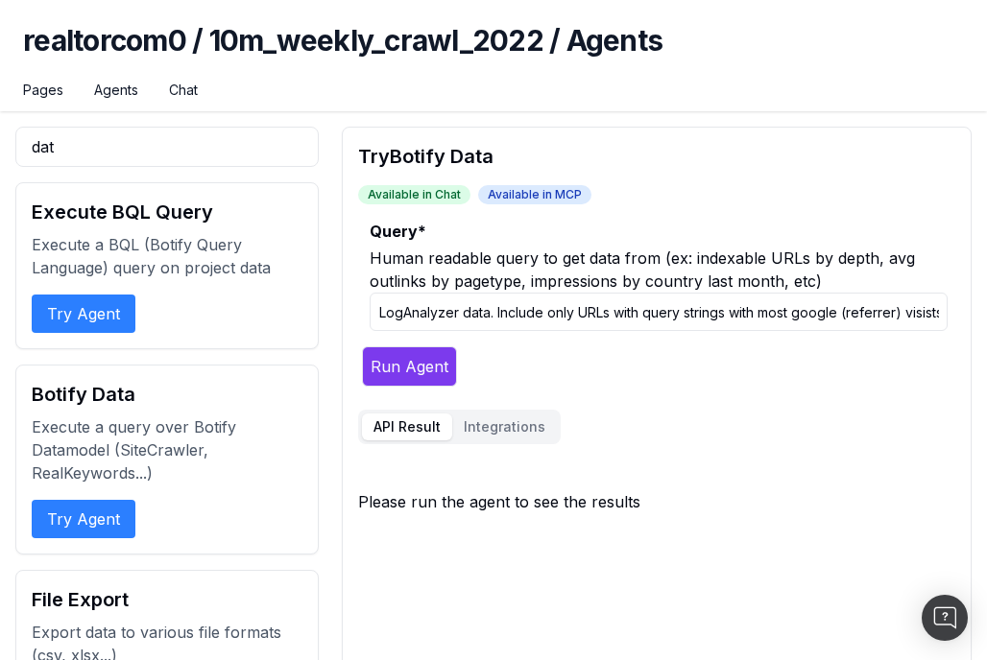
scroll to position [0, 165]
click at [362, 347] on button "Run Agent" at bounding box center [409, 367] width 95 height 40
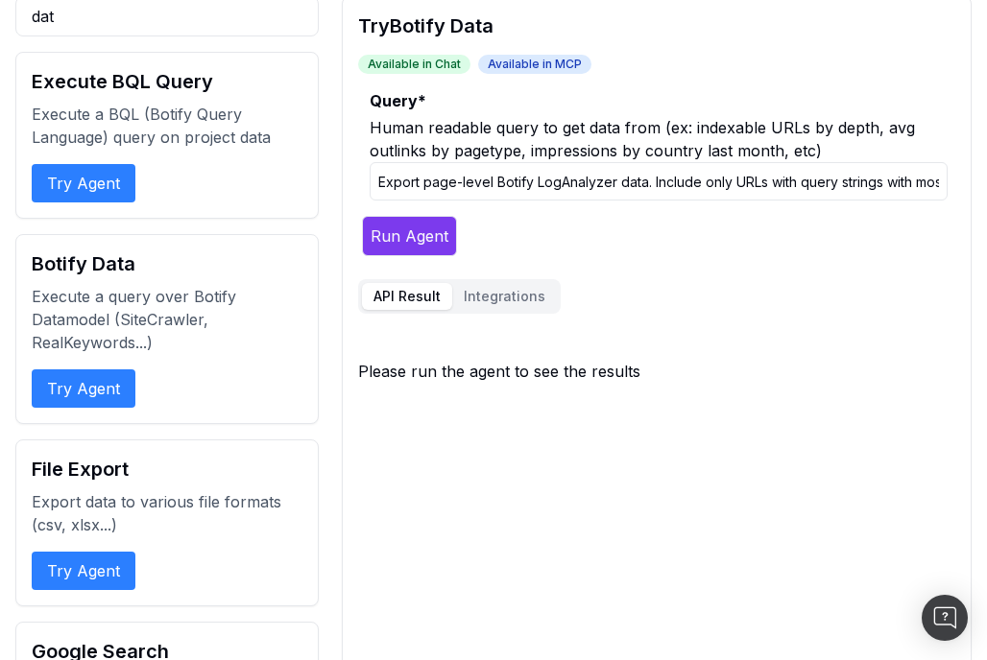
scroll to position [135, 0]
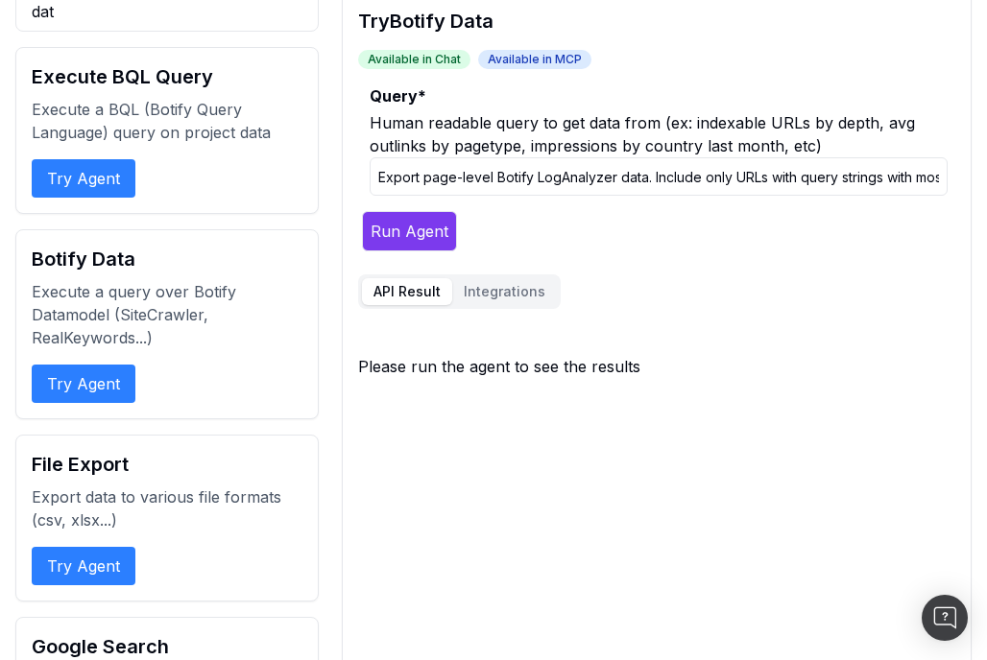
click at [677, 176] on input "Export page-level Botify LogAnalyzer data. Include only URLs with query strings…" at bounding box center [659, 176] width 578 height 38
click at [725, 173] on input "Export page-level Botify LogAnalyzer data. Include only URLs with query strings…" at bounding box center [659, 176] width 578 height 38
drag, startPoint x: 732, startPoint y: 180, endPoint x: 363, endPoint y: 180, distance: 369.6
click at [363, 180] on fieldset "Query * Human readable query to get data from (ex: indexable URLs by depth, avg…" at bounding box center [652, 143] width 589 height 119
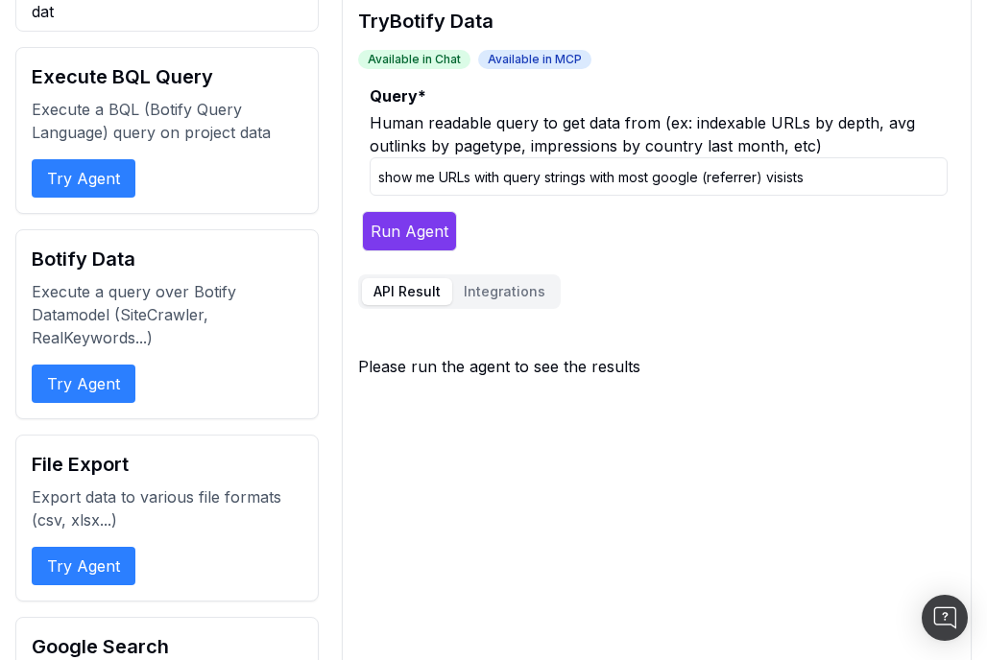
click at [871, 181] on input "show me URLs with query strings with most google (referrer) visists" at bounding box center [659, 176] width 578 height 38
type input "show me URLs with query strings with most google (referrer) visists from LogAna…"
click at [420, 233] on button "Run Agent" at bounding box center [409, 231] width 95 height 40
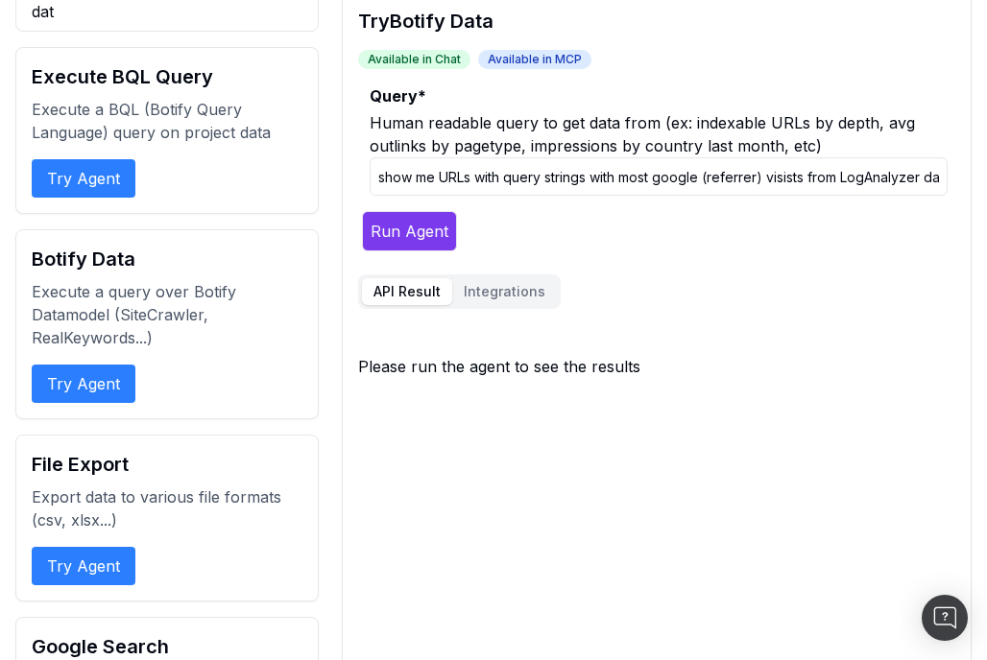
drag, startPoint x: 444, startPoint y: 180, endPoint x: 306, endPoint y: 180, distance: 138.2
click at [453, 180] on input "show me URLs with query strings with most google (referrer) visists from LogAna…" at bounding box center [659, 176] width 578 height 38
click at [461, 173] on input "show me URLs with query strings with most google (referrer) visists from LogAna…" at bounding box center [659, 176] width 578 height 38
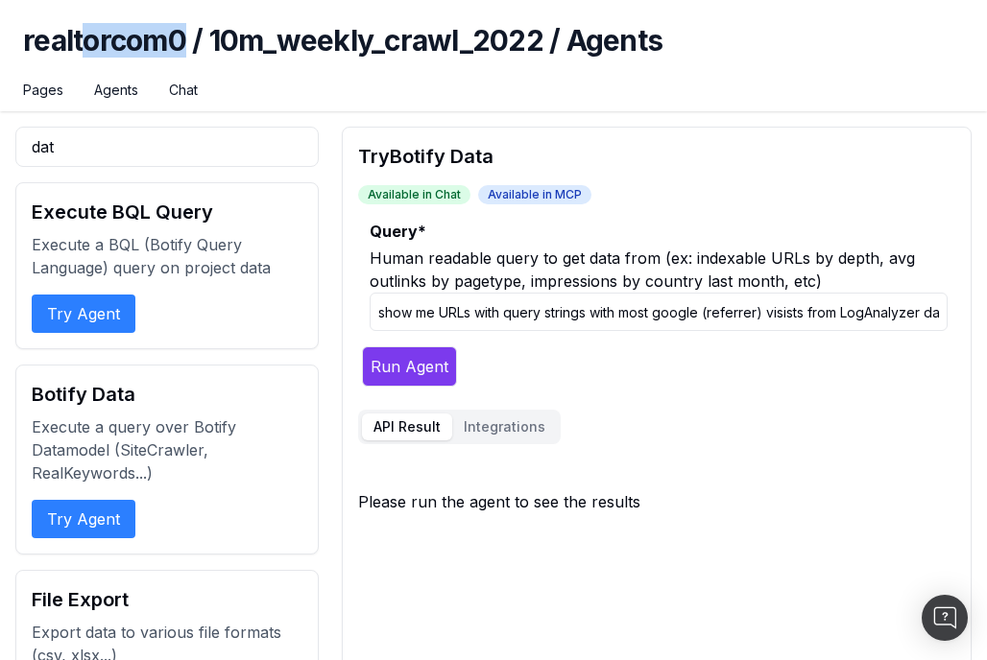
drag, startPoint x: 187, startPoint y: 39, endPoint x: 94, endPoint y: 36, distance: 93.2
click at [88, 38] on h1 "realtorcom0 / 10m_weekly_crawl_2022 / Agents" at bounding box center [493, 52] width 941 height 58
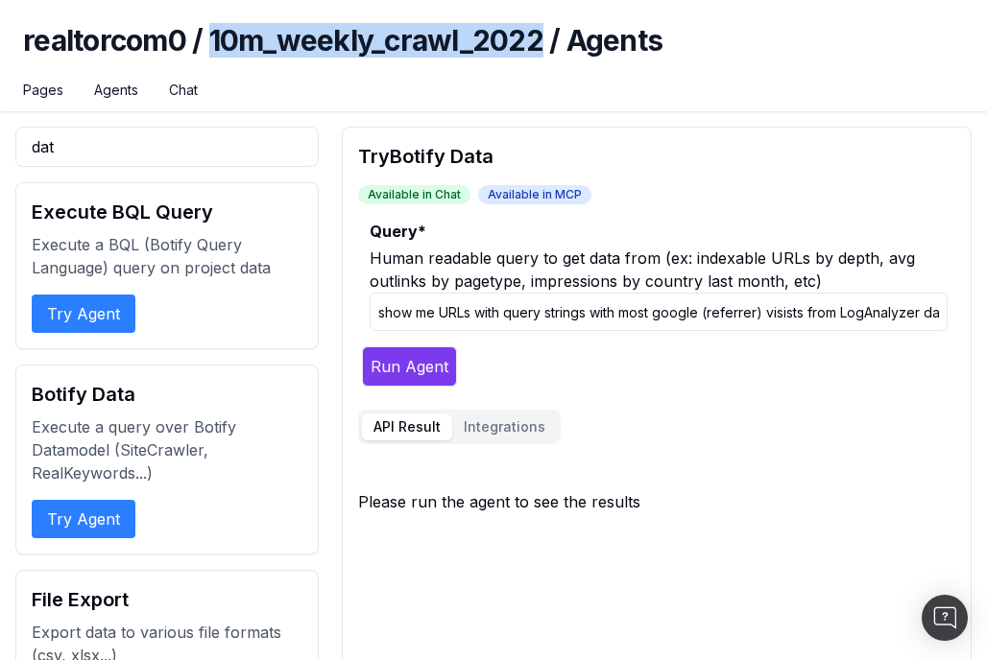
drag, startPoint x: 214, startPoint y: 41, endPoint x: 546, endPoint y: 55, distance: 332.4
click at [546, 55] on h1 "realtorcom0 / 10m_weekly_crawl_2022 / Agents" at bounding box center [493, 52] width 941 height 58
copy h1 "10m_weekly_crawl_2022"
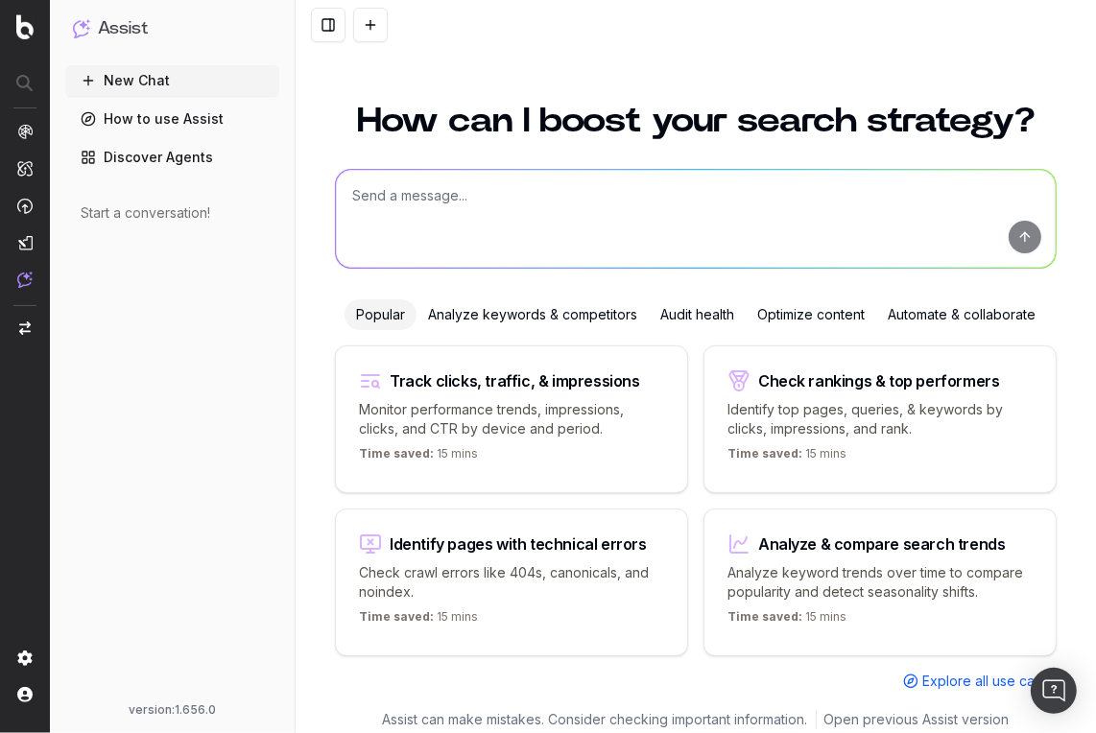
scroll to position [1, 0]
click at [447, 217] on textarea at bounding box center [696, 218] width 720 height 98
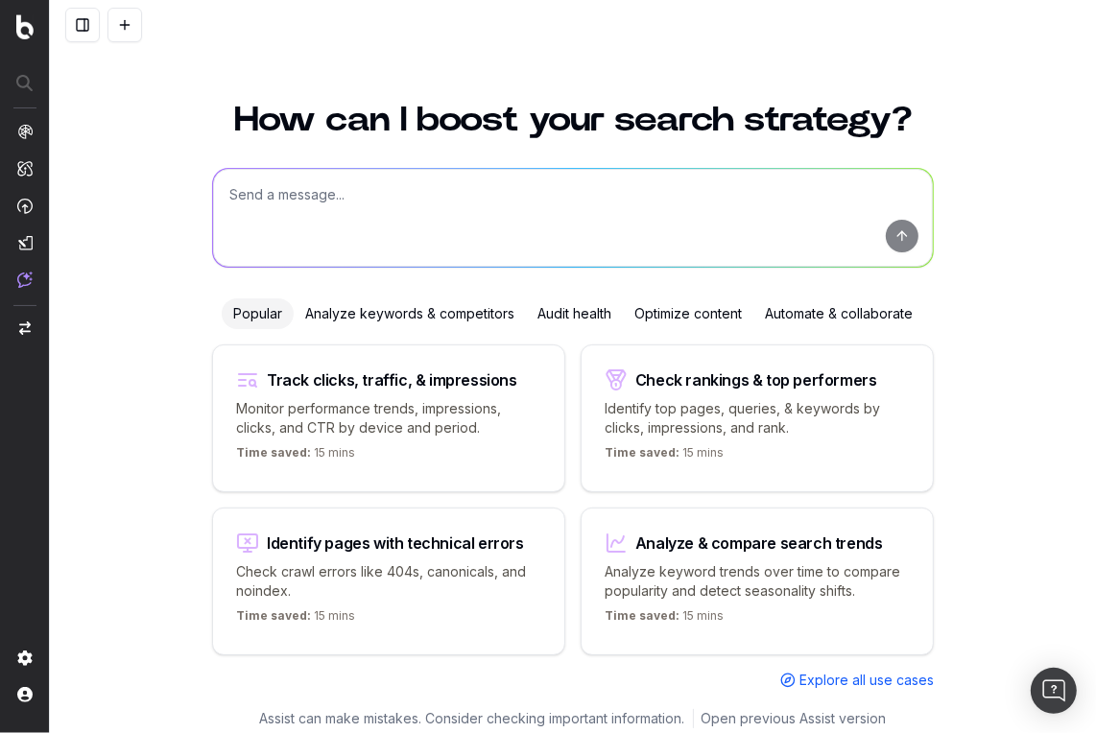
click at [391, 219] on textarea at bounding box center [573, 218] width 720 height 98
paste textarea "Export page-level Botify LogAnalyzer data. Include only URLs with query strings…"
type textarea "Export page-level Botify LogAnalyzer data. Include only URLs with query strings…"
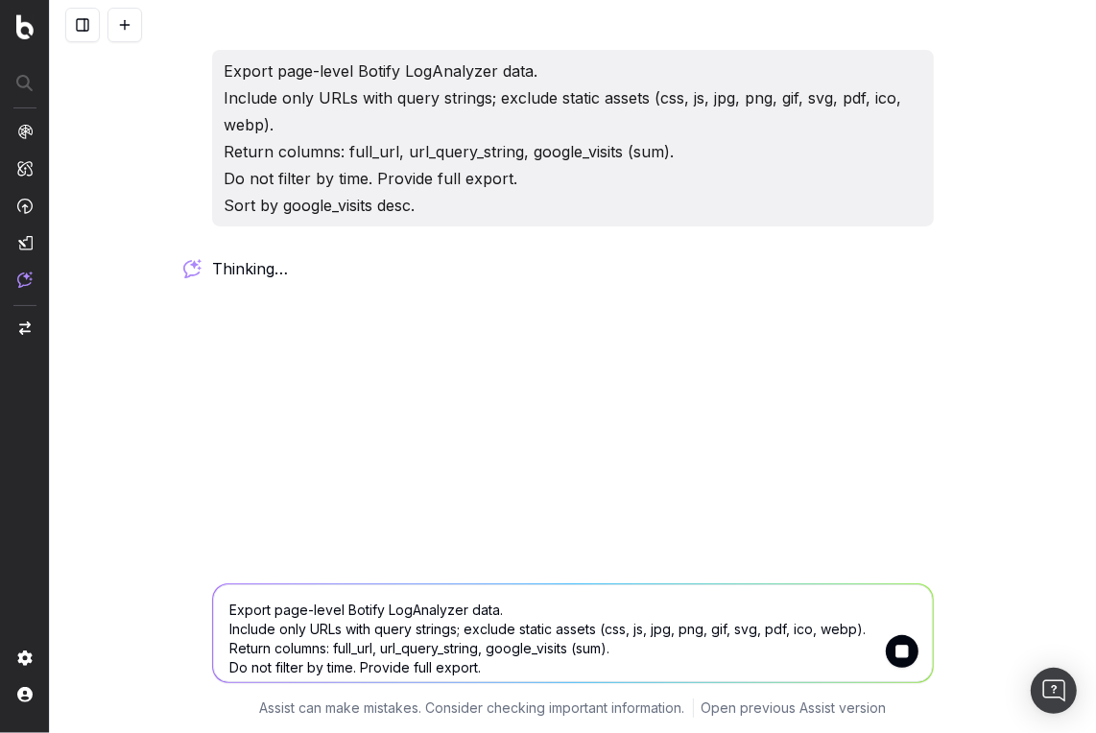
scroll to position [0, 0]
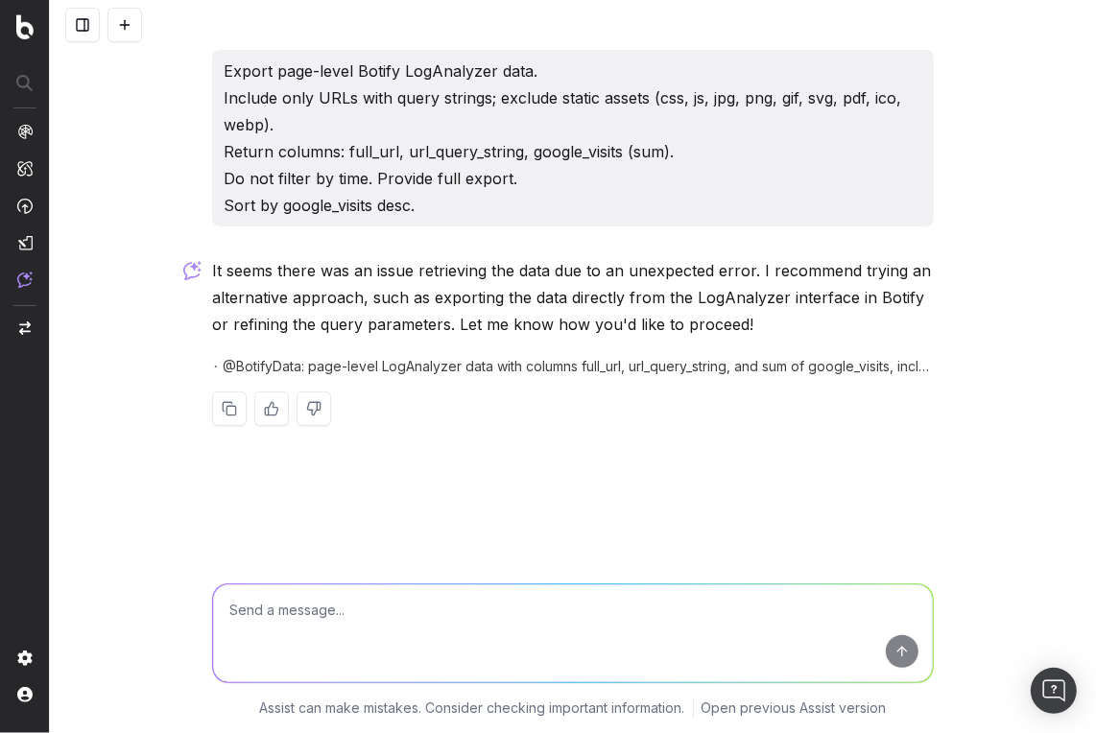
click at [440, 626] on textarea at bounding box center [573, 634] width 720 height 98
type textarea "yes"
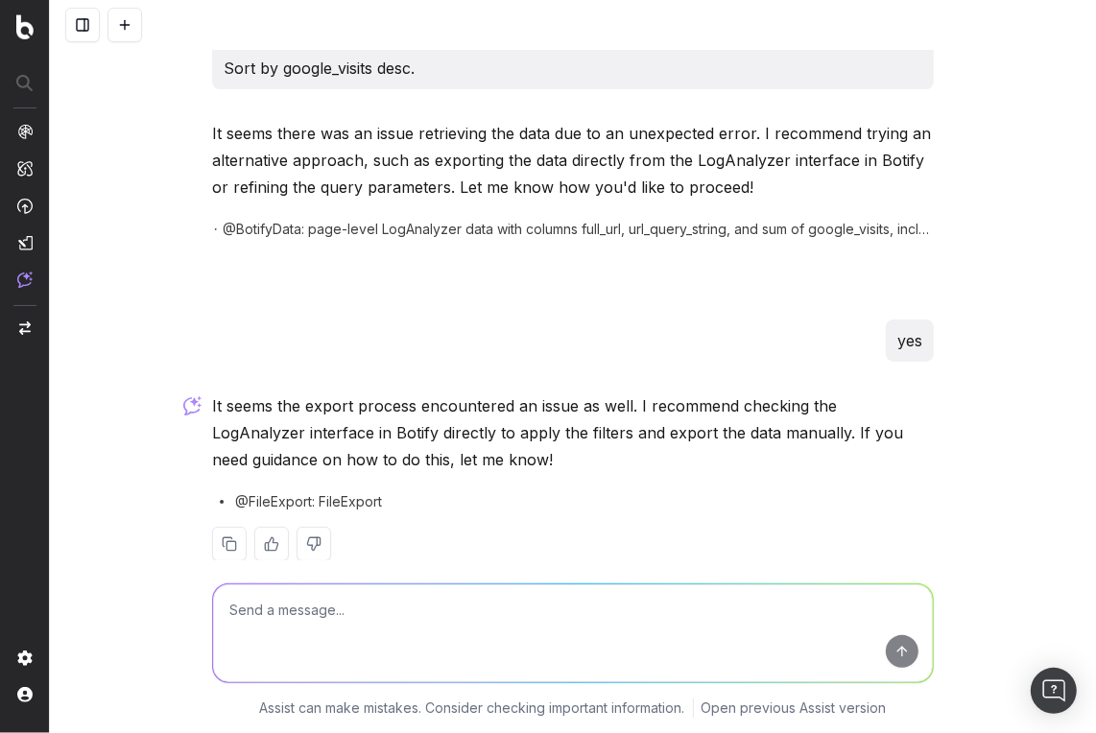
scroll to position [168, 0]
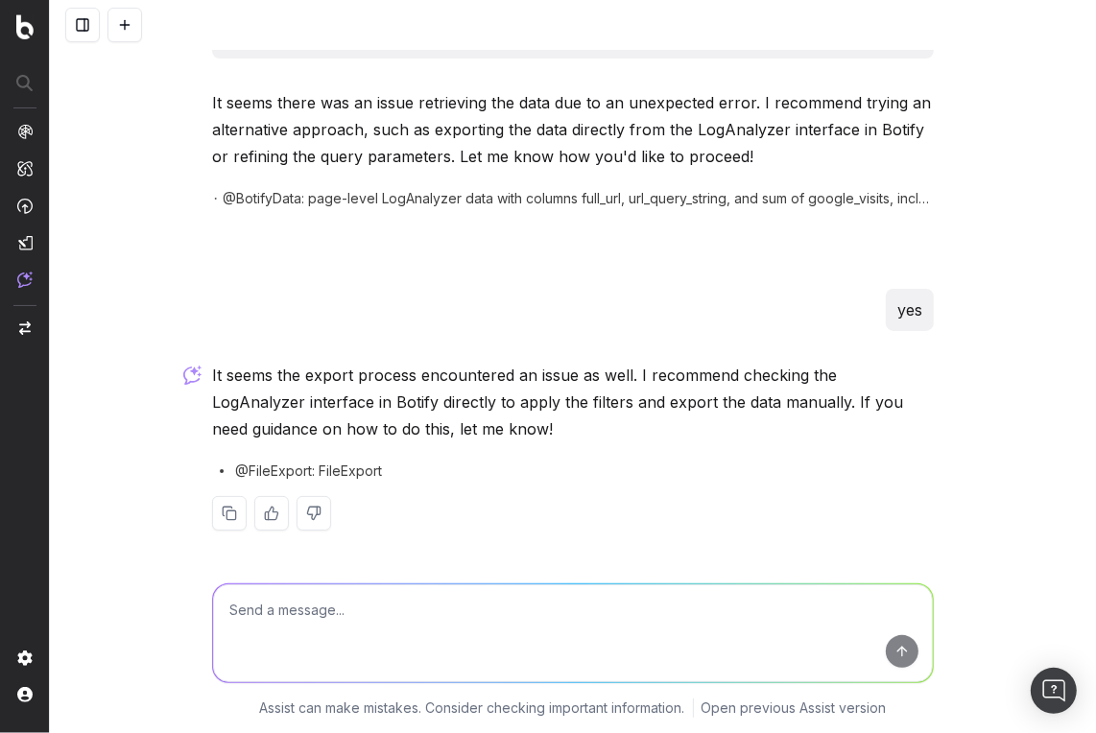
click at [436, 612] on textarea at bounding box center [573, 634] width 720 height 98
type textarea "id like to try to stay in assist and cut this effort up, propose a path forward"
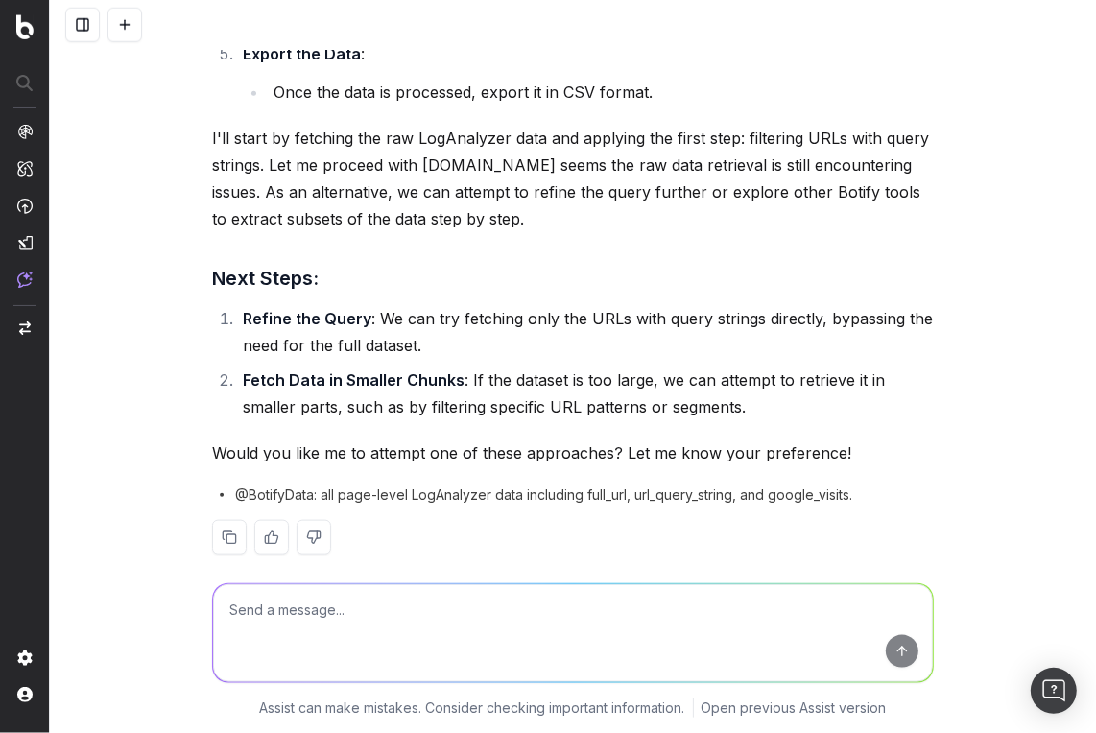
scroll to position [1247, 0]
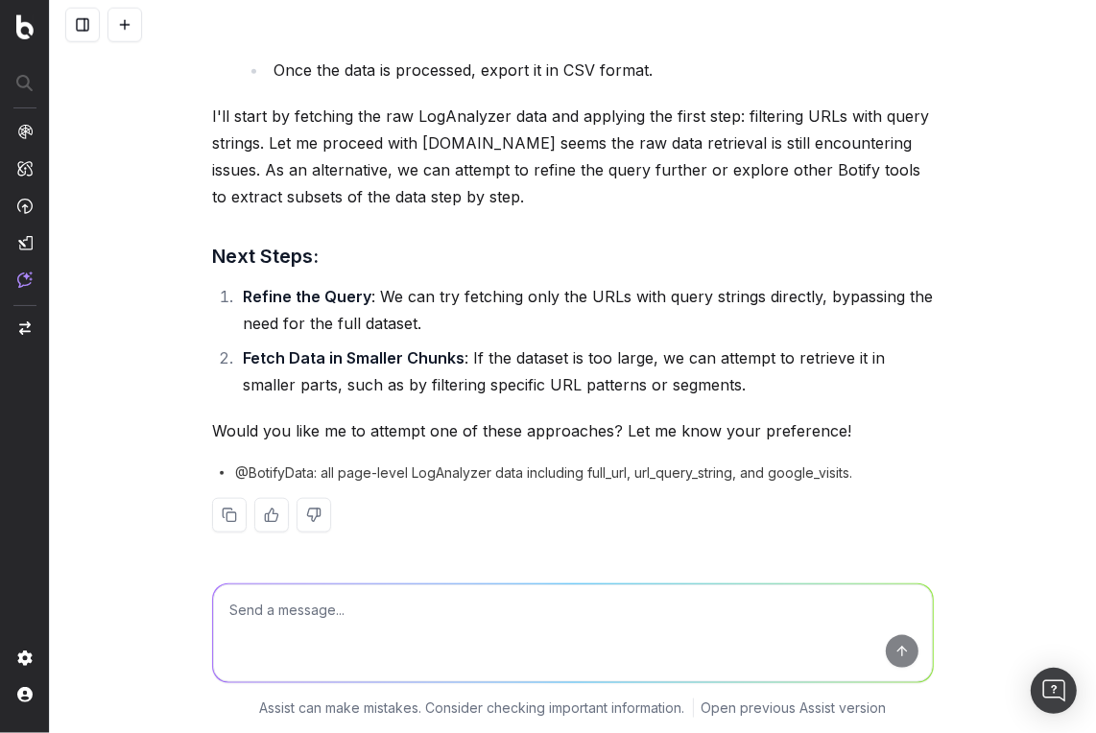
click at [410, 618] on textarea at bounding box center [573, 634] width 720 height 98
type textarea "1"
type textarea "lets do 1"
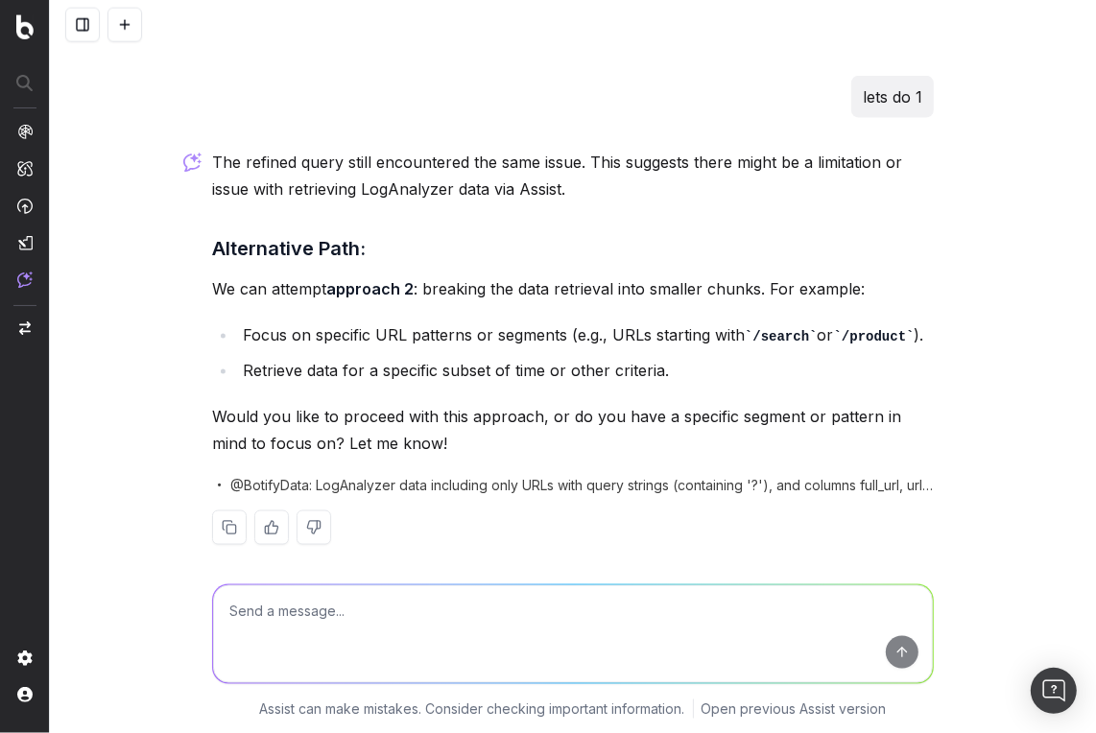
scroll to position [1745, 0]
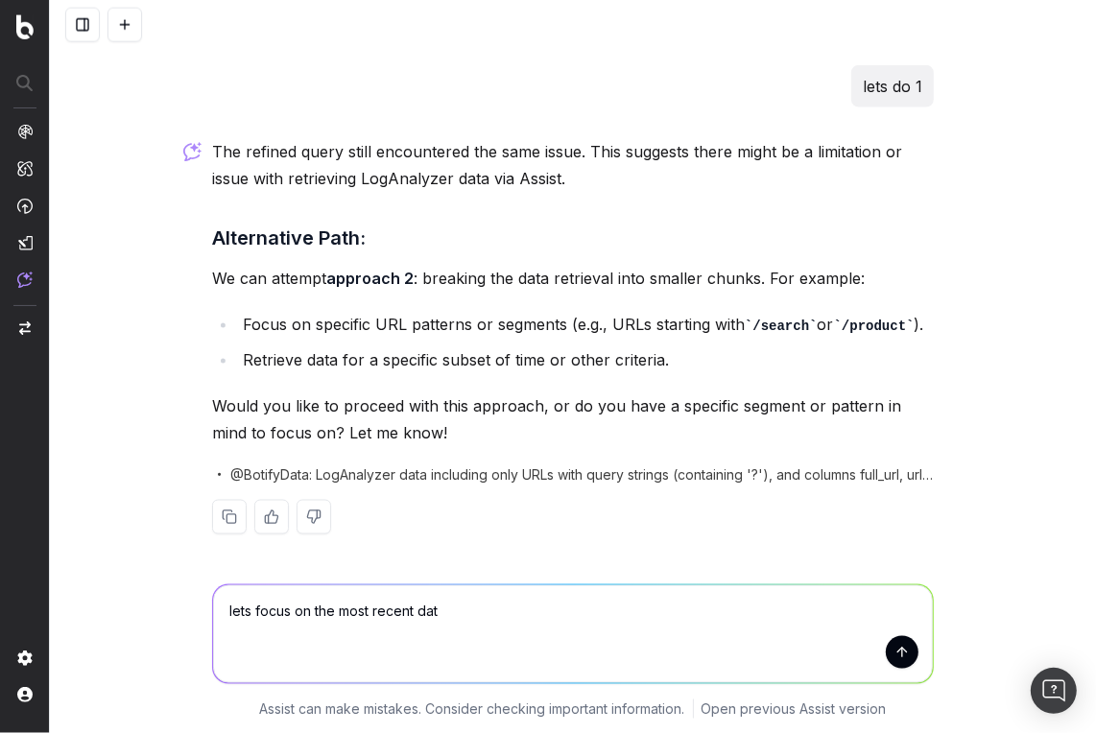
type textarea "lets focus on the most recent data"
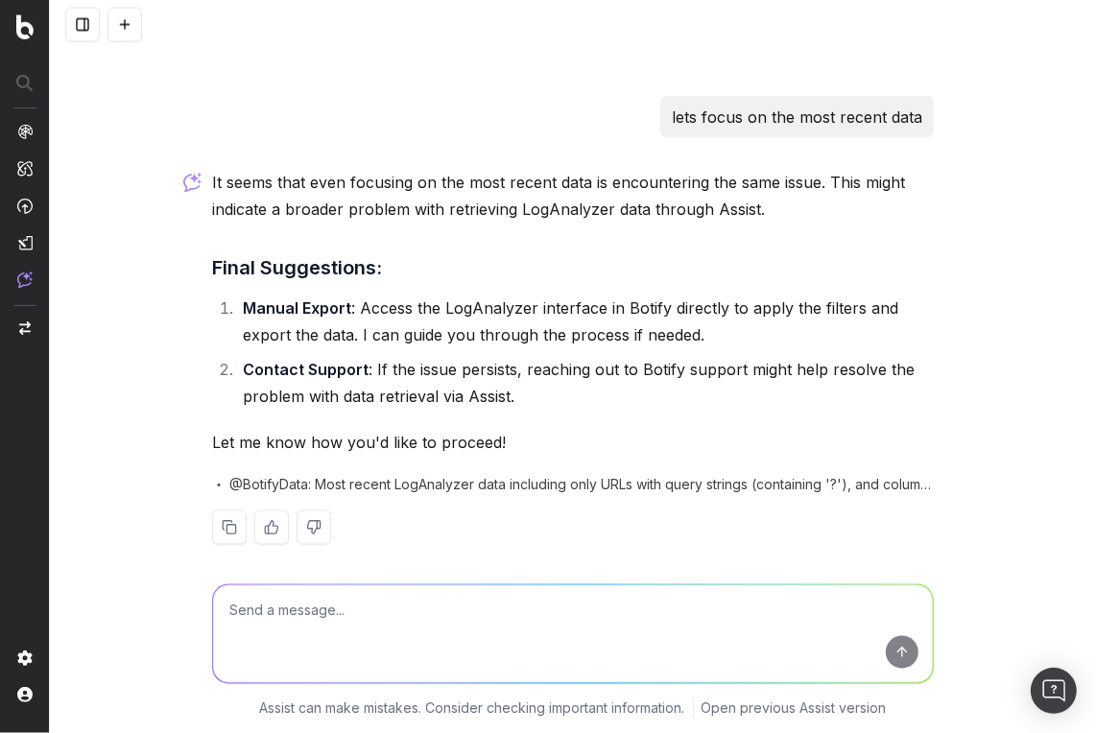
scroll to position [2225, 0]
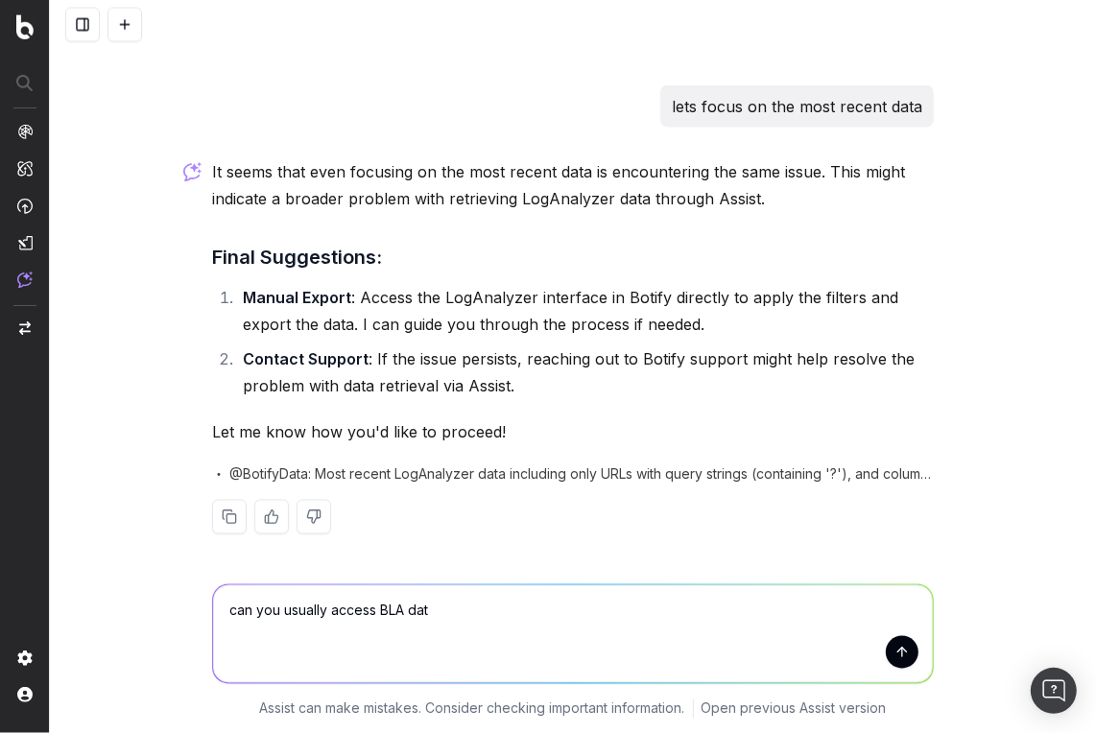
type textarea "can you usually access BLA data"
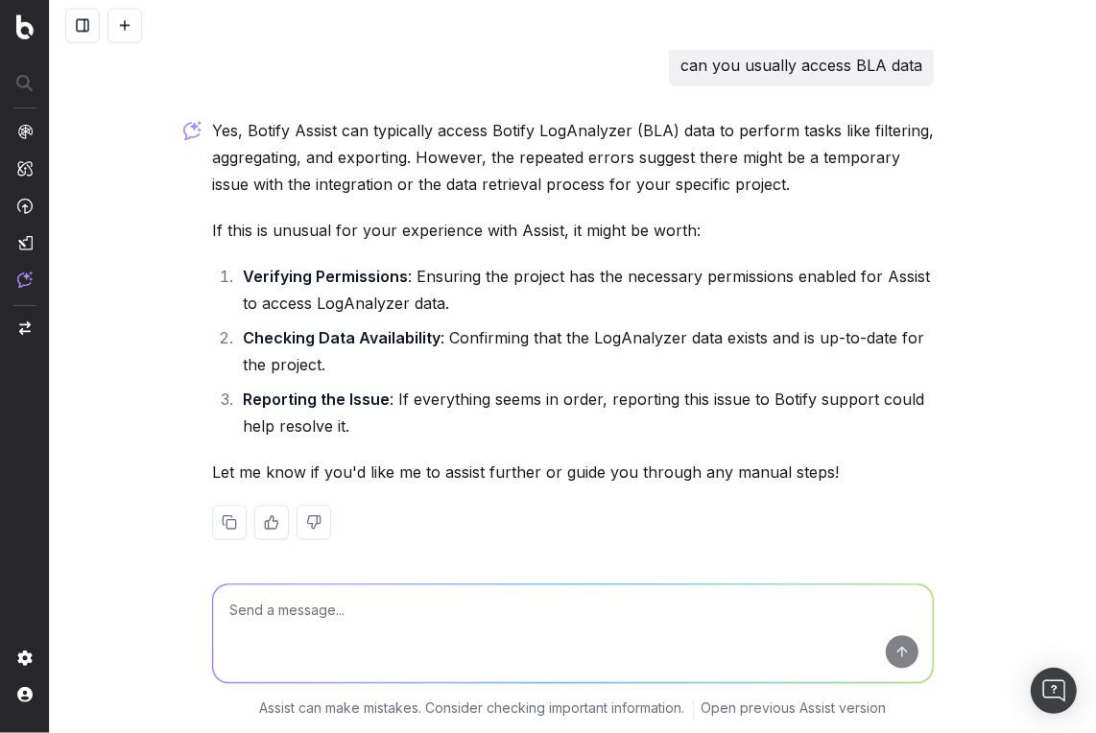
scroll to position [2750, 0]
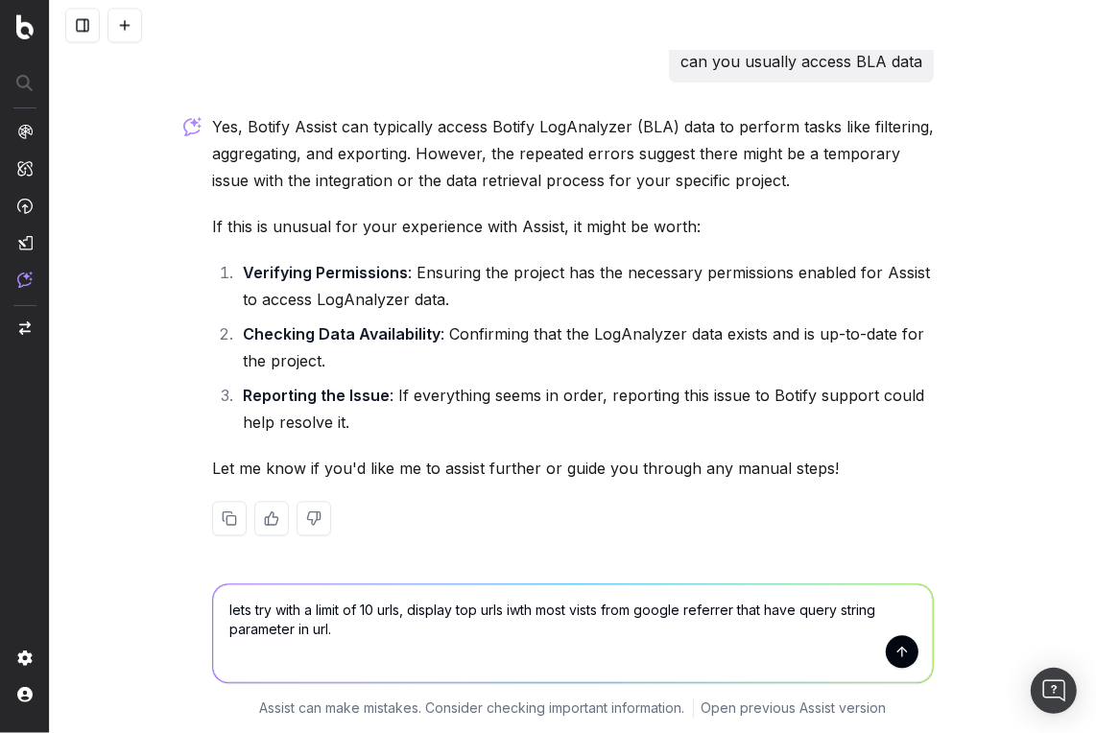
type textarea "lets try with a limit of 10 urls, display top urls iwth most vists from google …"
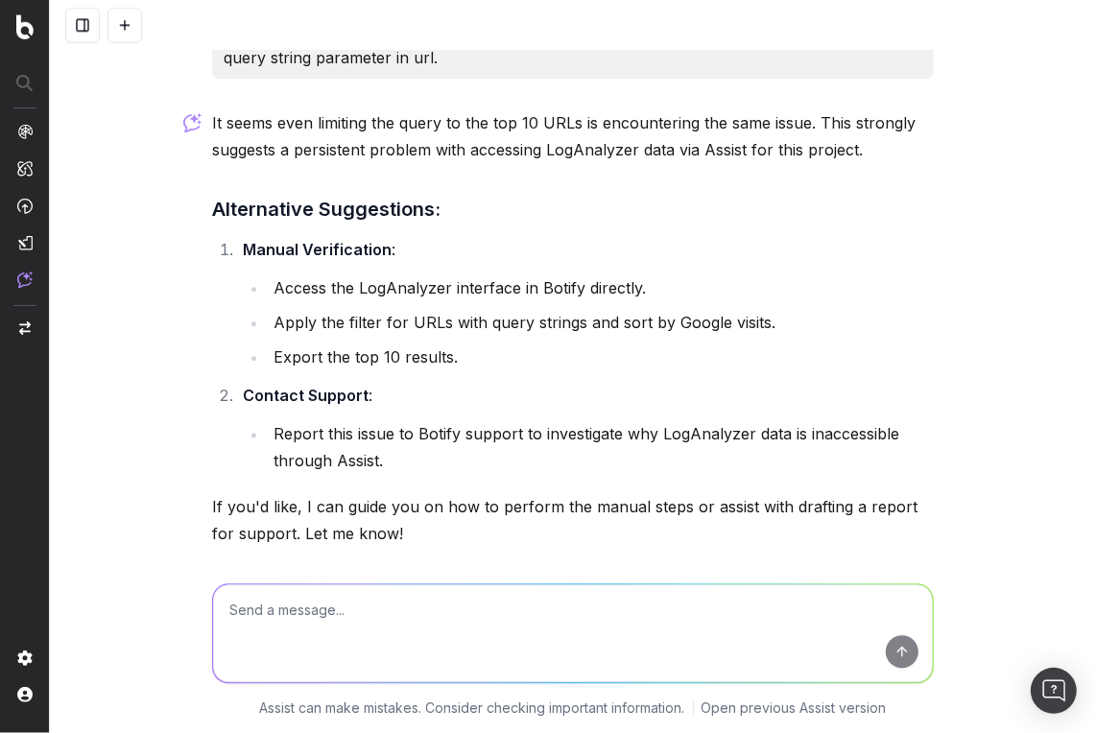
scroll to position [3312, 0]
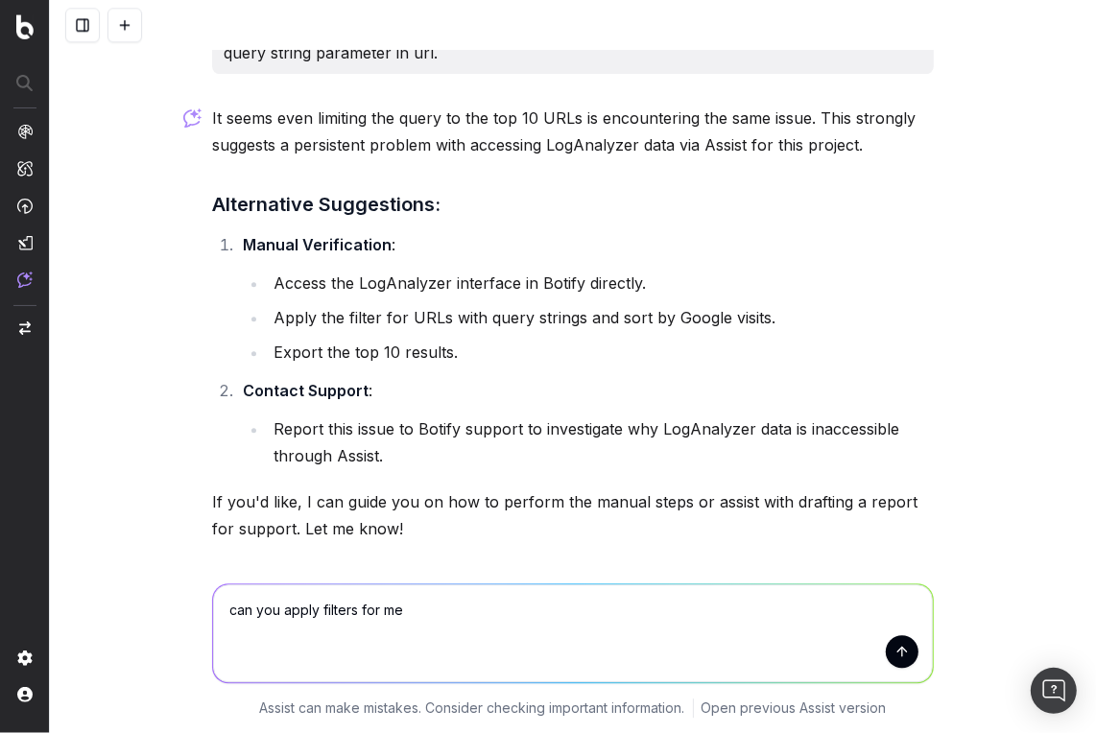
type textarea "can you apply filters for me?"
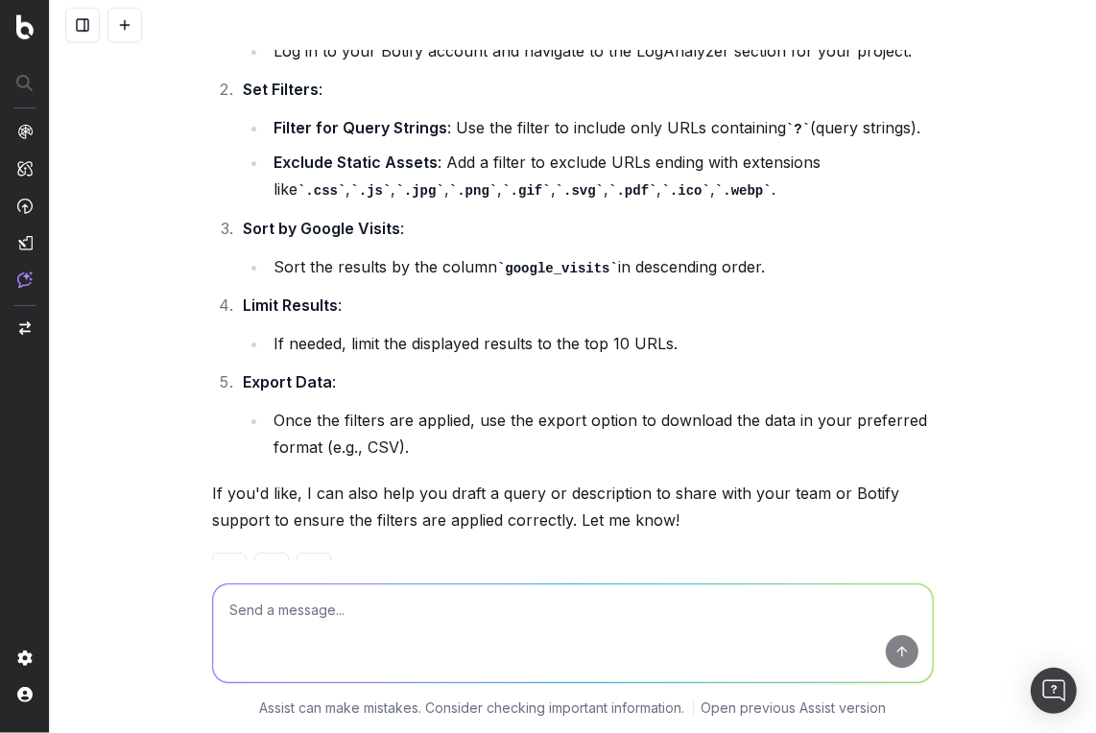
scroll to position [4216, 0]
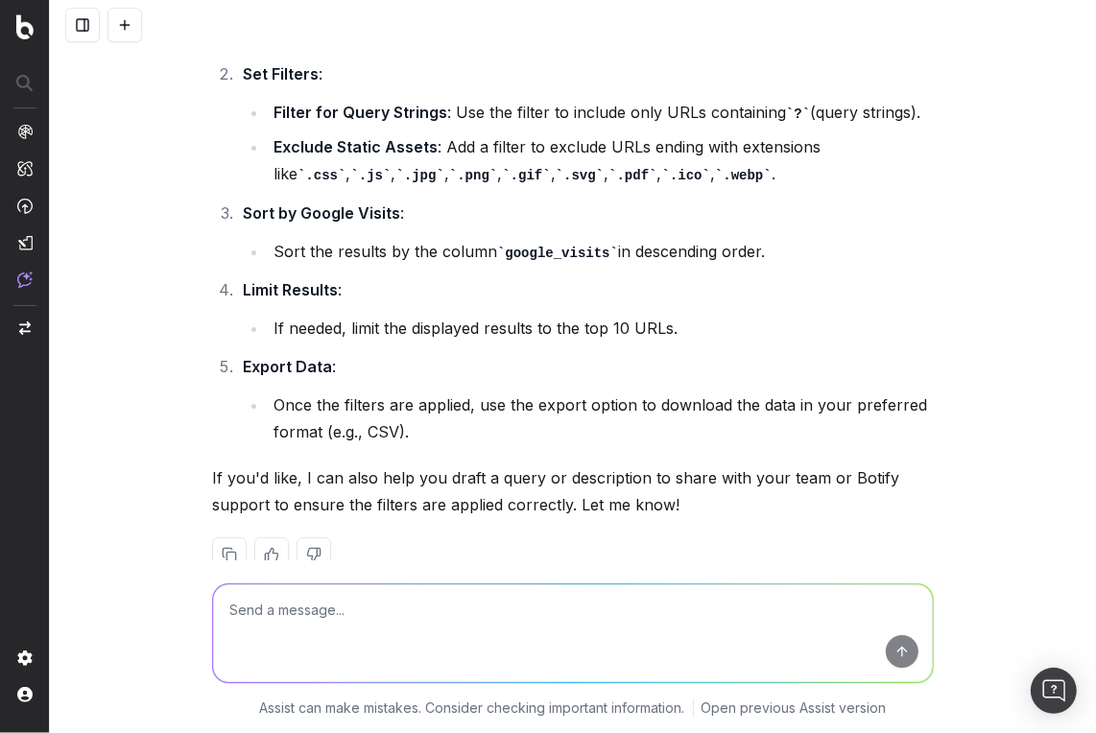
click at [518, 633] on textarea at bounding box center [573, 634] width 720 height 98
paste textarea "query_string_key unique__urls__count sum__visits__google__count"
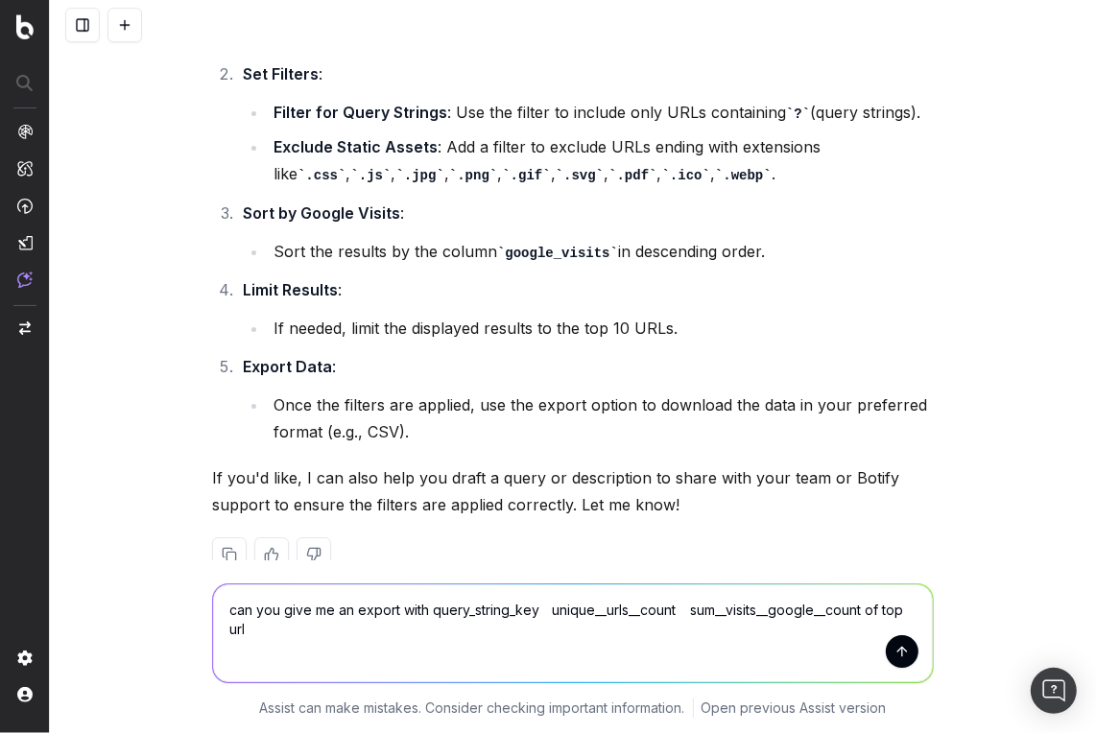
type textarea "can you give me an export with query_string_key unique__urls__count sum__visits…"
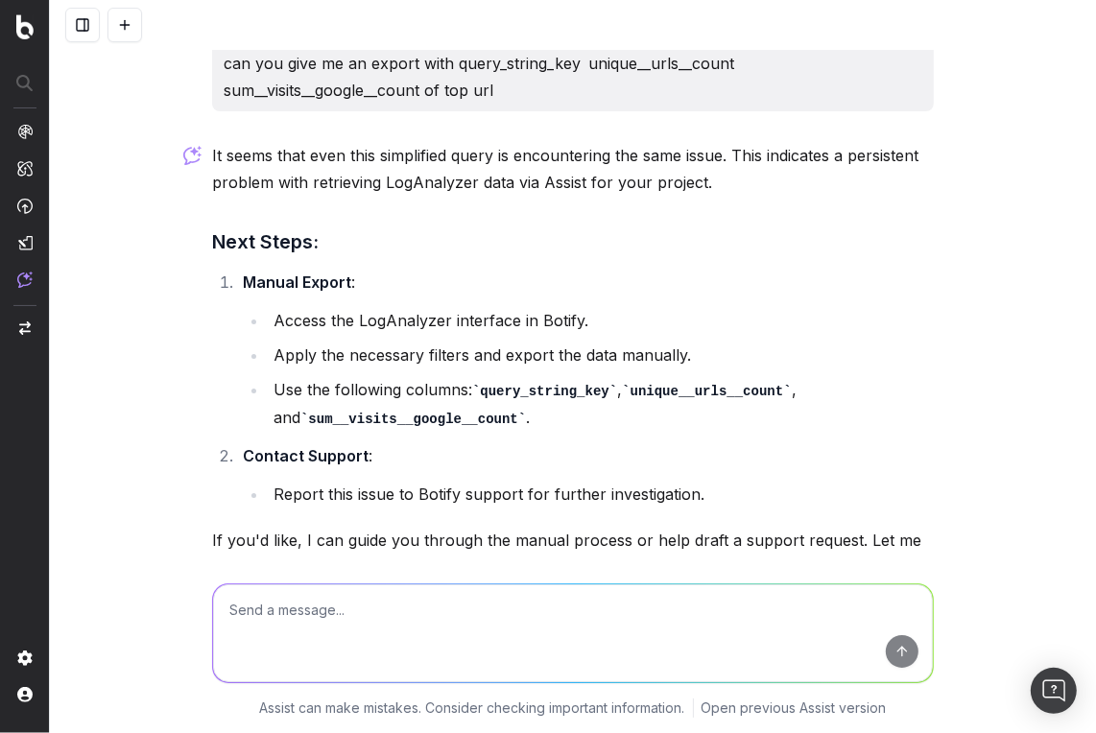
scroll to position [4909, 0]
